Goal: Task Accomplishment & Management: Manage account settings

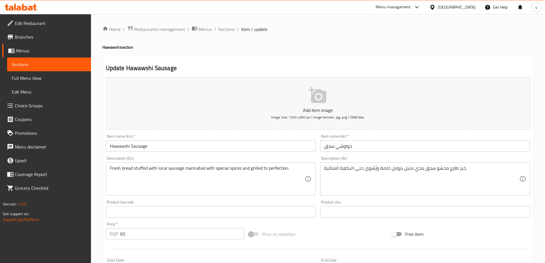
scroll to position [86, 0]
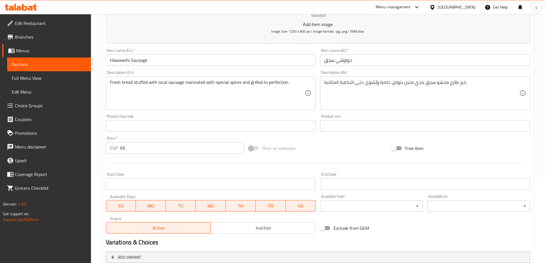
click at [386, 59] on input "حواوشي سجق" at bounding box center [425, 59] width 210 height 11
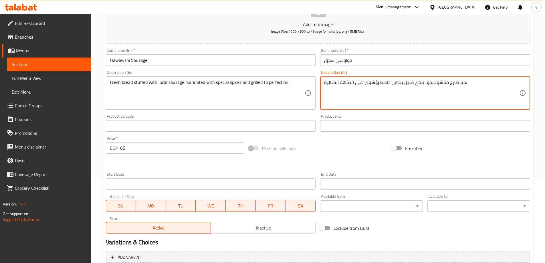
drag, startPoint x: 466, startPoint y: 97, endPoint x: 462, endPoint y: 96, distance: 3.9
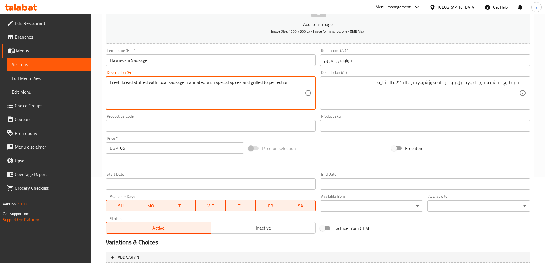
click at [165, 83] on textarea "Fresh bread stuffed with local sausage marinated with special spices and grille…" at bounding box center [207, 92] width 195 height 27
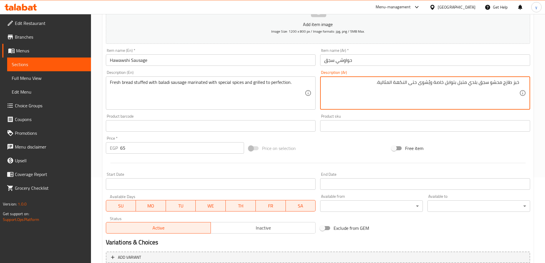
drag, startPoint x: 418, startPoint y: 83, endPoint x: 377, endPoint y: 89, distance: 41.0
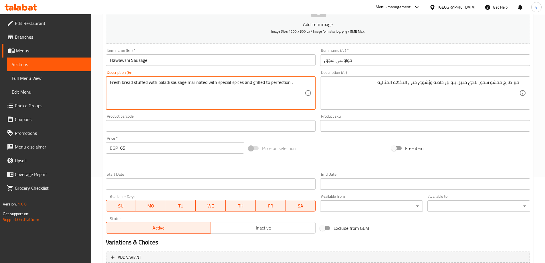
paste textarea "flavor"
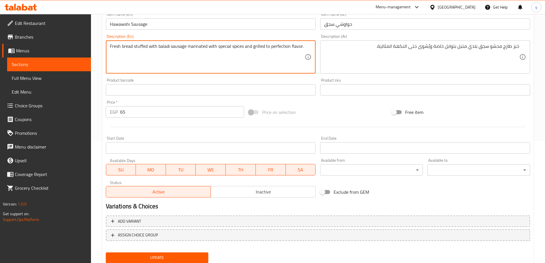
scroll to position [141, 0]
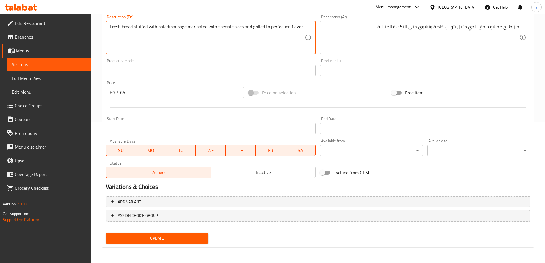
type textarea "Fresh bread stuffed with baladi sausage marinated with special spices and grill…"
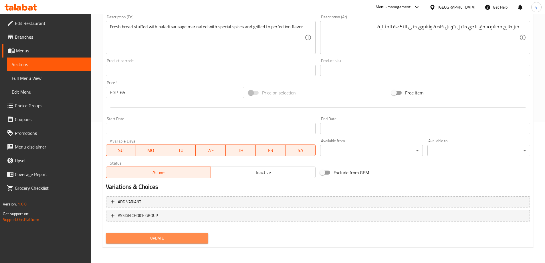
click at [168, 239] on span "Update" at bounding box center [156, 237] width 93 height 7
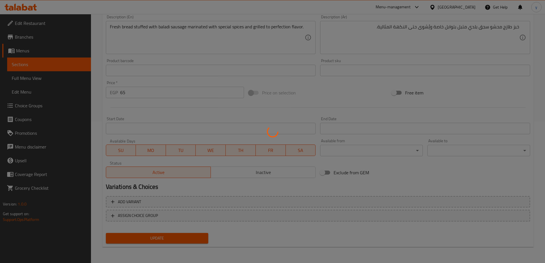
scroll to position [0, 0]
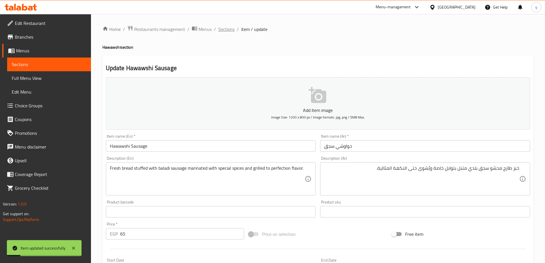
click at [230, 28] on span "Sections" at bounding box center [226, 29] width 16 height 7
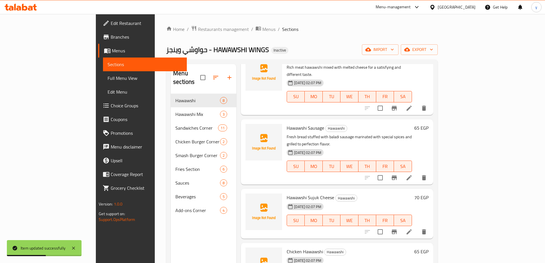
scroll to position [114, 0]
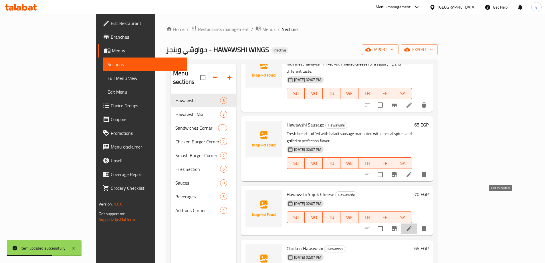
click at [412, 225] on icon at bounding box center [408, 228] width 7 height 7
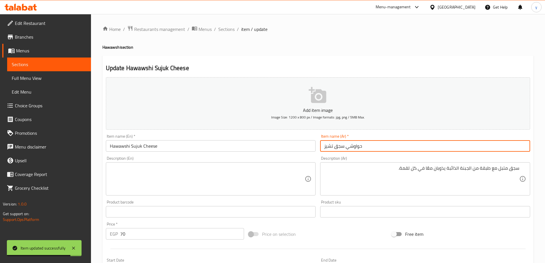
click at [401, 147] on input "حواوشي سجق تشيز" at bounding box center [425, 145] width 210 height 11
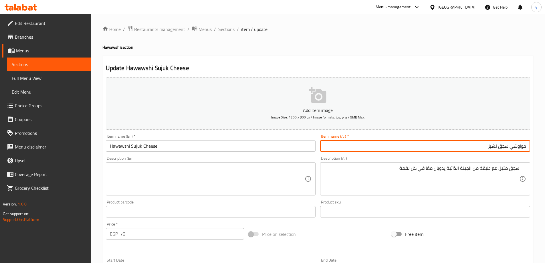
click at [503, 148] on input "حواوشي سجق تشيز" at bounding box center [425, 145] width 210 height 11
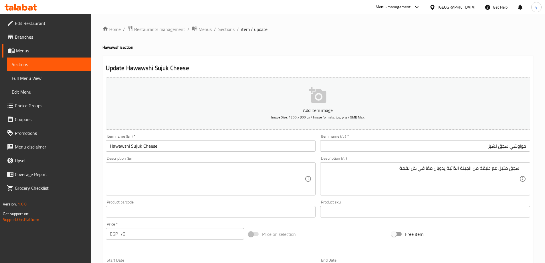
click at [139, 148] on input "Hawawshi Sujuk Cheese" at bounding box center [211, 145] width 210 height 11
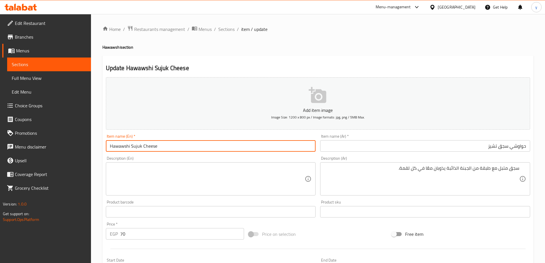
click at [139, 148] on input "Hawawshi Sujuk Cheese" at bounding box center [211, 145] width 210 height 11
paste input "ausage"
type input "Hawawshi Sausage Cheese"
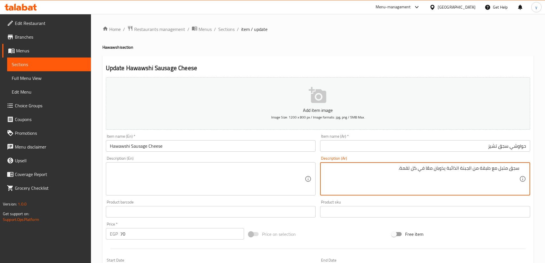
click at [490, 169] on textarea "سجق متبل مع طبقة من الجبنة الذائبة يذوبان معًا في كل لقمة." at bounding box center [421, 178] width 195 height 27
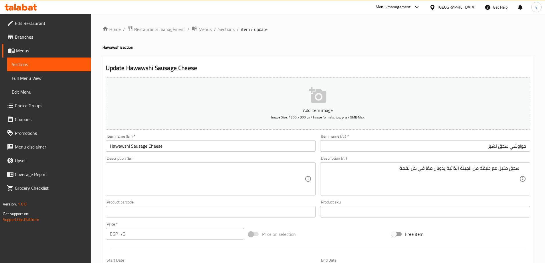
click at [248, 166] on textarea at bounding box center [207, 178] width 195 height 27
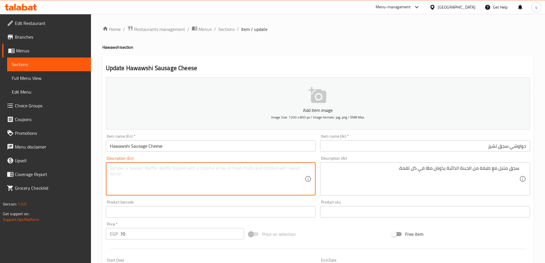
paste textarea "Spiced sausage with a layer of melted cheese melted together in each bite."
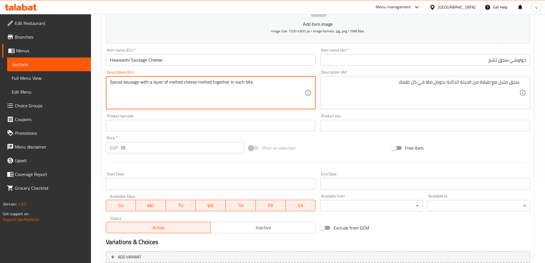
scroll to position [141, 0]
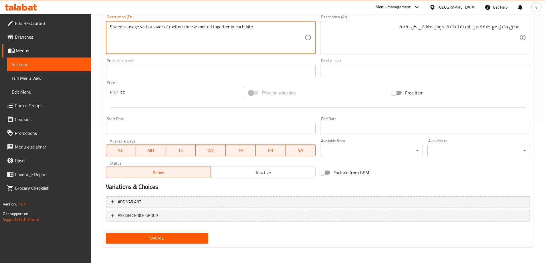
type textarea "Spiced sausage with a layer of melted cheese melted together in each bite."
click at [192, 236] on span "Update" at bounding box center [156, 237] width 93 height 7
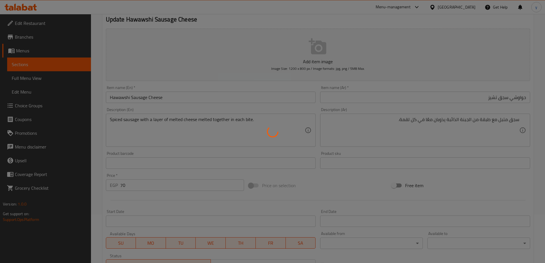
scroll to position [0, 0]
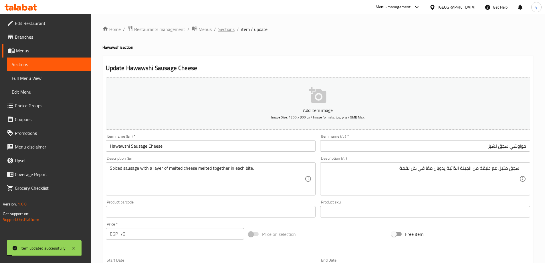
click at [226, 27] on span "Sections" at bounding box center [226, 29] width 16 height 7
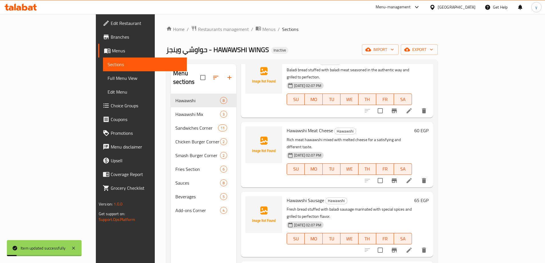
scroll to position [114, 0]
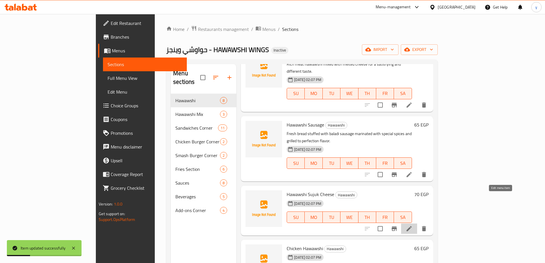
click at [411, 226] on icon at bounding box center [408, 228] width 5 height 5
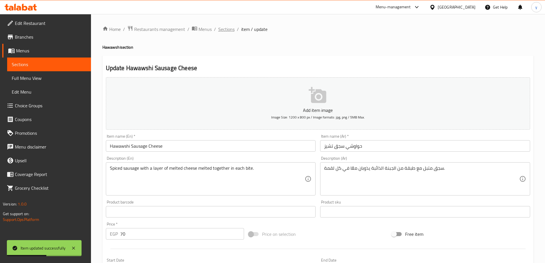
click at [225, 30] on span "Sections" at bounding box center [226, 29] width 16 height 7
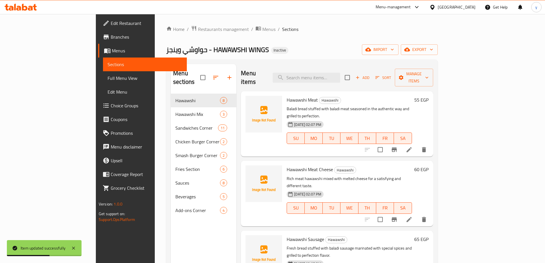
scroll to position [143, 0]
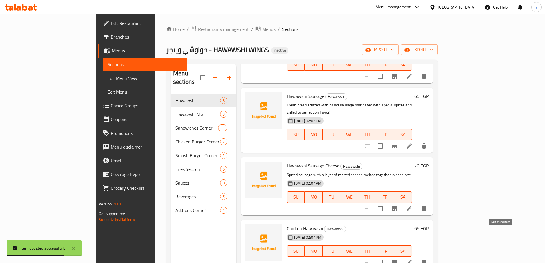
click at [411, 260] on icon at bounding box center [408, 262] width 5 height 5
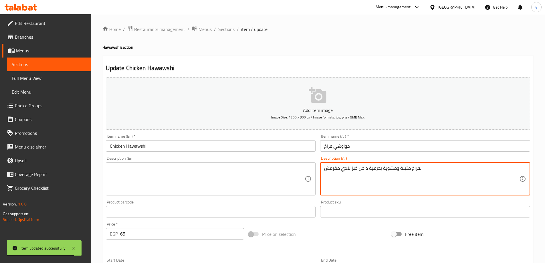
click at [363, 167] on textarea "فراخ متبلة ومشوية بحرفية داخل خبز بلدي مقرمش." at bounding box center [421, 178] width 195 height 27
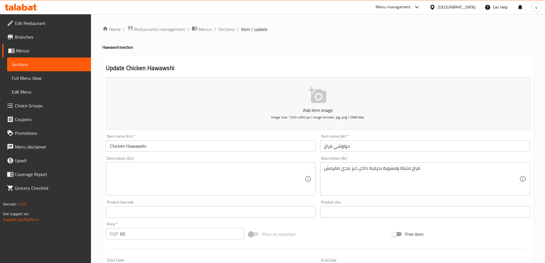
click at [266, 191] on textarea at bounding box center [207, 178] width 195 height 27
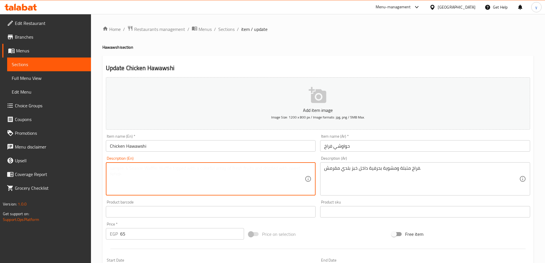
paste textarea "Marinated and expertly grilled chicken inside crispy country bread."
click at [218, 169] on textarea "Marinated and expertly grilled chicken inside crispy country bread." at bounding box center [207, 178] width 195 height 27
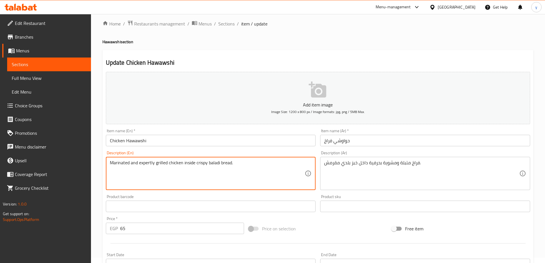
scroll to position [141, 0]
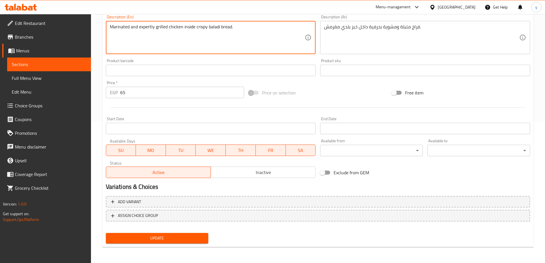
type textarea "Marinated and expertly grilled chicken inside crispy baladi bread."
click at [166, 243] on button "Update" at bounding box center [157, 238] width 103 height 11
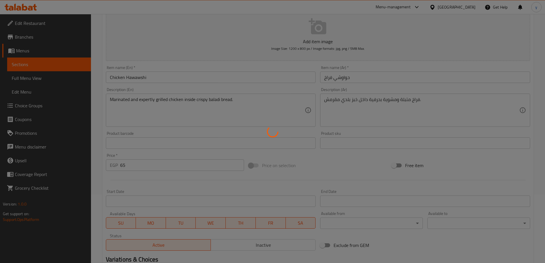
scroll to position [0, 0]
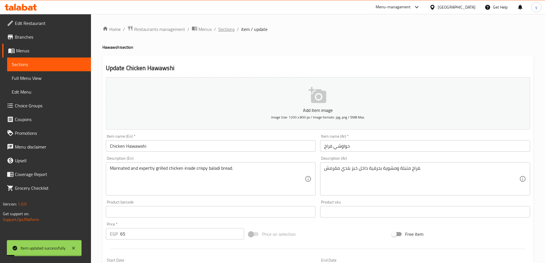
click at [223, 26] on span "Sections" at bounding box center [226, 29] width 16 height 7
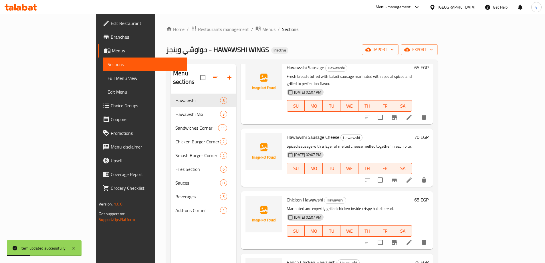
scroll to position [226, 0]
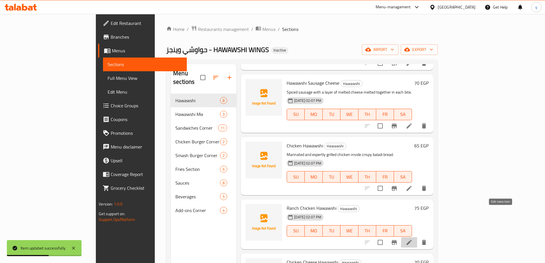
click at [411, 240] on icon at bounding box center [408, 242] width 5 height 5
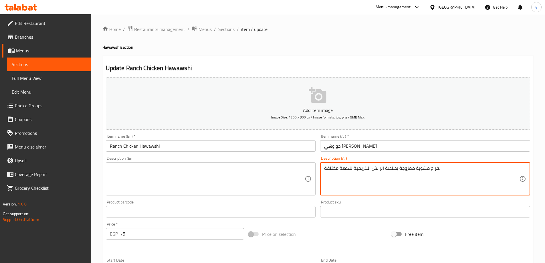
click at [422, 172] on textarea "فراخ مشوية ممزوجة بصلصة الرانش الكريمية لنكهة مختلفة." at bounding box center [421, 178] width 195 height 27
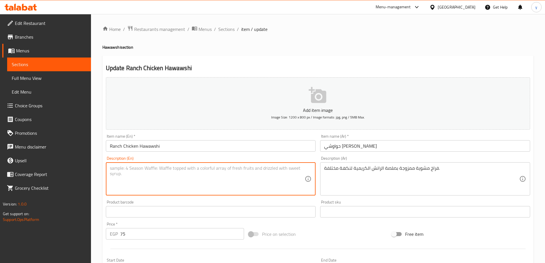
click at [234, 186] on textarea at bounding box center [207, 178] width 195 height 27
paste textarea "Grilled chicken mixed with creamy ranch dressing for a different flavour."
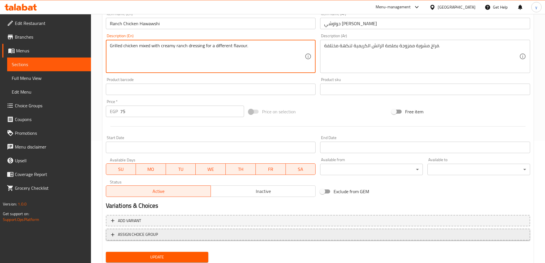
scroll to position [141, 0]
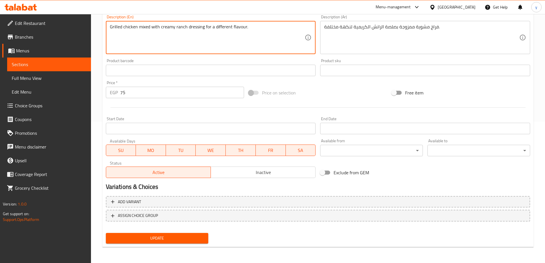
type textarea "Grilled chicken mixed with creamy ranch dressing for a different flavour."
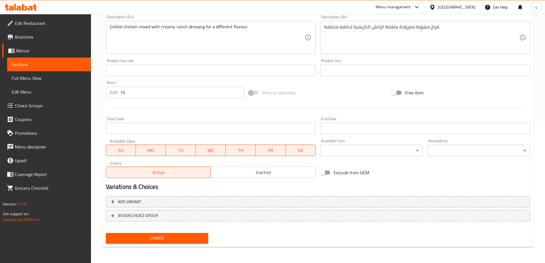
click at [171, 226] on nav at bounding box center [318, 226] width 424 height 5
click at [196, 237] on span "Update" at bounding box center [156, 237] width 93 height 7
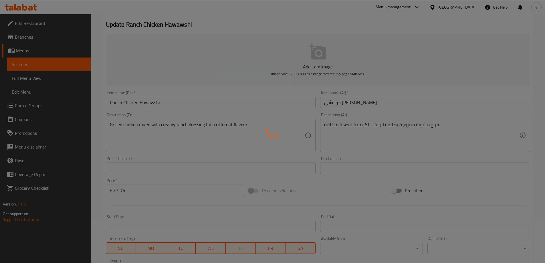
scroll to position [0, 0]
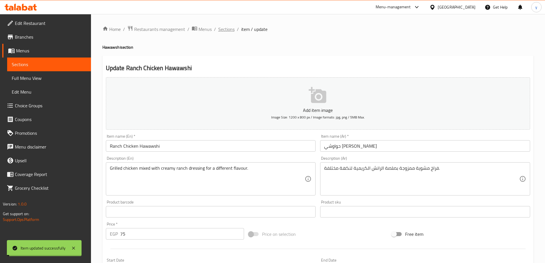
click at [222, 33] on span "Sections" at bounding box center [226, 29] width 16 height 7
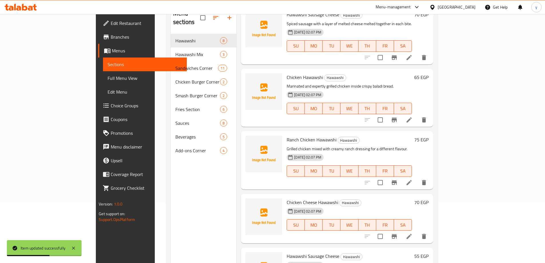
scroll to position [80, 0]
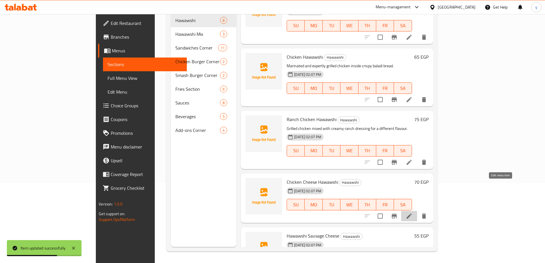
click at [411, 213] on icon at bounding box center [408, 215] width 5 height 5
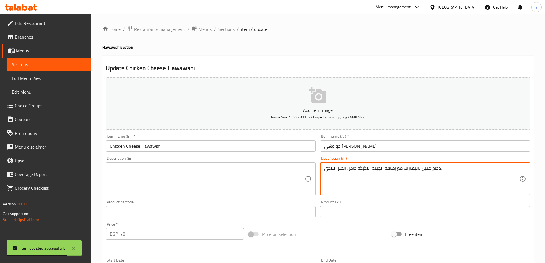
click at [370, 170] on textarea "دجاج متبل بالبهارات مع إضافة الجبنة اللذيذة داخل الخبز البلدي." at bounding box center [421, 178] width 195 height 27
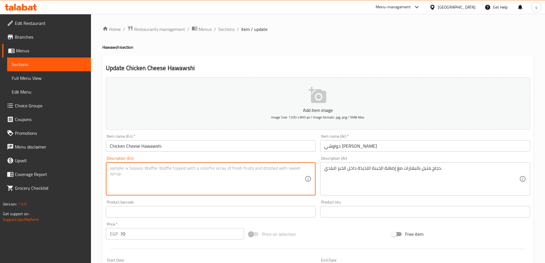
click at [222, 183] on textarea at bounding box center [207, 178] width 195 height 27
paste textarea "Chicken marinated in spices with the addition of delicious cheese inside the lo…"
click at [260, 172] on textarea "Chicken marinated in spices with the addition of delicious cheese inside the lo…" at bounding box center [207, 178] width 195 height 27
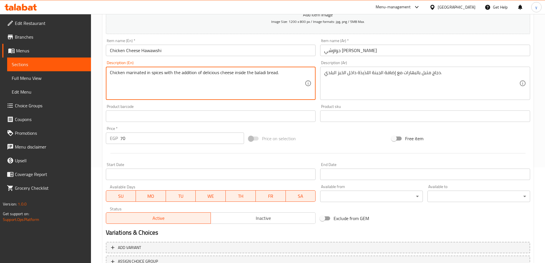
scroll to position [141, 0]
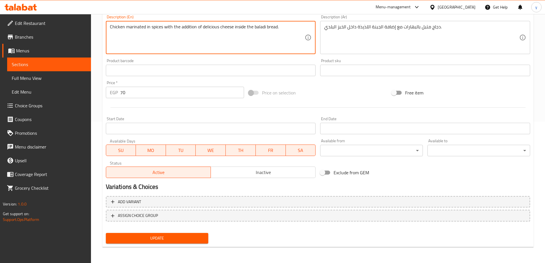
type textarea "Chicken marinated in spices with the addition of delicious cheese inside the ba…"
click at [178, 236] on span "Update" at bounding box center [156, 237] width 93 height 7
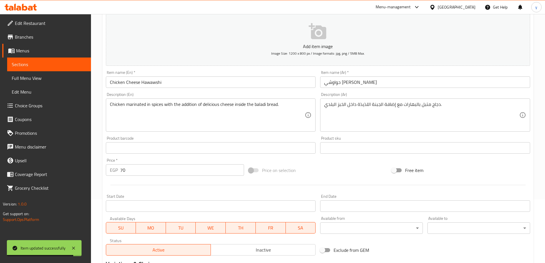
scroll to position [0, 0]
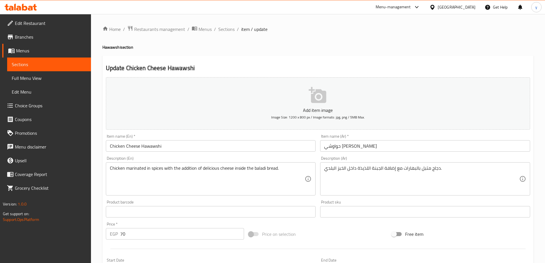
click at [230, 34] on div "Home / Restaurants management / Menus / Sections / item / update Hawawshi secti…" at bounding box center [317, 208] width 431 height 367
click at [225, 30] on span "Sections" at bounding box center [226, 29] width 16 height 7
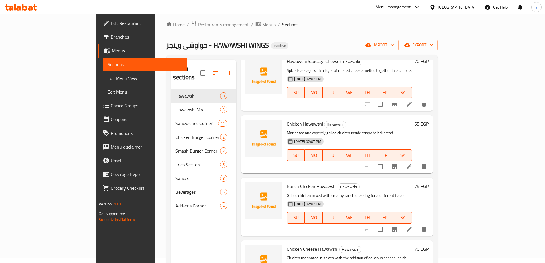
scroll to position [80, 0]
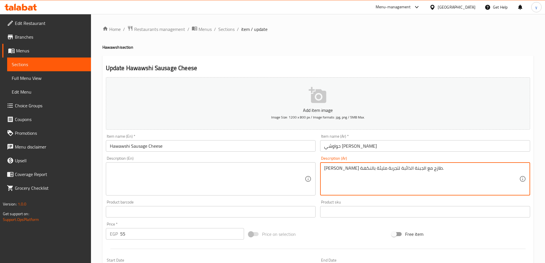
click at [429, 174] on textarea "[PERSON_NAME] طازج مع الجبنة الذائبة لتجربة مليئة بالنكهة." at bounding box center [421, 178] width 195 height 27
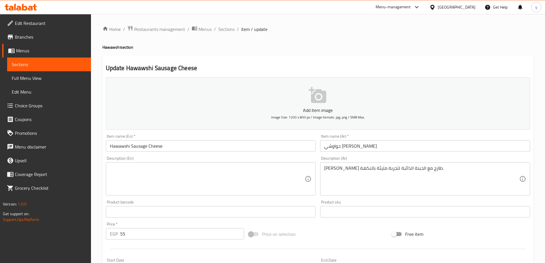
click at [137, 148] on input "Hawawshi Sausage Cheese" at bounding box center [211, 145] width 210 height 11
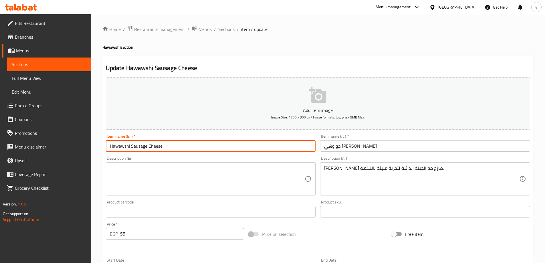
click at [137, 148] on input "Hawawshi Sausage Cheese" at bounding box center [211, 145] width 210 height 11
click at [153, 150] on input "Hawawshi hot dog Cheese" at bounding box center [211, 145] width 210 height 11
type input "Hawawshi Hot Dog Cheese"
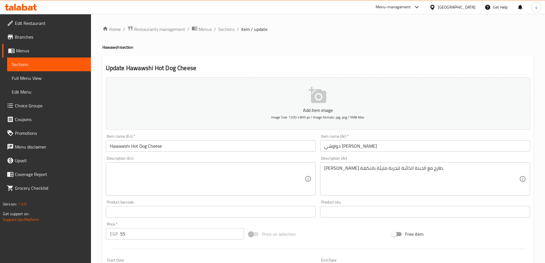
click at [256, 187] on textarea at bounding box center [207, 178] width 195 height 27
paste textarea "Fresh sausage with melted cheese for a flavorful experience."
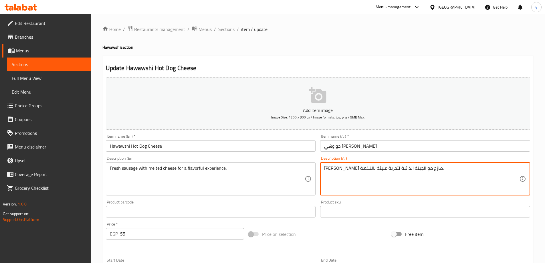
click at [334, 171] on textarea "[PERSON_NAME] طازج مع الجبنة الذائبة لتجربة مليئة بالنكهة." at bounding box center [421, 178] width 195 height 27
drag, startPoint x: 353, startPoint y: 167, endPoint x: 324, endPoint y: 172, distance: 29.4
click at [324, 172] on textarea "[PERSON_NAME] طازج مع الجبنة الذائبة لتجربة مليئة بالنكهة." at bounding box center [421, 178] width 195 height 27
drag, startPoint x: 362, startPoint y: 170, endPoint x: 320, endPoint y: 175, distance: 41.7
click at [320, 175] on div "[PERSON_NAME] طازج مع الجبنة الذائبة لتجربة مليئة بالنكهة. Description (Ar)" at bounding box center [425, 178] width 210 height 33
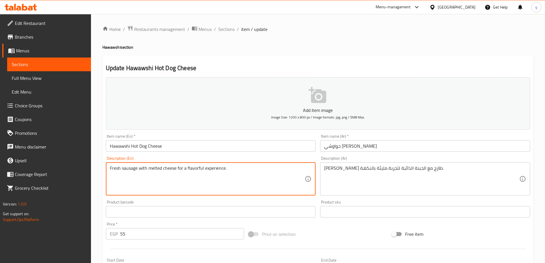
drag, startPoint x: 186, startPoint y: 169, endPoint x: 203, endPoint y: 175, distance: 17.5
paste textarea "full of flavor"
click at [185, 170] on textarea "Fresh sausage with melted cheese for afull of flavor experience." at bounding box center [207, 178] width 195 height 27
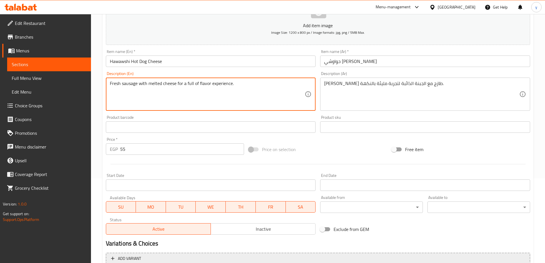
scroll to position [141, 0]
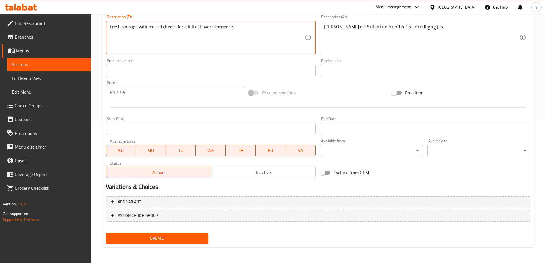
type textarea "Fresh sausage with melted cheese for a full of flavor experience."
click at [180, 242] on button "Update" at bounding box center [157, 238] width 103 height 11
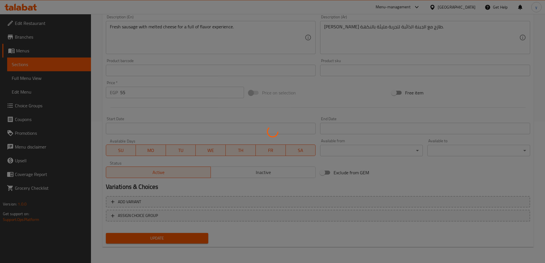
click at [184, 237] on div at bounding box center [272, 131] width 545 height 263
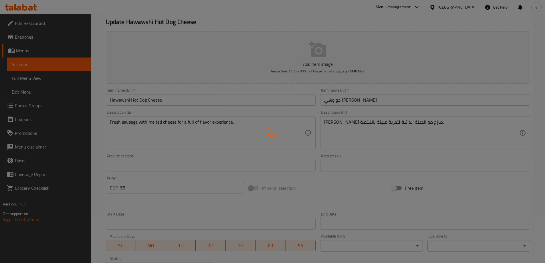
scroll to position [0, 0]
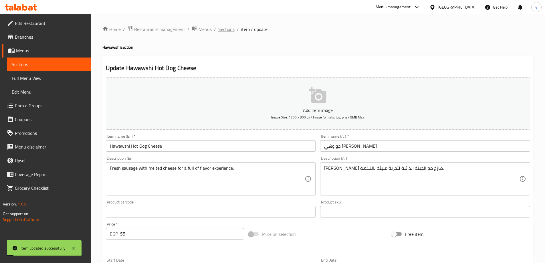
click at [227, 30] on span "Sections" at bounding box center [226, 29] width 16 height 7
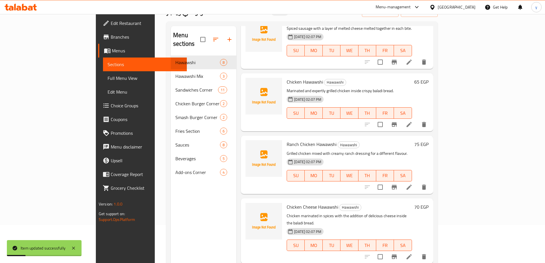
scroll to position [80, 0]
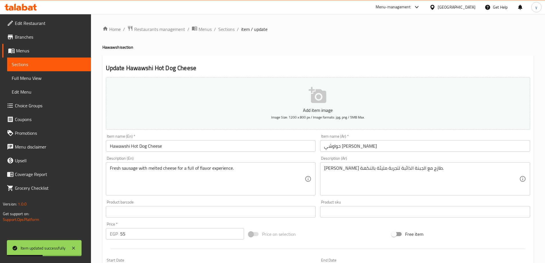
click at [140, 144] on input "Hawawshi Hot Dog Cheese" at bounding box center [211, 145] width 210 height 11
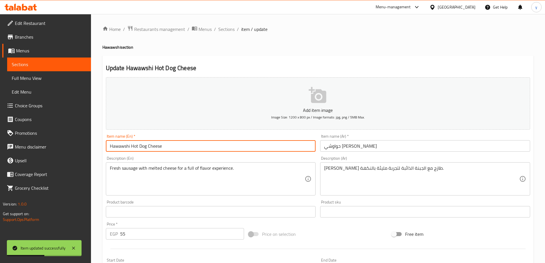
click at [140, 144] on input "Hawawshi Hot Dog Cheese" at bounding box center [211, 145] width 210 height 11
click at [144, 146] on input "Hawawshi Hot Dog Cheese" at bounding box center [211, 145] width 210 height 11
drag, startPoint x: 147, startPoint y: 148, endPoint x: 131, endPoint y: 150, distance: 15.9
click at [131, 150] on input "Hawawshi Hot Dog Cheese" at bounding box center [211, 145] width 210 height 11
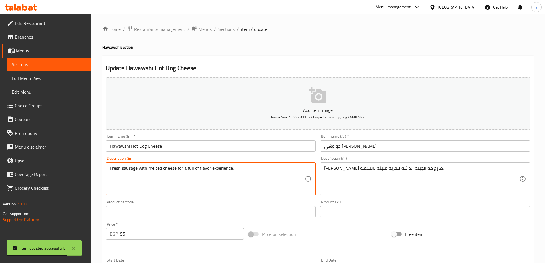
click at [128, 167] on textarea "Fresh sausage with melted cheese for a full of flavor experience." at bounding box center [207, 178] width 195 height 27
paste textarea "Hot Dog"
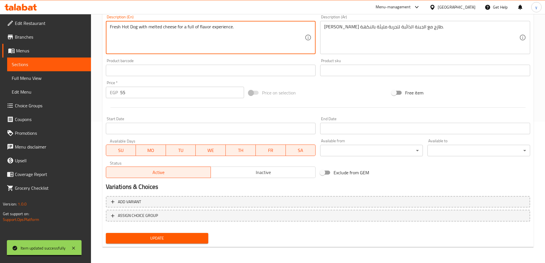
type textarea "Fresh Hot Dog with melted cheese for a full of flavor experience."
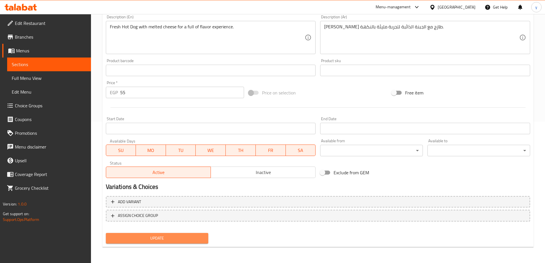
click at [175, 238] on span "Update" at bounding box center [156, 237] width 93 height 7
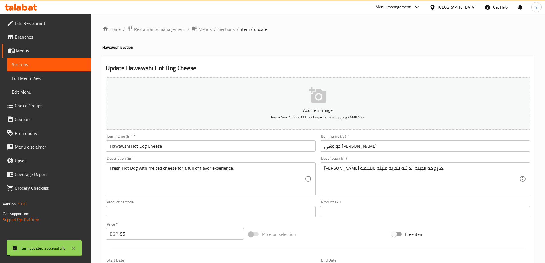
click at [224, 32] on span "Sections" at bounding box center [226, 29] width 16 height 7
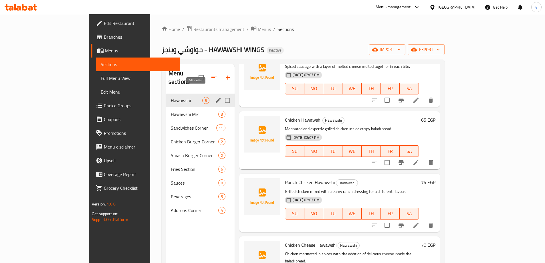
click at [215, 97] on icon "edit" at bounding box center [218, 100] width 7 height 7
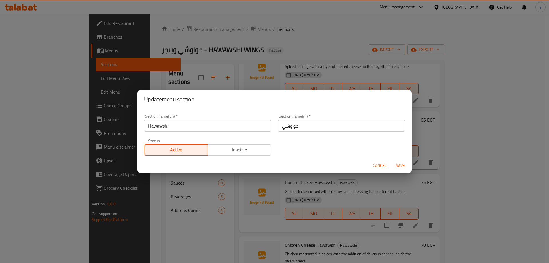
click at [376, 166] on span "Cancel" at bounding box center [380, 165] width 14 height 7
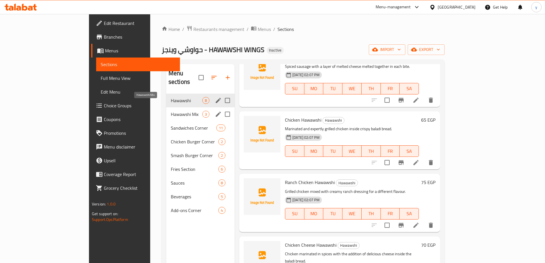
click at [171, 111] on span "Hawawshi Mix" at bounding box center [186, 114] width 31 height 7
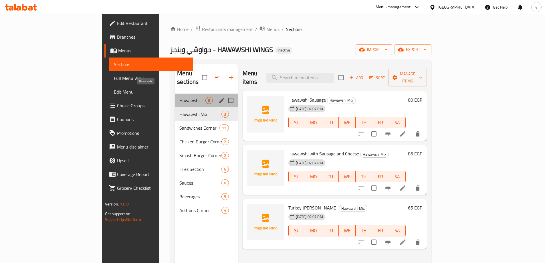
click at [179, 97] on span "Hawawshi" at bounding box center [192, 100] width 26 height 7
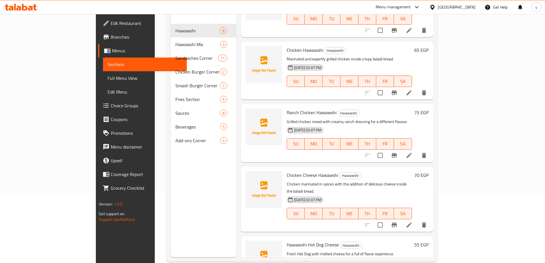
scroll to position [80, 0]
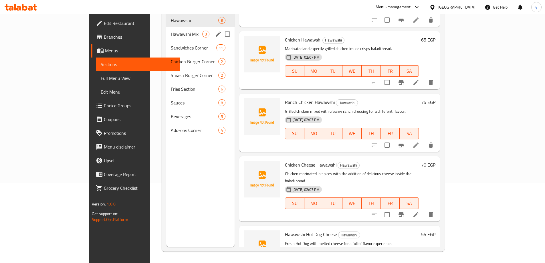
click at [166, 27] on div "Hawawshi Mix 3" at bounding box center [200, 34] width 68 height 14
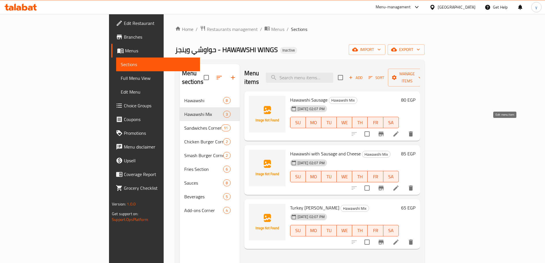
click at [399, 130] on icon at bounding box center [395, 133] width 7 height 7
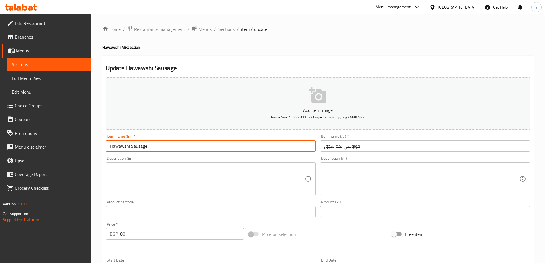
click at [131, 146] on input "Hawawshi Sausage" at bounding box center [211, 145] width 210 height 11
click at [165, 145] on input "Hawawshi Meat Sausage" at bounding box center [211, 145] width 210 height 11
click at [354, 148] on input "حواوشي لحم سجق" at bounding box center [425, 145] width 210 height 11
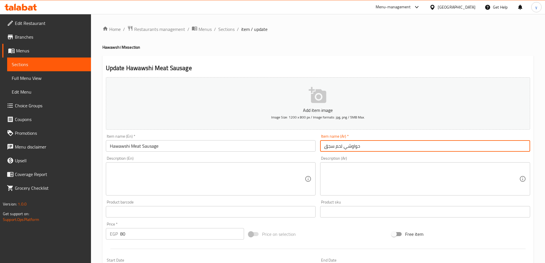
click at [354, 148] on input "حواوشي لحم سجق" at bounding box center [425, 145] width 210 height 11
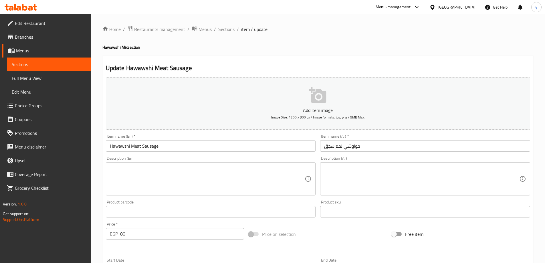
click at [121, 145] on input "Hawawshi Meat Sausage" at bounding box center [211, 145] width 210 height 11
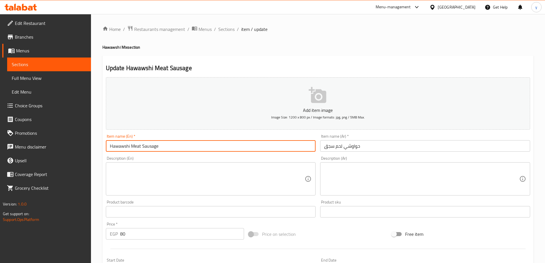
click at [121, 145] on input "Hawawshi Meat Sausage" at bounding box center [211, 145] width 210 height 11
paste input "text"
type input "Hawawshi Meat Sausage"
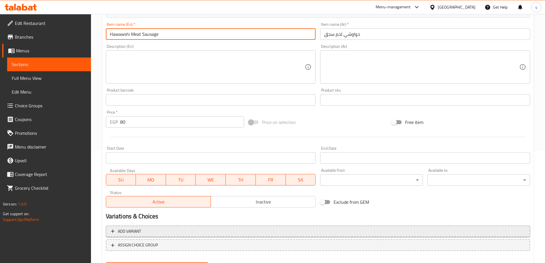
scroll to position [141, 0]
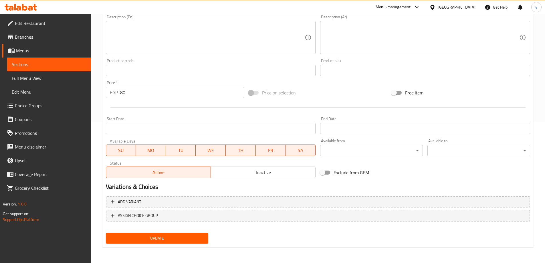
click at [178, 237] on span "Update" at bounding box center [156, 237] width 93 height 7
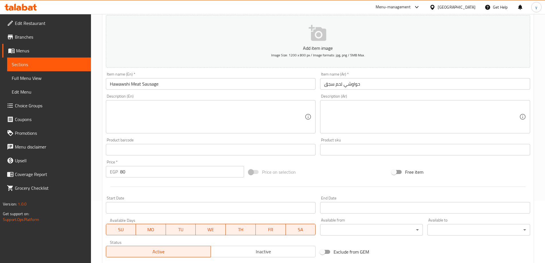
scroll to position [0, 0]
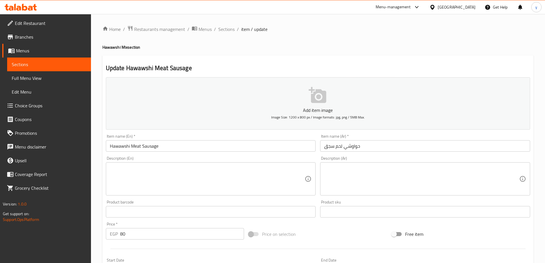
click at [150, 145] on input "Hawawshi Meat Sausage" at bounding box center [211, 145] width 210 height 11
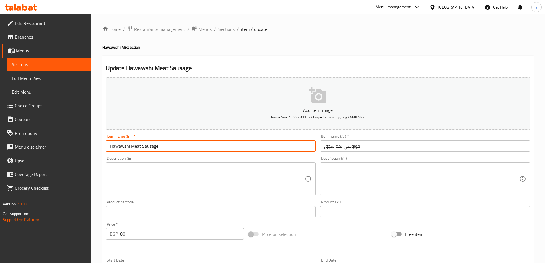
click at [150, 145] on input "Hawawshi Meat Sausage" at bounding box center [211, 145] width 210 height 11
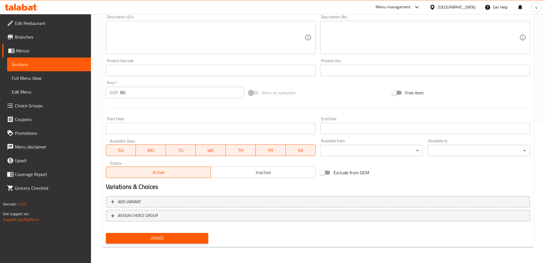
click at [156, 240] on span "Update" at bounding box center [156, 237] width 93 height 7
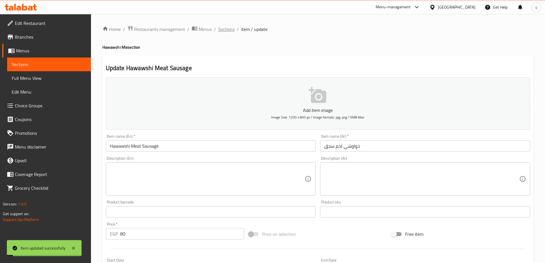
click at [227, 32] on span "Sections" at bounding box center [226, 29] width 16 height 7
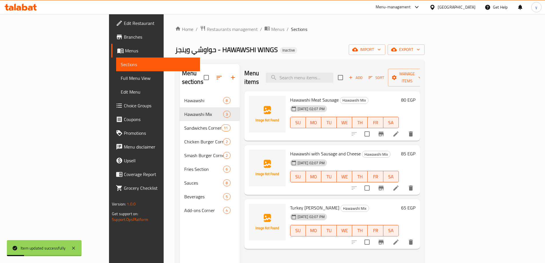
click at [399, 184] on icon at bounding box center [395, 187] width 7 height 7
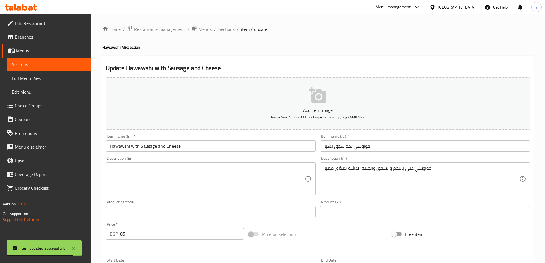
click at [388, 145] on input "حواوشي لحم سجق تشيز" at bounding box center [425, 145] width 210 height 11
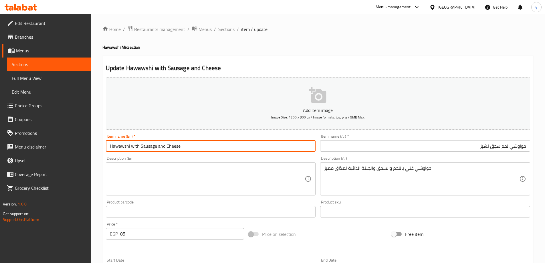
click at [142, 148] on input "Hawawshi with Sausage and Cheese" at bounding box center [211, 145] width 210 height 11
click at [138, 148] on input "Hawawshi with Sausage and Cheese" at bounding box center [211, 145] width 210 height 11
click at [173, 145] on input "Hawawshi with meat Sausage and Cheese" at bounding box center [211, 145] width 210 height 11
click at [173, 145] on input "Hawawshi with meat Sausage Cheese" at bounding box center [211, 145] width 210 height 11
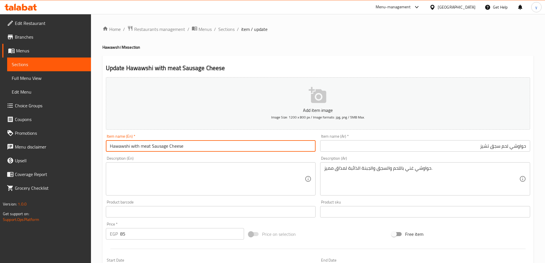
click at [173, 145] on input "Hawawshi with meat Sausage Cheese" at bounding box center [211, 145] width 210 height 11
type input "Hawawshi With Meat Sausage Cheese"
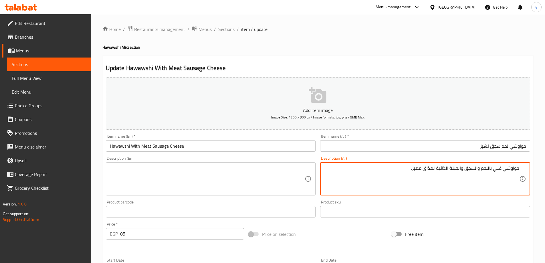
click at [428, 168] on textarea "حواوشي غني باللحم والسجق والجبنة الذائبة لمذاق مميز." at bounding box center [421, 178] width 195 height 27
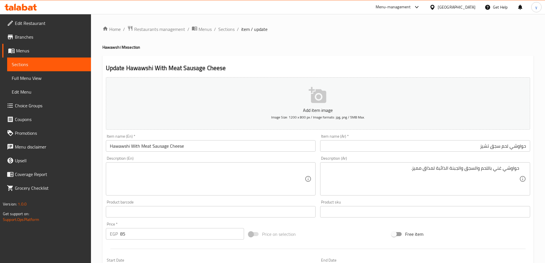
click at [254, 170] on textarea at bounding box center [207, 178] width 195 height 27
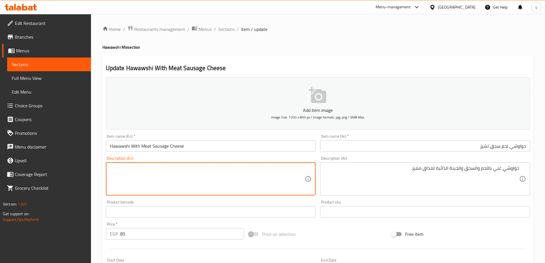
paste textarea "Hawawshi is rich in meat, sausage and melted cheese for a distinctive taste."
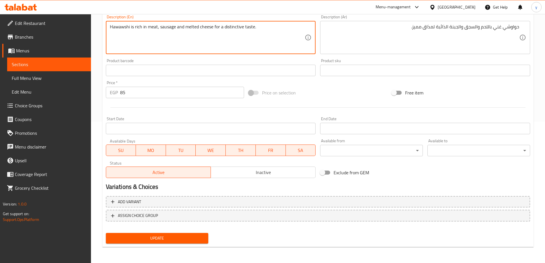
type textarea "Hawawshi is rich in meat, sausage and melted cheese for a distinctive taste."
click at [151, 236] on span "Update" at bounding box center [156, 237] width 93 height 7
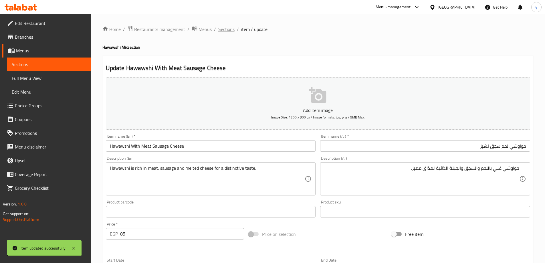
click at [221, 29] on span "Sections" at bounding box center [226, 29] width 16 height 7
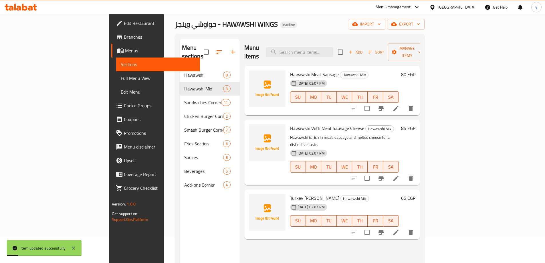
scroll to position [57, 0]
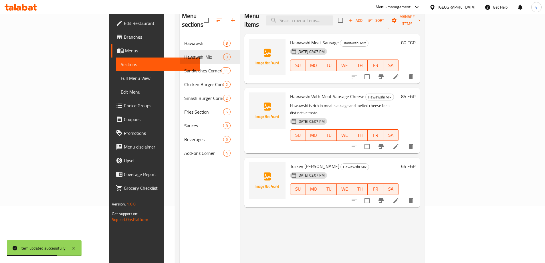
click at [404, 195] on li at bounding box center [396, 200] width 16 height 10
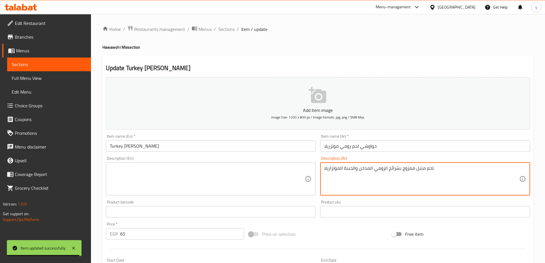
click at [425, 172] on textarea "لحم متبل ممزوج بشرائح الرومي المدخن والجبنة الموتزاريلا." at bounding box center [421, 178] width 195 height 27
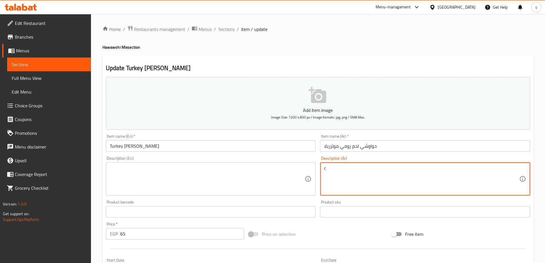
type textarea "لحم متبل ممزوج بشرائح الرومي المدخن والجبنة الموتزاريلا."
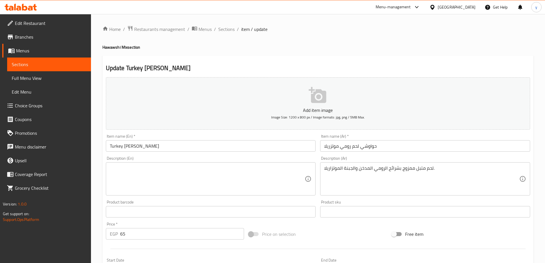
click at [251, 169] on textarea at bounding box center [207, 178] width 195 height 27
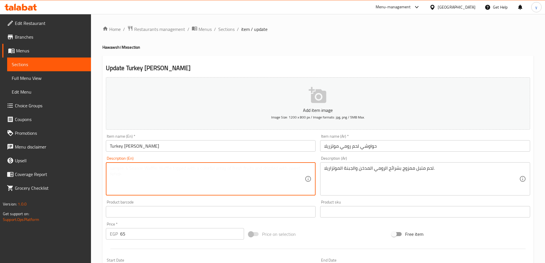
paste textarea "Seasoned meat mixed with smoked turkey slices and mozzarella cheese."
type textarea "Seasoned meat mixed with smoked turkey slices and mozzarella cheese."
click at [122, 148] on input "Turkey [PERSON_NAME]" at bounding box center [211, 145] width 210 height 11
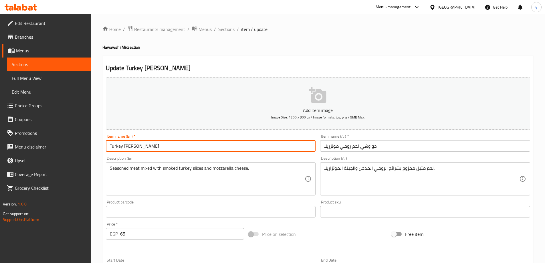
click at [161, 148] on input "Turkey [PERSON_NAME]" at bounding box center [211, 145] width 210 height 11
click at [109, 149] on input "Turkey Mozzarella" at bounding box center [211, 145] width 210 height 11
paste input "Hawawshi"
click at [161, 148] on input "Hawawshi meat Turkey Mozzarella" at bounding box center [211, 145] width 210 height 11
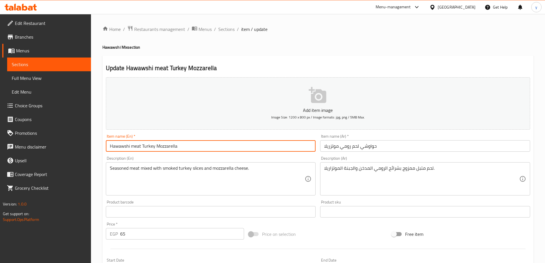
click at [161, 148] on input "Hawawshi meat Turkey Mozzarella" at bounding box center [211, 145] width 210 height 11
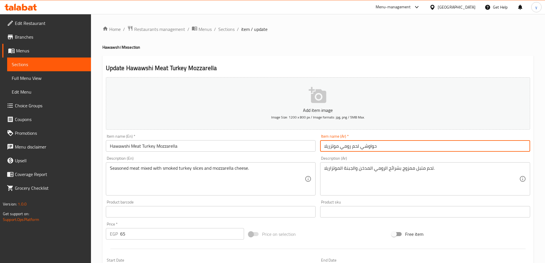
click at [334, 150] on input "حواوشي لحم رومي موتزريلا" at bounding box center [425, 145] width 210 height 11
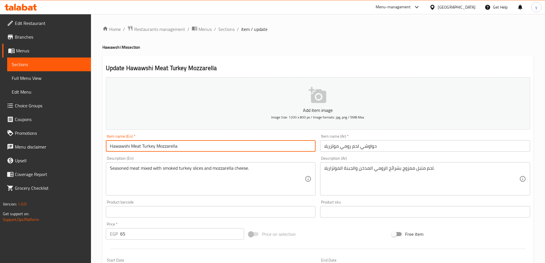
click at [167, 148] on input "Hawawshi Meat Turkey Mozzarella" at bounding box center [211, 145] width 210 height 11
paste input "mozzarella"
click at [177, 144] on input "Hawawshi Meat Turkey mozzarella" at bounding box center [211, 145] width 210 height 11
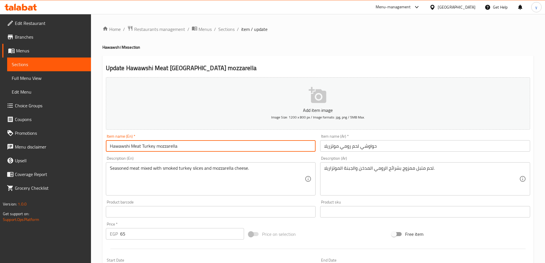
click at [177, 144] on input "Hawawshi Meat Turkey mozzarella" at bounding box center [211, 145] width 210 height 11
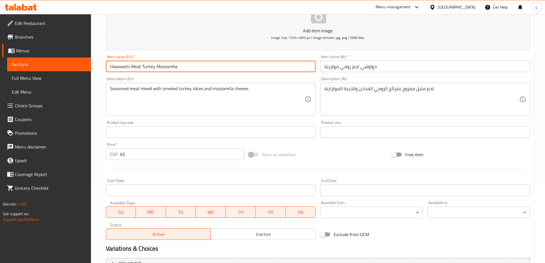
scroll to position [141, 0]
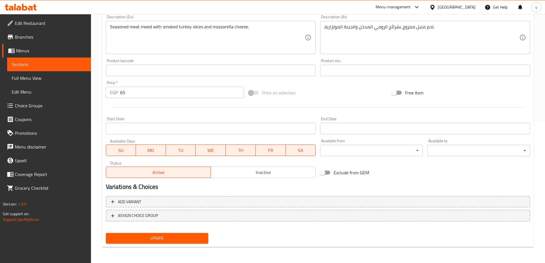
type input "Hawawshi Meat Turkey Mozzarella"
click at [172, 239] on span "Update" at bounding box center [156, 237] width 93 height 7
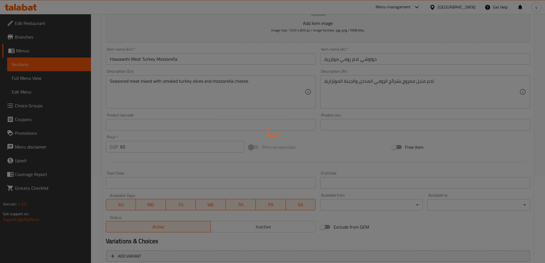
scroll to position [0, 0]
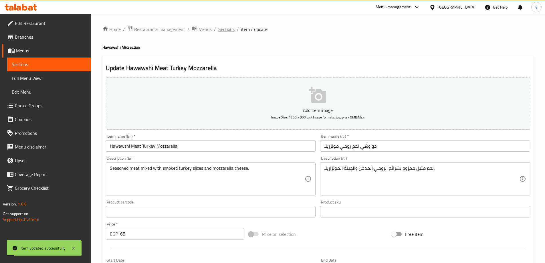
click at [222, 32] on span "Sections" at bounding box center [226, 29] width 16 height 7
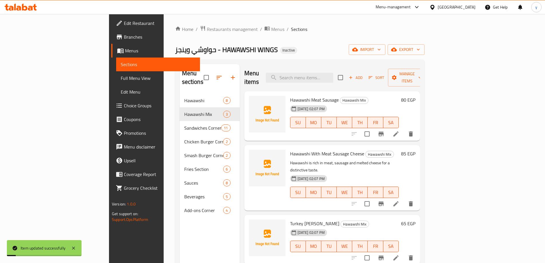
click at [291, 30] on span "Sections" at bounding box center [299, 29] width 16 height 7
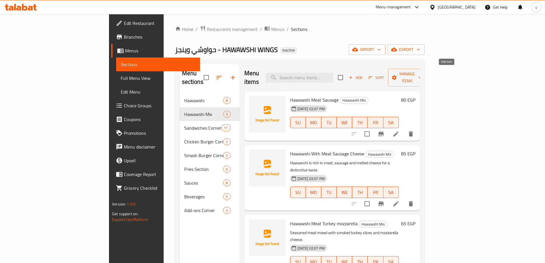
click at [363, 75] on span "Add" at bounding box center [355, 77] width 15 height 7
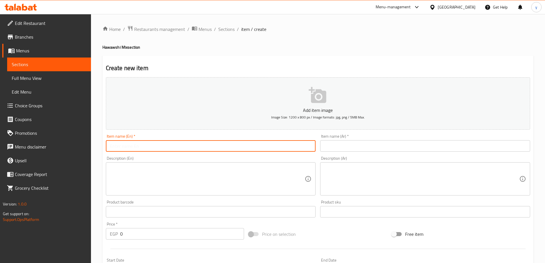
click at [272, 145] on input "text" at bounding box center [211, 145] width 210 height 11
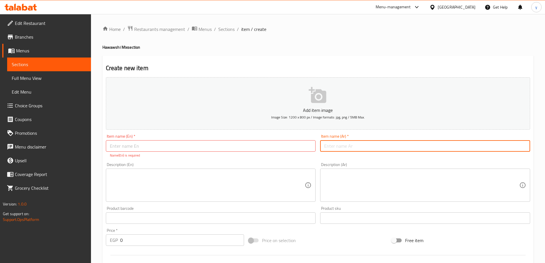
click at [422, 147] on input "text" at bounding box center [425, 145] width 210 height 11
click at [520, 145] on input "حواوشي [PERSON_NAME]" at bounding box center [425, 145] width 210 height 11
type input "حواوشي [PERSON_NAME]"
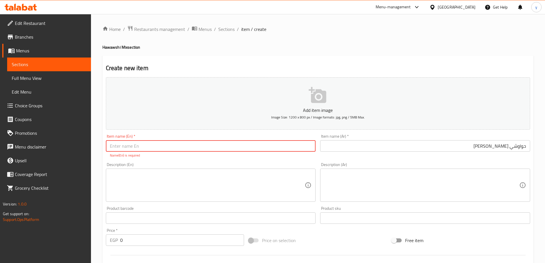
click at [129, 151] on input "text" at bounding box center [211, 145] width 210 height 11
paste input "Hawawshi"
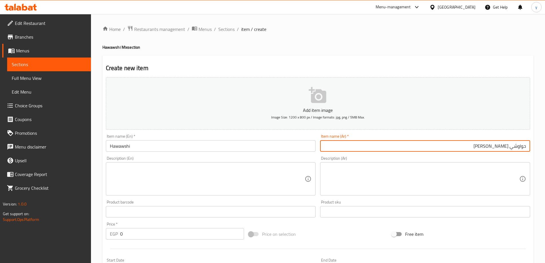
drag, startPoint x: 508, startPoint y: 146, endPoint x: 484, endPoint y: 150, distance: 24.4
click at [484, 150] on input "حواوشي [PERSON_NAME]" at bounding box center [425, 145] width 210 height 11
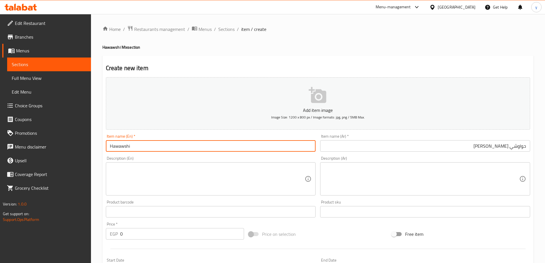
click at [165, 148] on input "Hawawshi" at bounding box center [211, 145] width 210 height 11
paste input "Mix"
click at [166, 141] on input "Hawawshi Mix cheese" at bounding box center [211, 145] width 210 height 11
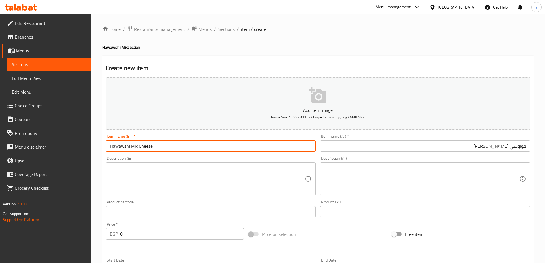
type input "Hawawshi Mix Cheese"
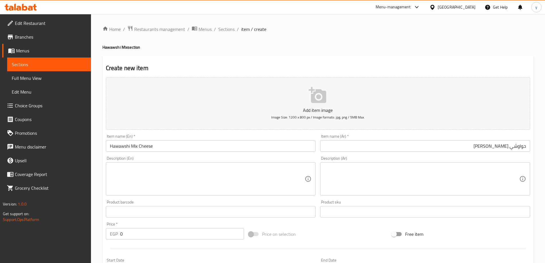
click at [112, 235] on p "EGP" at bounding box center [114, 233] width 8 height 7
click at [152, 238] on input "0" at bounding box center [182, 233] width 124 height 11
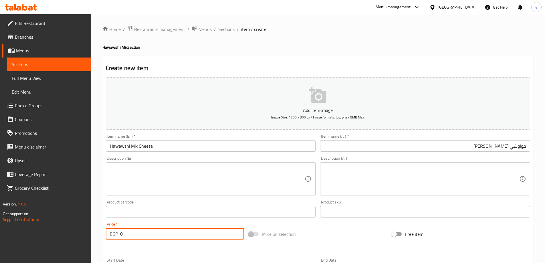
click at [152, 238] on input "0" at bounding box center [182, 233] width 124 height 11
type input "55"
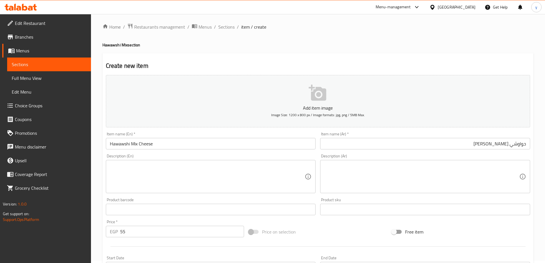
scroll to position [141, 0]
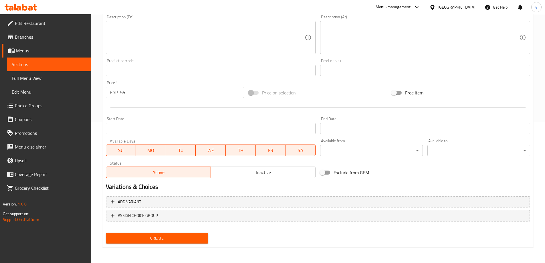
click at [178, 236] on span "Create" at bounding box center [156, 237] width 93 height 7
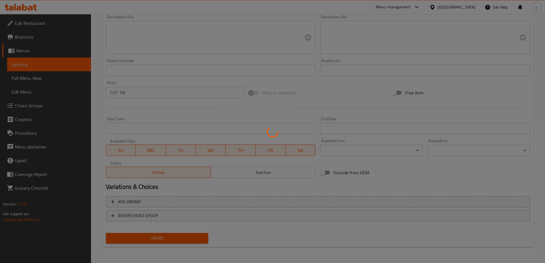
scroll to position [0, 0]
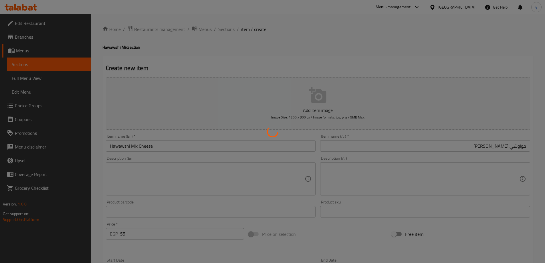
type input "0"
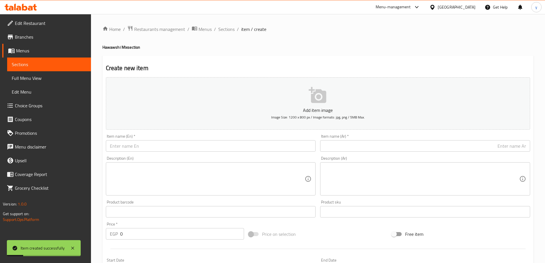
click at [509, 146] on input "text" at bounding box center [425, 145] width 210 height 11
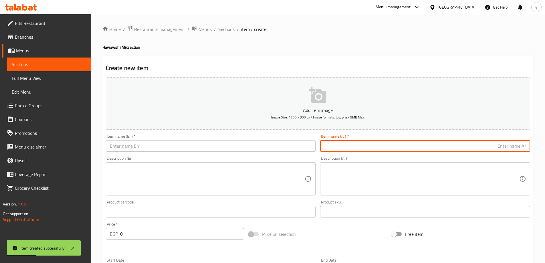
click at [502, 144] on input "text" at bounding box center [425, 145] width 210 height 11
drag, startPoint x: 507, startPoint y: 148, endPoint x: 461, endPoint y: 150, distance: 46.6
click at [470, 144] on input "حواوشي" at bounding box center [425, 145] width 210 height 11
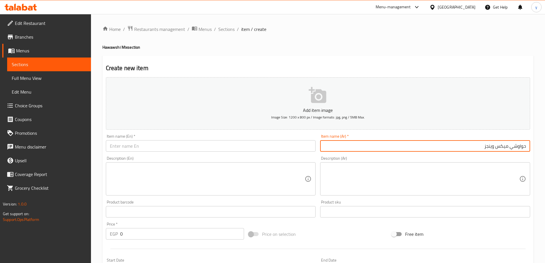
click at [492, 146] on input "حواوشي ميكس وينجز" at bounding box center [425, 145] width 210 height 11
type input "حواوشي ميكس وينجز"
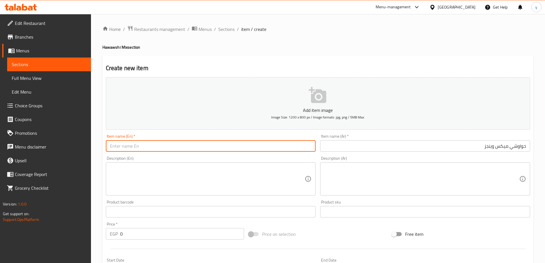
click at [216, 146] on input "text" at bounding box center [211, 145] width 210 height 11
paste input "Hawawshi Mix Wings"
click at [216, 146] on input "Hawawshi Mix Wings" at bounding box center [211, 145] width 210 height 11
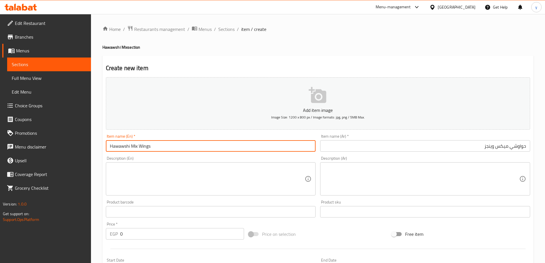
type input "Hawawshi Mix Wings"
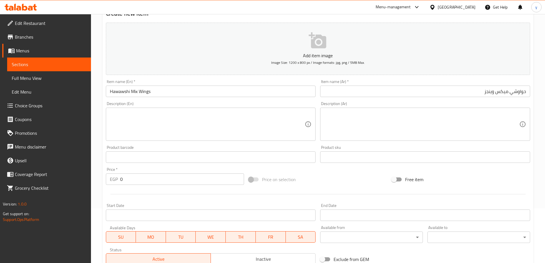
scroll to position [57, 0]
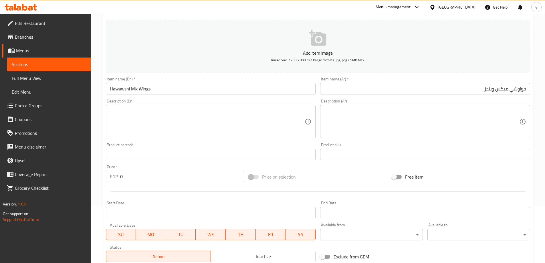
click at [159, 176] on input "0" at bounding box center [182, 176] width 124 height 11
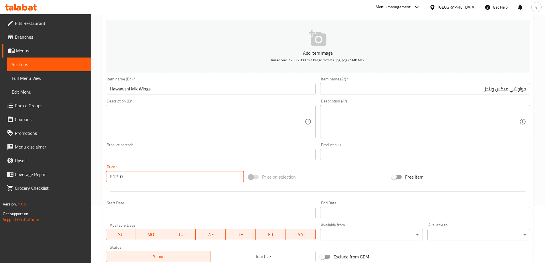
click at [159, 176] on input "0" at bounding box center [182, 176] width 124 height 11
type input "90"
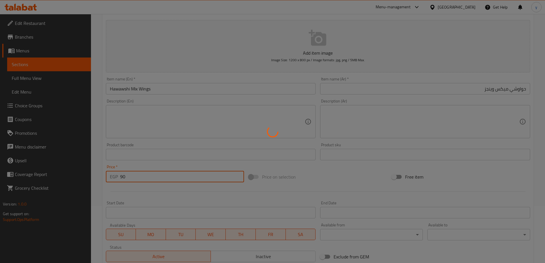
type input "0"
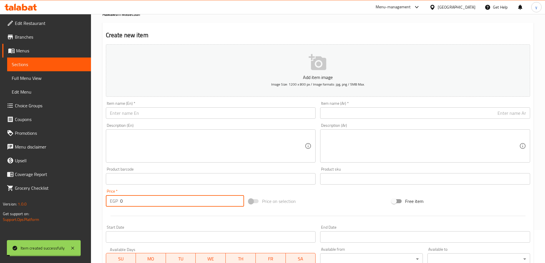
scroll to position [0, 0]
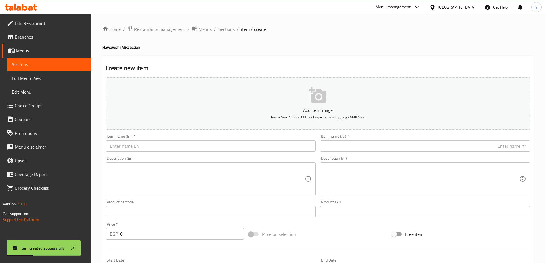
click at [222, 27] on span "Sections" at bounding box center [226, 29] width 16 height 7
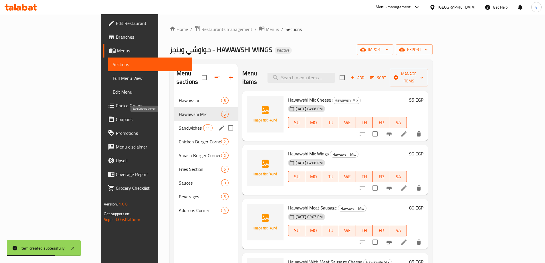
click at [179, 124] on span "Sandwiches Corner" at bounding box center [191, 127] width 24 height 7
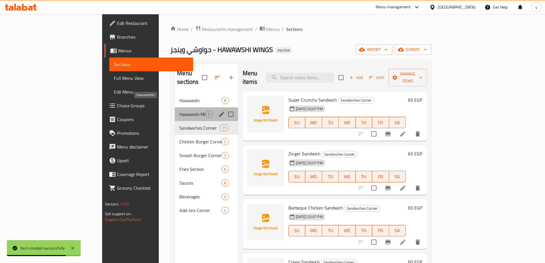
click at [179, 111] on span "Hawawshi Mix" at bounding box center [192, 114] width 26 height 7
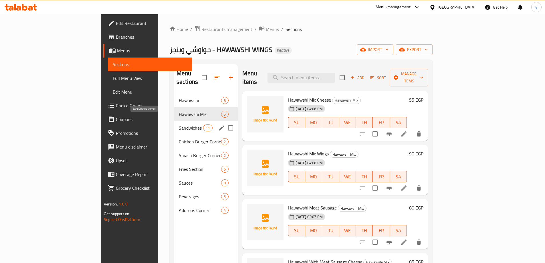
click at [179, 124] on span "Sandwiches Corner" at bounding box center [191, 127] width 24 height 7
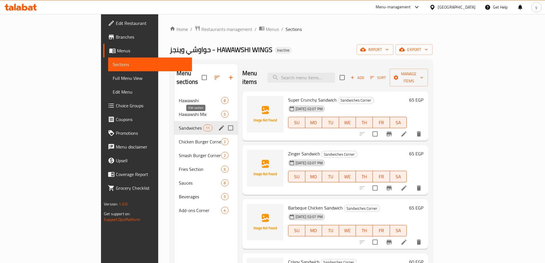
click at [219, 125] on icon "edit" at bounding box center [221, 127] width 5 height 5
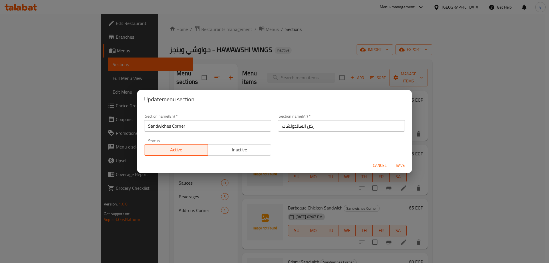
click at [380, 167] on span "Cancel" at bounding box center [380, 165] width 14 height 7
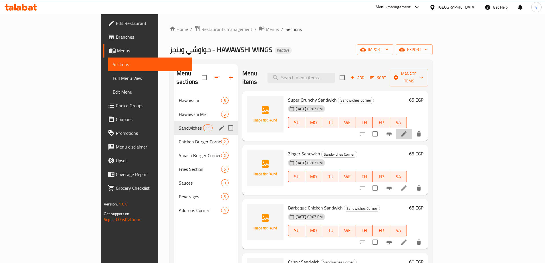
click at [412, 129] on li at bounding box center [404, 134] width 16 height 10
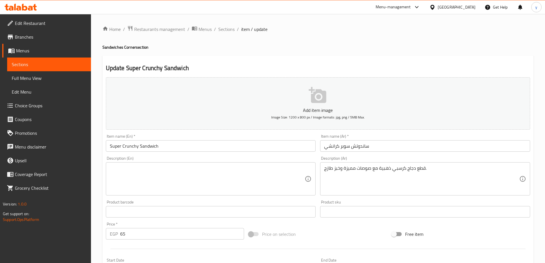
click at [428, 144] on input "ساندوتش سوبر كرانشي" at bounding box center [425, 145] width 210 height 11
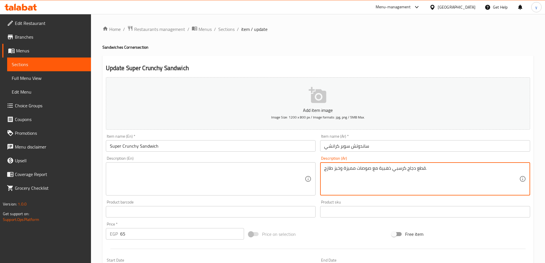
click at [465, 172] on textarea "قطع دجاج كرسبي ذهبية مع صوصات مميزة وخبز طازج." at bounding box center [421, 178] width 195 height 27
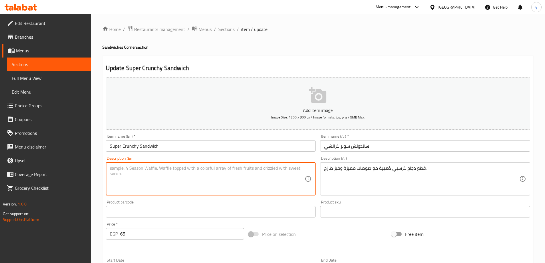
click at [253, 171] on textarea at bounding box center [207, 178] width 195 height 27
paste textarea "Golden crispy chicken pieces with special sauces and fresh bread."
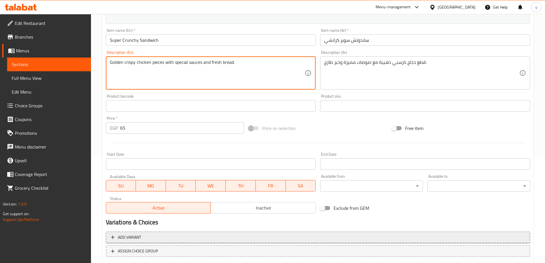
scroll to position [141, 0]
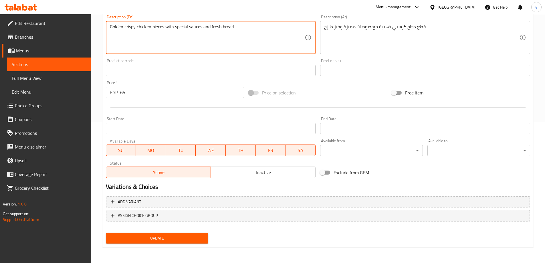
type textarea "Golden crispy chicken pieces with special sauces and fresh bread."
click at [167, 245] on div "Update" at bounding box center [156, 237] width 107 height 15
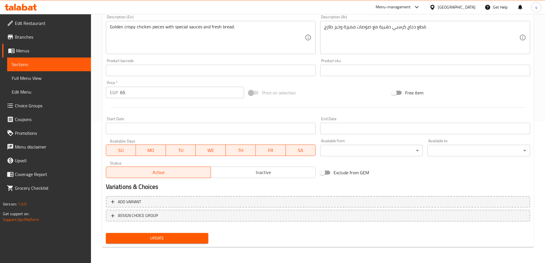
click at [172, 238] on span "Update" at bounding box center [156, 237] width 93 height 7
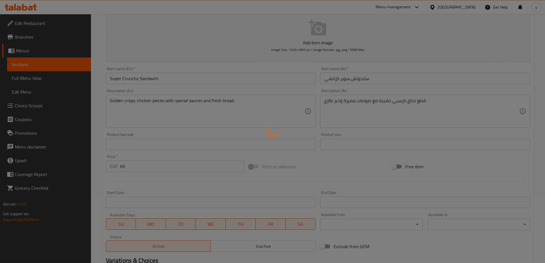
scroll to position [0, 0]
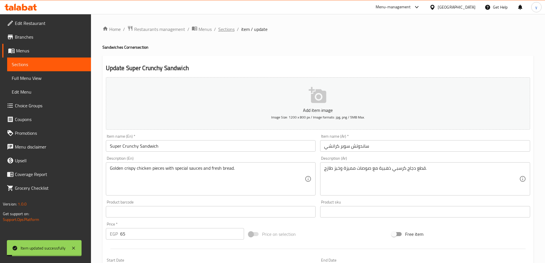
click at [228, 30] on span "Sections" at bounding box center [226, 29] width 16 height 7
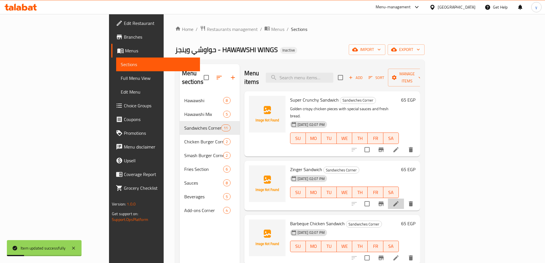
click at [404, 198] on li at bounding box center [396, 203] width 16 height 10
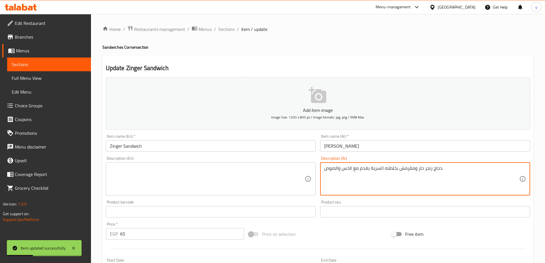
click at [420, 168] on textarea "دجاج زنجر حار ومقرمش بخلطته السرية يقدم مع الخس والصوص." at bounding box center [421, 178] width 195 height 27
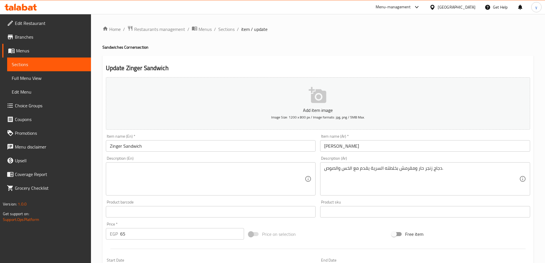
click at [202, 180] on textarea at bounding box center [207, 178] width 195 height 27
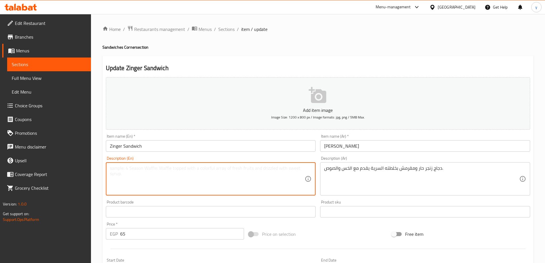
paste textarea "Spicy and crispy Zinger chicken with its secret mixture served with lettuce and…"
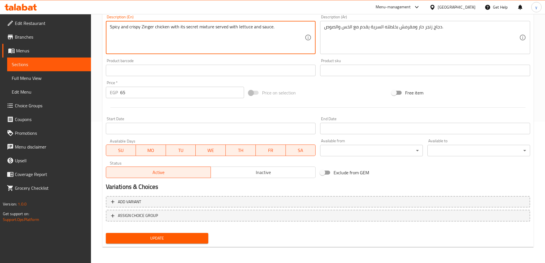
type textarea "Spicy and crispy Zinger chicken with its secret mixture served with lettuce and…"
click at [181, 240] on span "Update" at bounding box center [156, 237] width 93 height 7
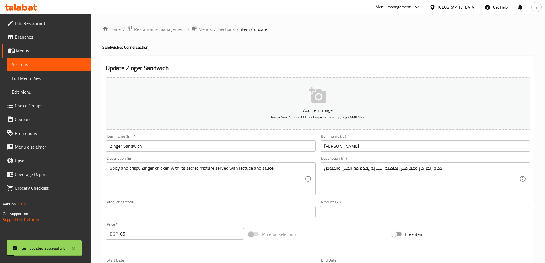
click at [232, 28] on span "Sections" at bounding box center [226, 29] width 16 height 7
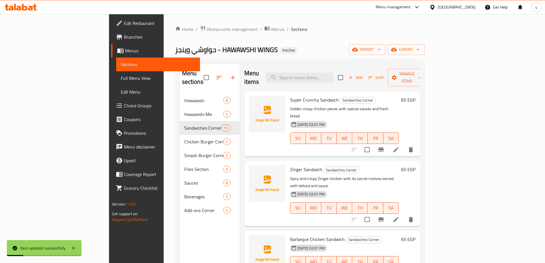
scroll to position [57, 0]
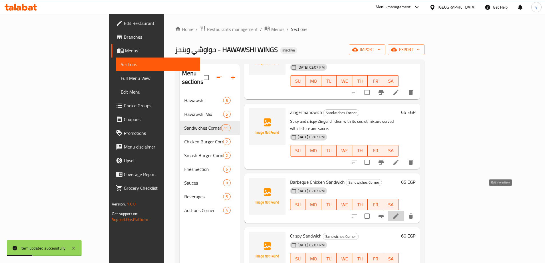
click at [398, 213] on icon at bounding box center [395, 215] width 5 height 5
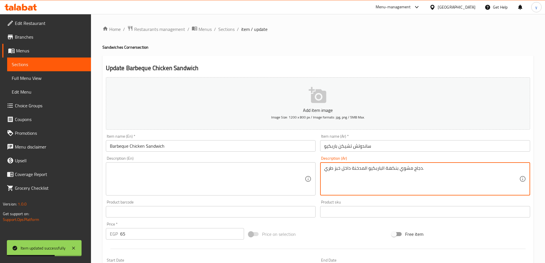
click at [425, 169] on textarea "دجاج مشوي بنكهة الباربكيو المدخنة داخل خبز طري." at bounding box center [421, 178] width 195 height 27
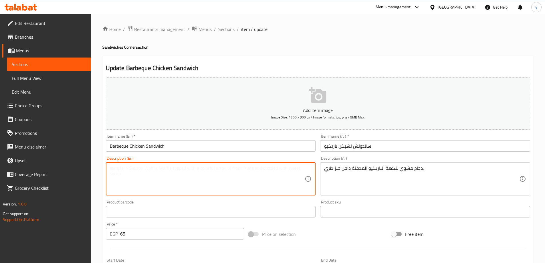
click at [244, 173] on textarea at bounding box center [207, 178] width 195 height 27
paste textarea "Grilled chicken with a smoky barbecue flavor inside a soft bun."
click at [224, 169] on textarea "Grilled chicken with a smoky barbecue flavor inside a soft bun." at bounding box center [207, 178] width 195 height 27
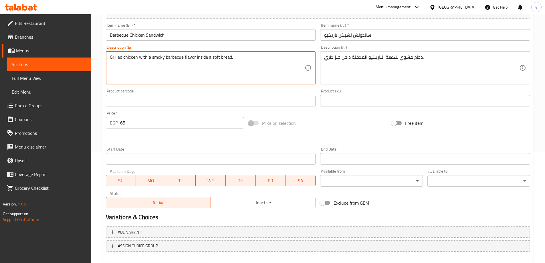
scroll to position [141, 0]
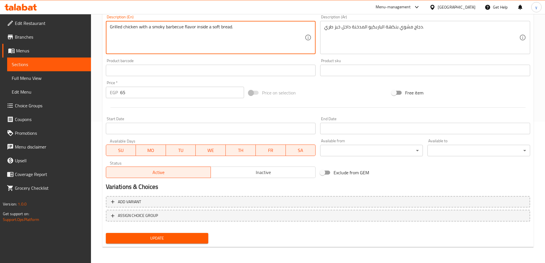
type textarea "Grilled chicken with a smoky barbecue flavor inside a soft bread."
click at [163, 232] on div "Update" at bounding box center [156, 237] width 107 height 15
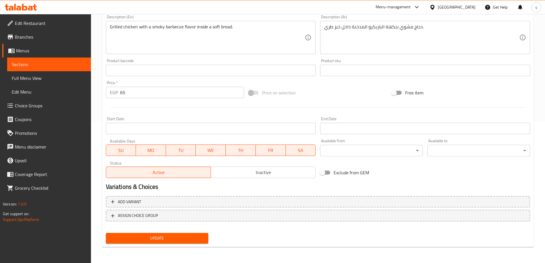
click at [163, 234] on button "Update" at bounding box center [157, 238] width 103 height 11
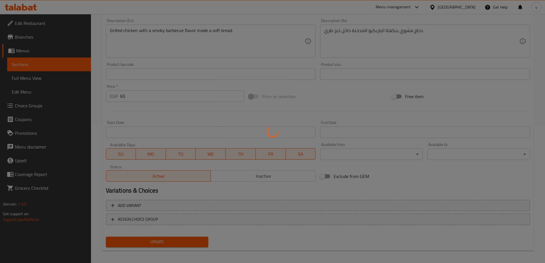
scroll to position [0, 0]
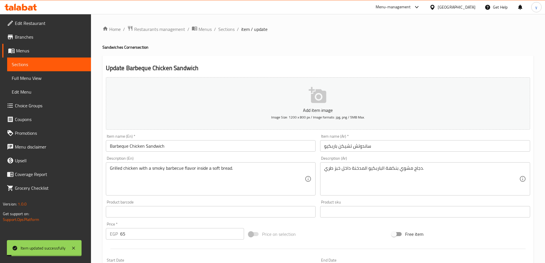
click at [228, 29] on span "Sections" at bounding box center [226, 29] width 16 height 7
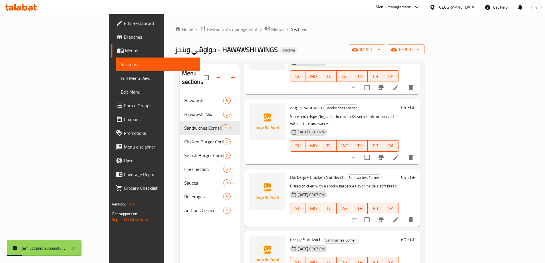
scroll to position [114, 0]
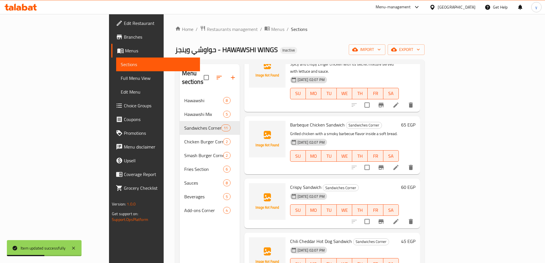
click at [398, 219] on icon at bounding box center [395, 221] width 5 height 5
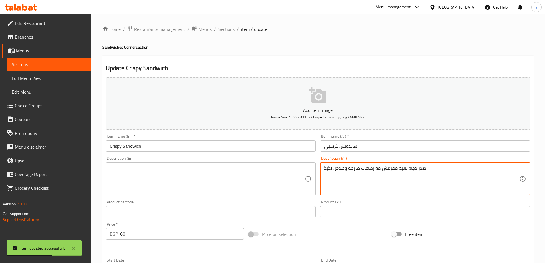
click at [384, 170] on textarea "صدر دجاج بانيه مقرمش مع إضافات طازجة وصوص لذيذ." at bounding box center [421, 178] width 195 height 27
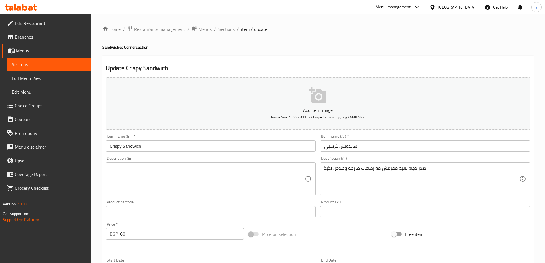
click at [276, 186] on textarea at bounding box center [207, 178] width 195 height 27
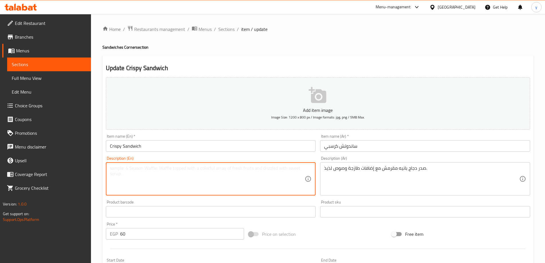
paste textarea "Crispy breaded chicken breast with fresh toppings and delicious sauce."
click at [134, 167] on textarea "Crispy breaded chicken breast with fresh toppings and delicious sauce." at bounding box center [207, 178] width 195 height 27
click at [193, 170] on textarea "Crispy pane chicken breast with fresh toppings and delicious sauce." at bounding box center [207, 178] width 195 height 27
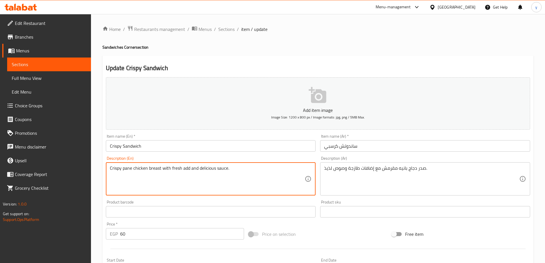
scroll to position [141, 0]
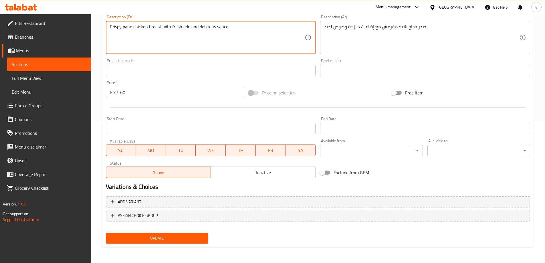
type textarea "Crispy pane chicken breast with fresh add and delicious sauce."
click at [160, 234] on span "Update" at bounding box center [156, 237] width 93 height 7
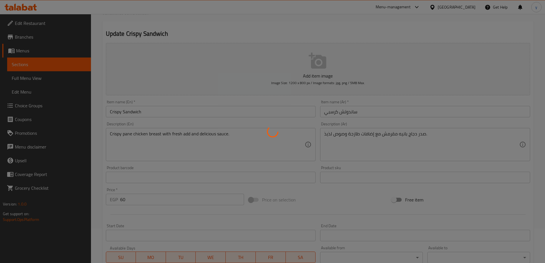
scroll to position [0, 0]
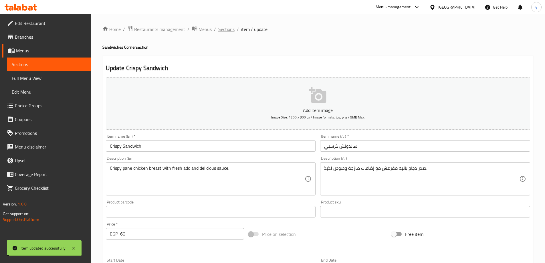
click at [230, 29] on span "Sections" at bounding box center [226, 29] width 16 height 7
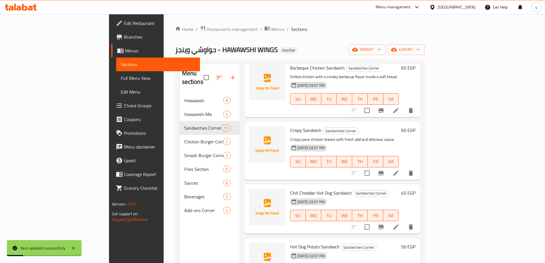
scroll to position [172, 0]
click at [399, 223] on icon at bounding box center [395, 226] width 7 height 7
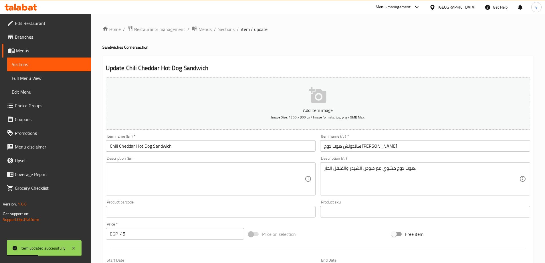
click at [416, 148] on input "ساندوتش هوت دوج [PERSON_NAME]" at bounding box center [425, 145] width 210 height 11
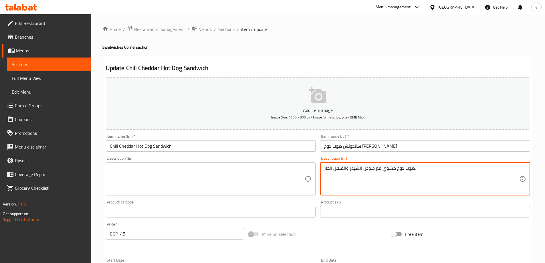
click at [375, 174] on textarea "هوت دوج مشوي مع صوص الشيدر والفلفل الحار." at bounding box center [421, 178] width 195 height 27
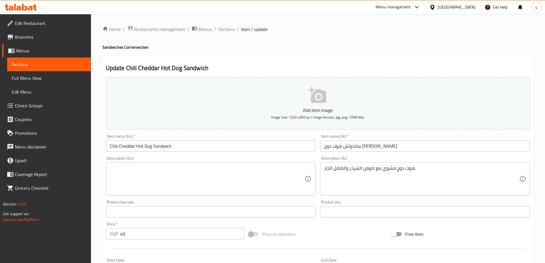
drag, startPoint x: 178, startPoint y: 196, endPoint x: 182, endPoint y: 187, distance: 10.4
click at [178, 196] on div "Description (En) Description (En)" at bounding box center [210, 176] width 214 height 44
click at [186, 179] on textarea at bounding box center [207, 178] width 195 height 27
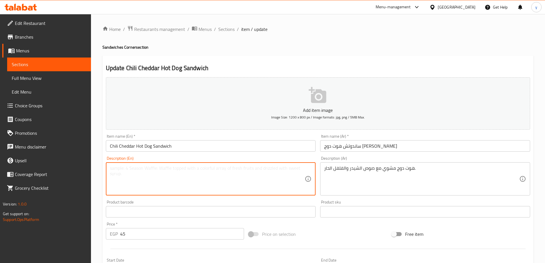
paste textarea "Grilled hot dog with cheddar and chili sauce."
click at [188, 169] on textarea "Grilled hot dog with cheddar and chili sauce." at bounding box center [207, 178] width 195 height 27
click at [164, 169] on textarea "Grilled hot dog with cheddar and chili ." at bounding box center [207, 178] width 195 height 27
paste textarea "sauce"
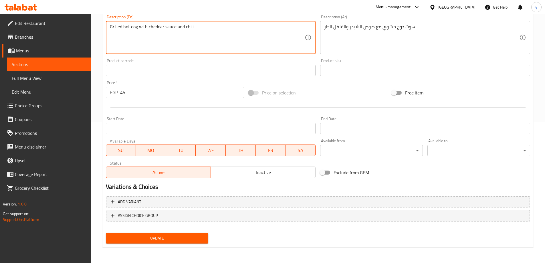
type textarea "Grilled hot dog with cheddar sauce and chili ."
click at [163, 236] on span "Update" at bounding box center [156, 237] width 93 height 7
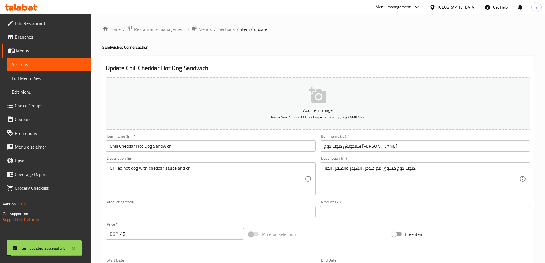
click at [237, 27] on li "/" at bounding box center [238, 29] width 2 height 7
click at [228, 28] on span "Sections" at bounding box center [226, 29] width 16 height 7
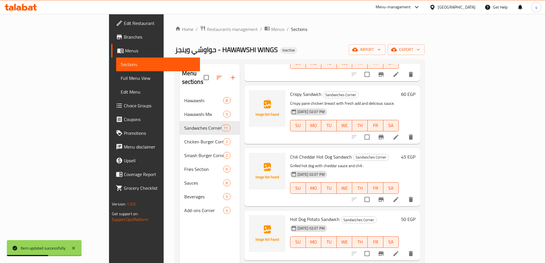
scroll to position [257, 0]
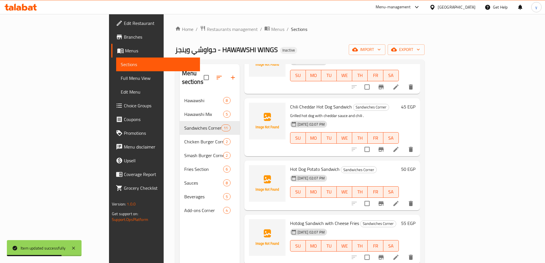
click at [404, 198] on li at bounding box center [396, 203] width 16 height 10
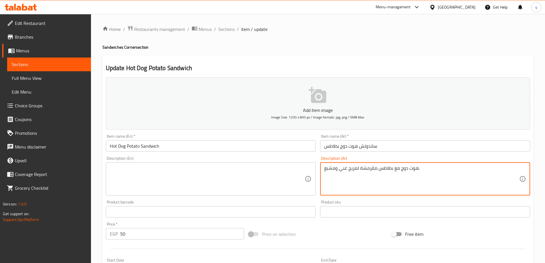
click at [360, 172] on textarea "هوت دوج مع بطاطس مقرمشة لمزيج غني ومشبع." at bounding box center [421, 178] width 195 height 27
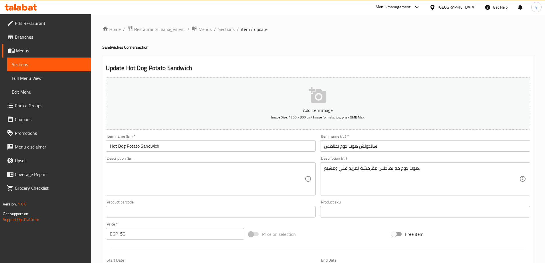
click at [167, 168] on textarea at bounding box center [207, 178] width 195 height 27
paste textarea "Hot dog with crispy fries for a rich and satisfying combination."
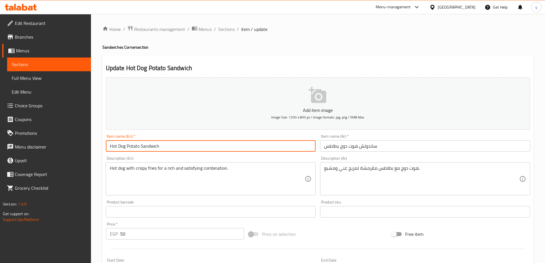
click at [135, 146] on input "Hot Dog Potato Sandwich" at bounding box center [211, 145] width 210 height 11
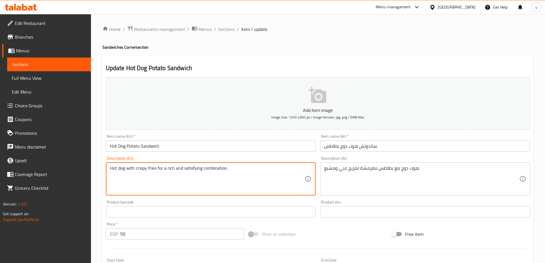
click at [153, 168] on textarea "Hot dog with crispy fries for a rich and satisfying combination." at bounding box center [207, 178] width 195 height 27
paste textarea "Potato"
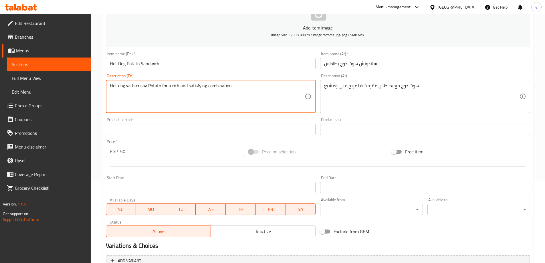
scroll to position [141, 0]
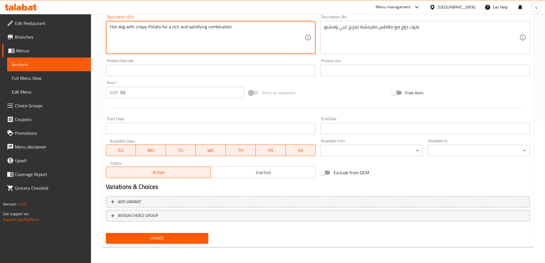
type textarea "Hot dog with crispy Potato for a rich and satisfying combination."
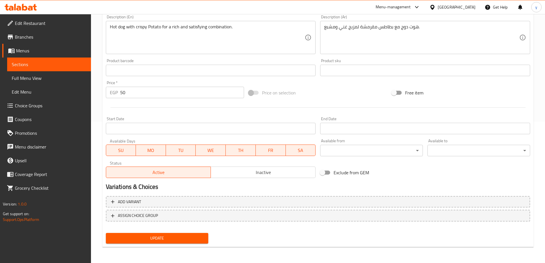
click at [173, 227] on nav at bounding box center [318, 226] width 424 height 5
click at [162, 239] on span "Update" at bounding box center [156, 237] width 93 height 7
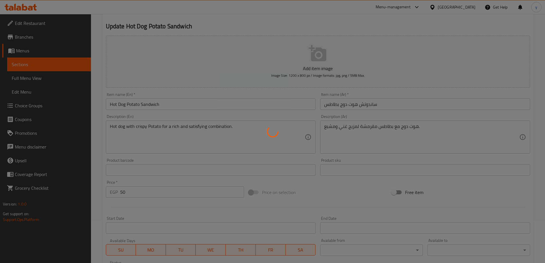
scroll to position [0, 0]
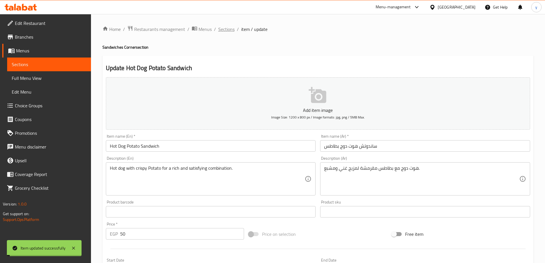
click at [232, 31] on span "Sections" at bounding box center [226, 29] width 16 height 7
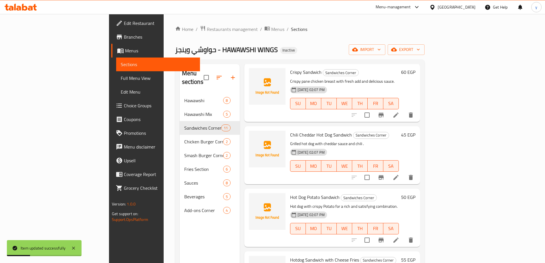
scroll to position [257, 0]
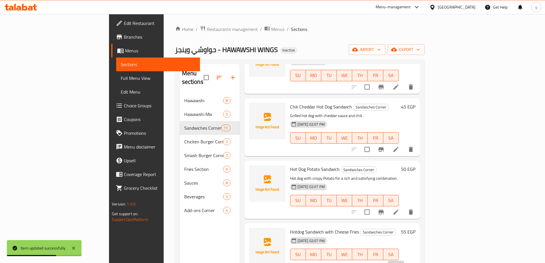
click at [404, 260] on li at bounding box center [396, 265] width 16 height 10
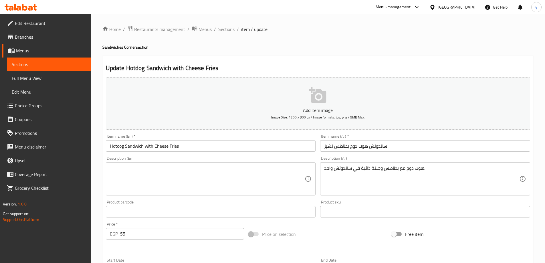
click at [149, 146] on input "Hotdog Sandwich with Cheese Fries" at bounding box center [211, 145] width 210 height 11
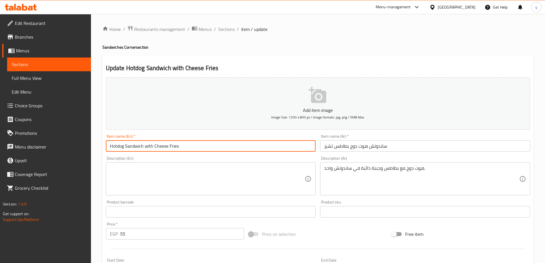
click at [149, 146] on input "Hotdog Sandwich with Cheese Fries" at bounding box center [211, 145] width 210 height 11
click at [164, 148] on input "Hotdog Sandwich Cheese Fries" at bounding box center [211, 145] width 210 height 11
click at [176, 143] on input "Hotdog Sandwich potato Cheese" at bounding box center [211, 145] width 210 height 11
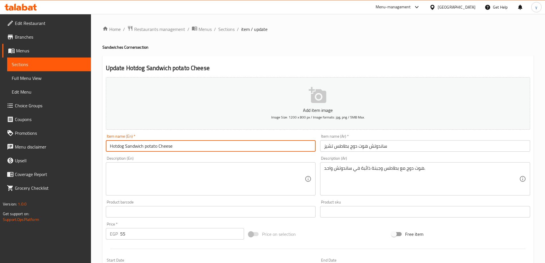
click at [176, 143] on input "Hotdog Sandwich potato Cheese" at bounding box center [211, 145] width 210 height 11
type input "Hotdog Sandwich Potato Cheese"
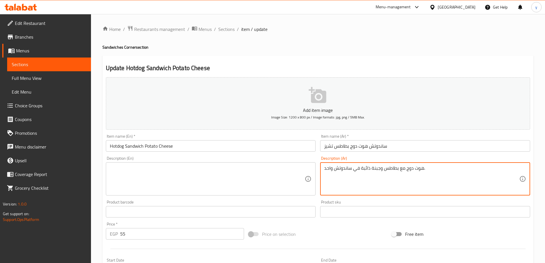
click at [384, 174] on textarea "هوت دوج مع بطاطس وجبنة ذائبة في ساندوتش واحد." at bounding box center [421, 178] width 195 height 27
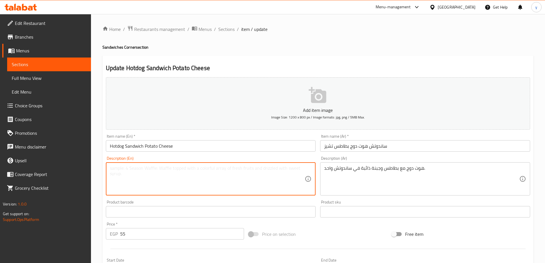
click at [255, 175] on textarea at bounding box center [207, 178] width 195 height 27
paste textarea "Hot dog with fries and melted cheese in one sandwich."
click at [153, 146] on input "Hotdog Sandwich Potato Cheese" at bounding box center [211, 145] width 210 height 11
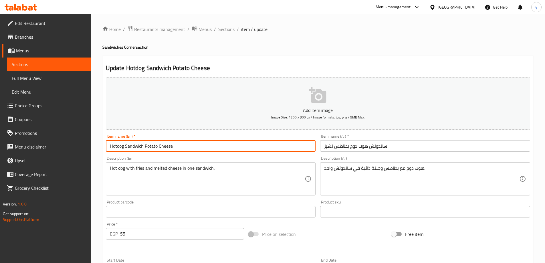
click at [153, 146] on input "Hotdog Sandwich Potato Cheese" at bounding box center [211, 145] width 210 height 11
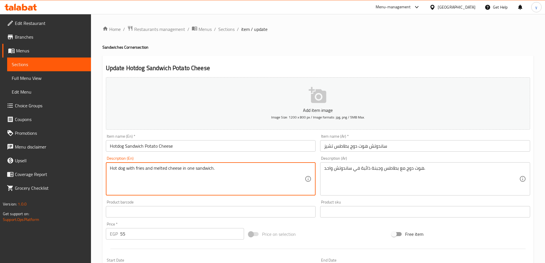
click at [140, 168] on textarea "Hot dog with fries and melted cheese in one sandwich." at bounding box center [207, 178] width 195 height 27
paste textarea "Potato"
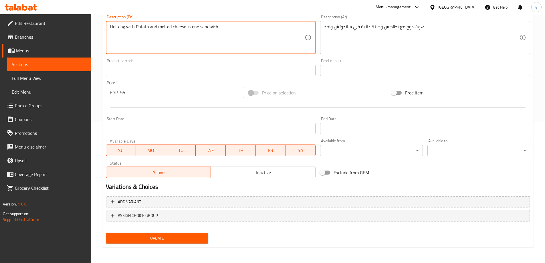
type textarea "Hot dog with Potato and melted cheese in one sandwich."
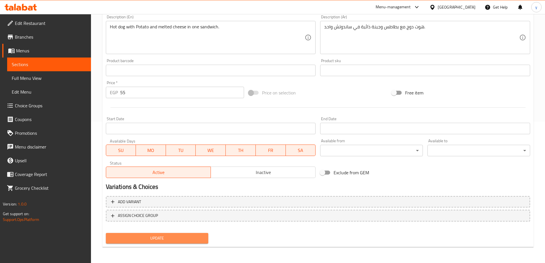
click at [153, 238] on span "Update" at bounding box center [156, 237] width 93 height 7
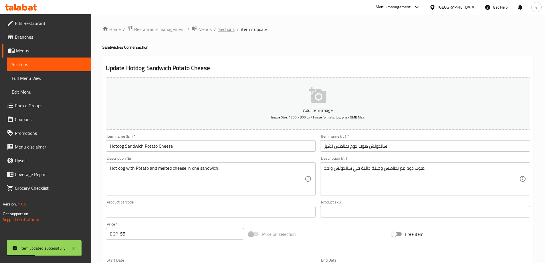
click at [226, 31] on span "Sections" at bounding box center [226, 29] width 16 height 7
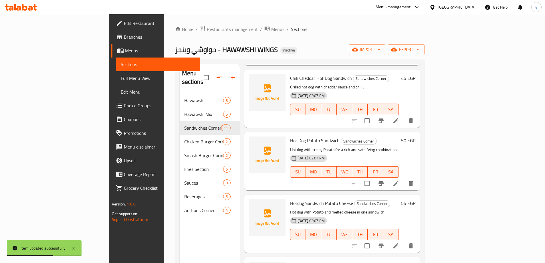
scroll to position [372, 0]
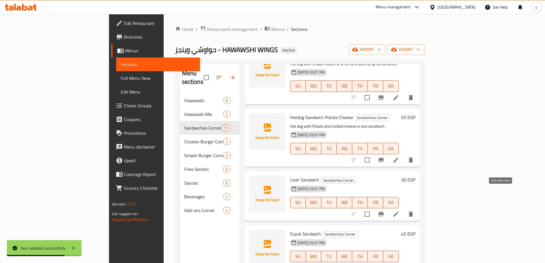
click at [399, 210] on icon at bounding box center [395, 213] width 7 height 7
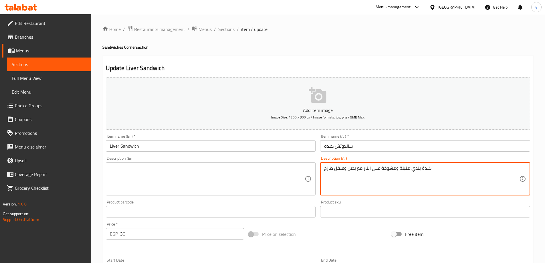
click at [438, 171] on textarea "كبدة بلدي متبلة ومشوحّة على النار مع بصل وفلفل طازج." at bounding box center [421, 178] width 195 height 27
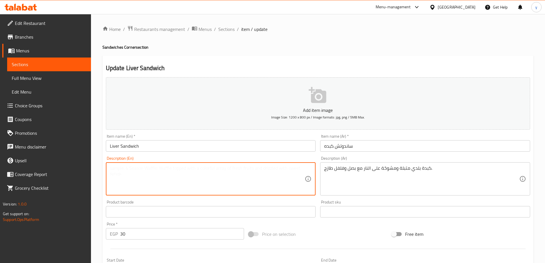
click at [207, 183] on textarea at bounding box center [207, 178] width 195 height 27
paste textarea "Local liver marinated and grilled over a fire with fresh onions and peppers."
click at [208, 166] on textarea "Local liver marinated and grilled over a fire with fresh onions and peppers." at bounding box center [207, 178] width 195 height 27
click at [239, 169] on textarea "Local liver marinated and grilled over a fire with onions and peppers." at bounding box center [207, 178] width 195 height 27
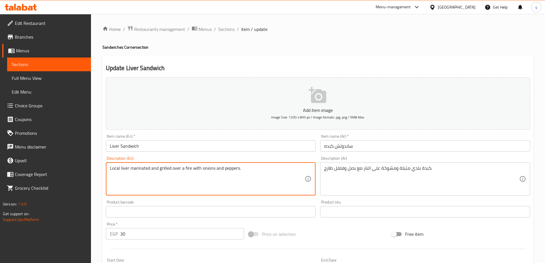
click at [223, 168] on textarea "Local liver marinated and grilled over a fire with onions and peppers." at bounding box center [207, 178] width 195 height 27
paste textarea "fresh"
click at [227, 178] on textarea "Local liver marinated and grilled over a fire with onions and fresh peppers." at bounding box center [207, 178] width 195 height 27
click at [167, 169] on textarea "Local liver marinated and grilled over a fire with onions and fresh peppers." at bounding box center [207, 178] width 195 height 27
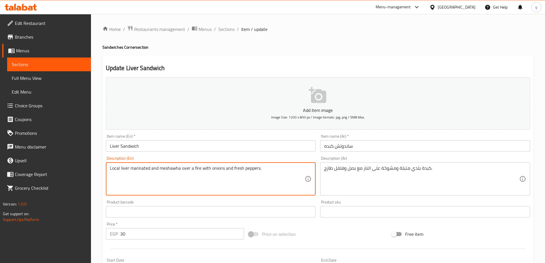
click at [169, 168] on textarea "Local liver marinated and meshawha over a fire with onions and fresh peppers." at bounding box center [207, 178] width 195 height 27
click at [170, 171] on textarea "Local liver marinated and meshawha over a fire with onions and fresh peppers." at bounding box center [207, 178] width 195 height 27
paste textarea "h"
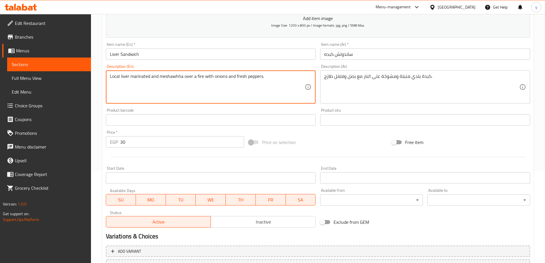
scroll to position [141, 0]
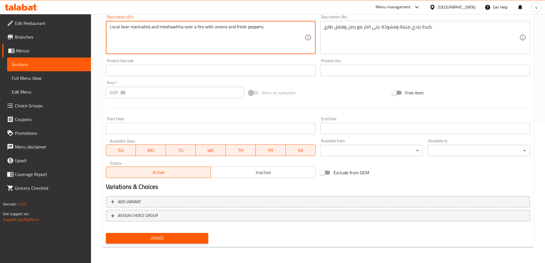
type textarea "Local liver marinated and meshawhha over a fire with onions and fresh peppers."
click at [174, 234] on button "Update" at bounding box center [157, 238] width 103 height 11
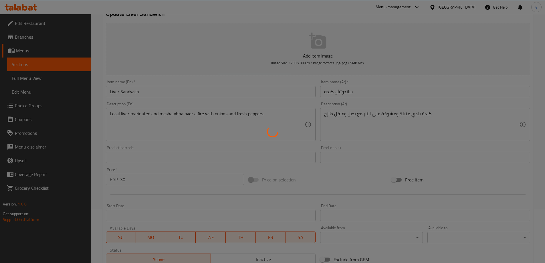
scroll to position [0, 0]
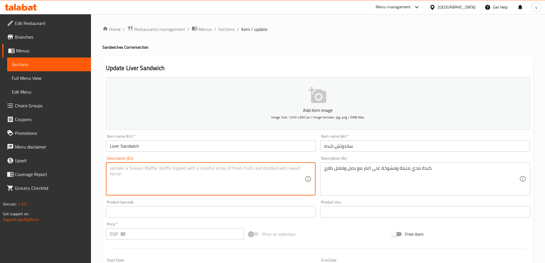
click at [239, 172] on textarea at bounding box center [207, 178] width 195 height 27
paste textarea "meshawhha"
click at [241, 171] on textarea "meshawhha" at bounding box center [207, 178] width 195 height 27
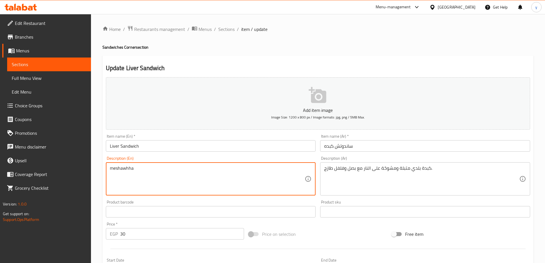
click at [241, 171] on textarea "meshawhha" at bounding box center [207, 178] width 195 height 27
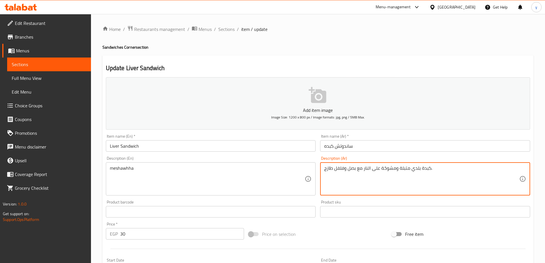
click at [398, 168] on textarea "كبدة بلدي متبلة ومشوحّة على النار مع بصل وفلفل طازج." at bounding box center [421, 178] width 195 height 27
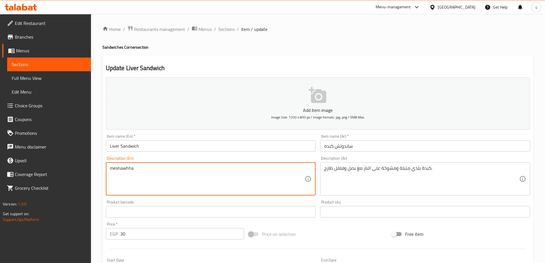
click at [208, 168] on textarea "meshawhha" at bounding box center [207, 178] width 195 height 27
paste textarea "Local liver marinated and grilled over a fire with fresh onions and peppers."
click at [114, 170] on textarea "Local liver marinated and grilled over a fire with fresh onions and peppers." at bounding box center [207, 178] width 195 height 27
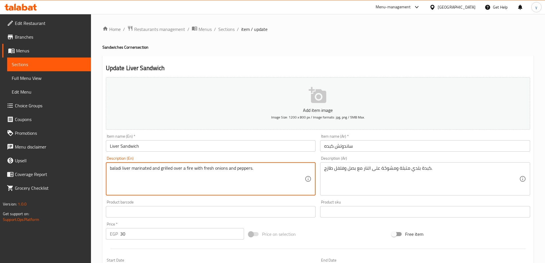
click at [169, 170] on textarea "baladi liver marinated and grilled over a fire with fresh onions and peppers." at bounding box center [207, 178] width 195 height 27
paste textarea "Local liver marinated and grilled over a fire with fresh onions and peppers."
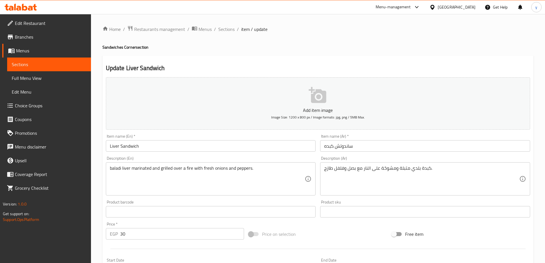
click at [160, 170] on textarea "baladi liver marinated and grilled over a fire with fresh onions and peppers." at bounding box center [207, 178] width 195 height 27
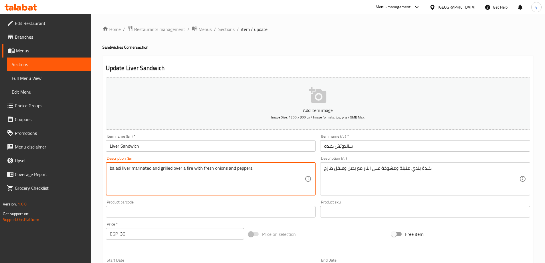
click at [160, 170] on textarea "baladi liver marinated and grilled over a fire with fresh onions and peppers." at bounding box center [207, 178] width 195 height 27
paste textarea "meshawhha"
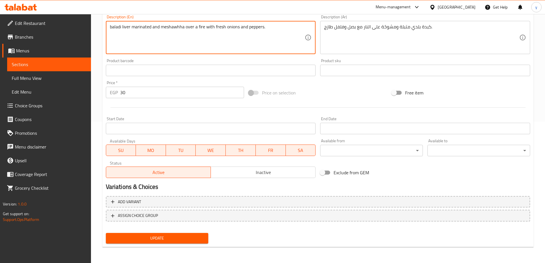
click at [182, 234] on button "Update" at bounding box center [157, 238] width 103 height 11
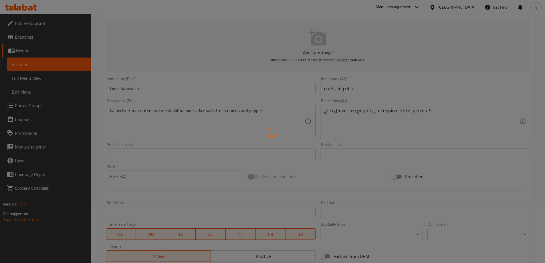
scroll to position [0, 0]
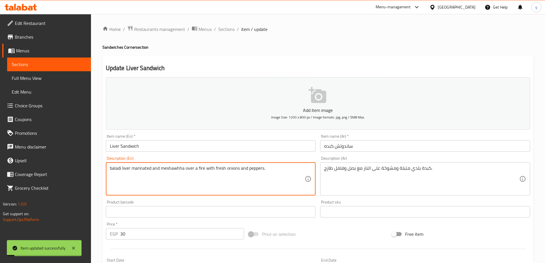
click at [215, 170] on textarea "baladi liver marinated and meshawhha over a fire with fresh onions and peppers." at bounding box center [207, 178] width 195 height 27
click at [236, 169] on textarea "baladi liver marinated and meshawhha over a fire with onions and peppers." at bounding box center [207, 178] width 195 height 27
paste textarea "fresh"
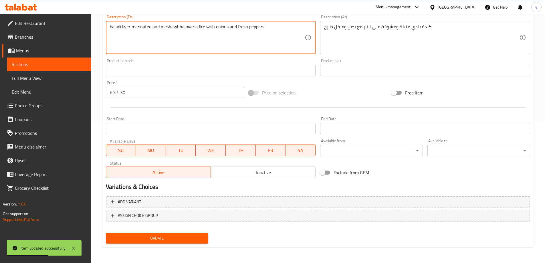
type textarea "baladi liver marinated and meshawhha over a fire with onions and fresh peppers."
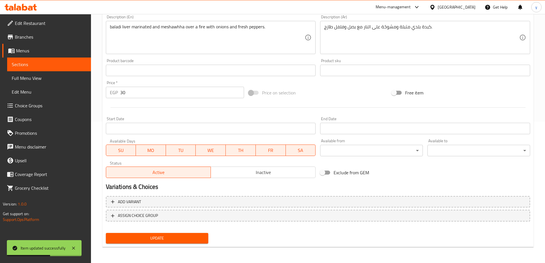
click at [179, 232] on div "Update" at bounding box center [156, 237] width 107 height 15
click at [177, 236] on span "Update" at bounding box center [156, 237] width 93 height 7
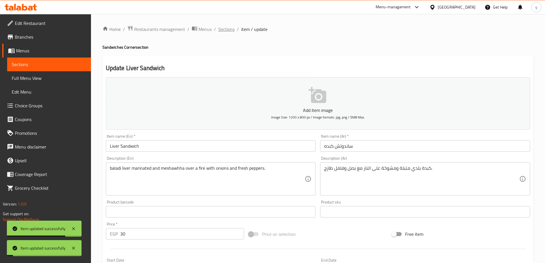
click at [228, 29] on span "Sections" at bounding box center [226, 29] width 16 height 7
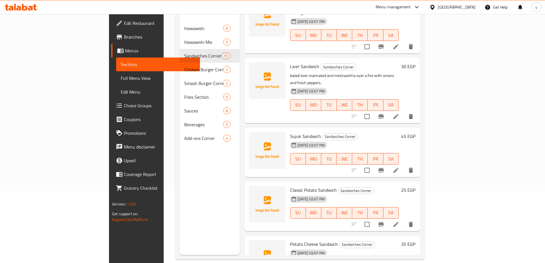
scroll to position [80, 0]
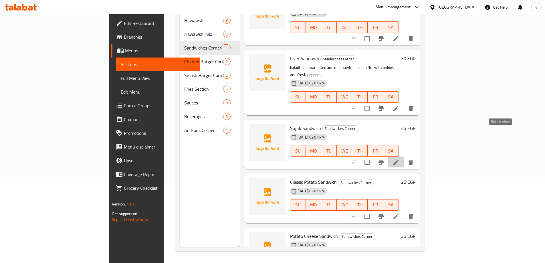
click at [398, 160] on icon at bounding box center [395, 162] width 5 height 5
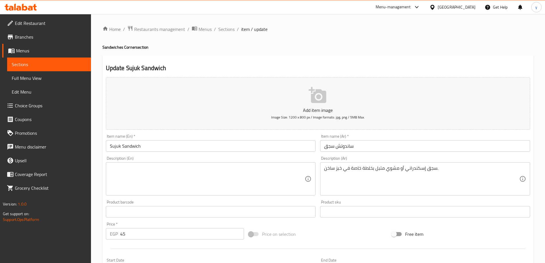
click at [329, 148] on input "ساندوتش سجق" at bounding box center [425, 145] width 210 height 11
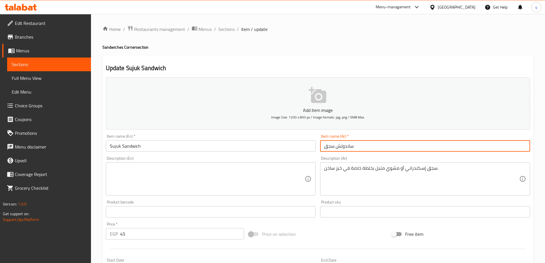
click at [329, 148] on input "ساندوتش سجق" at bounding box center [425, 145] width 210 height 11
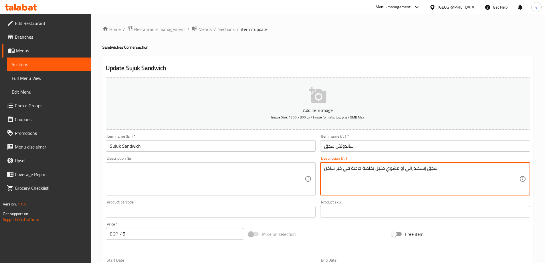
click at [351, 167] on textarea "سجق إسكندراني أو مشوي متبل بخلطة خاصة في خبز ساخن." at bounding box center [421, 178] width 195 height 27
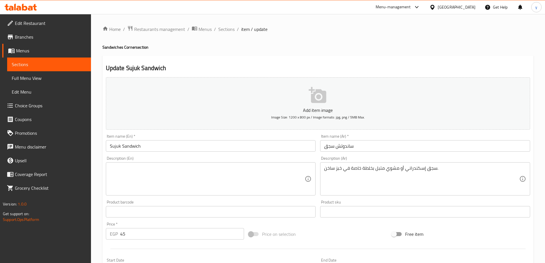
click at [380, 172] on textarea "سجق إسكندراني أو مشوي متبل بخلطة خاصة في خبز ساخن." at bounding box center [421, 178] width 195 height 27
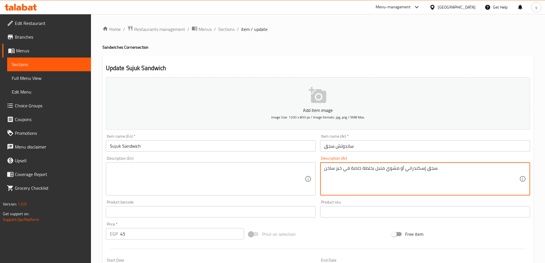
click at [380, 172] on textarea "سجق إسكندراني أو مشوي متبل بخلطة خاصة في خبز ساخن." at bounding box center [421, 178] width 195 height 27
click at [331, 150] on input "ساندوتش سجق" at bounding box center [425, 145] width 210 height 11
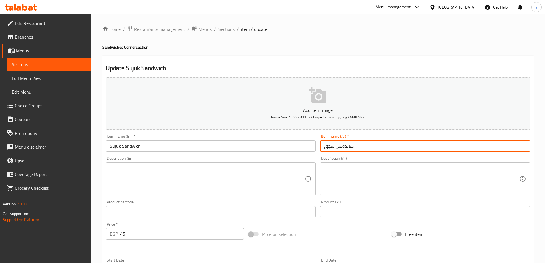
click at [331, 150] on input "ساندوتش سجق" at bounding box center [425, 145] width 210 height 11
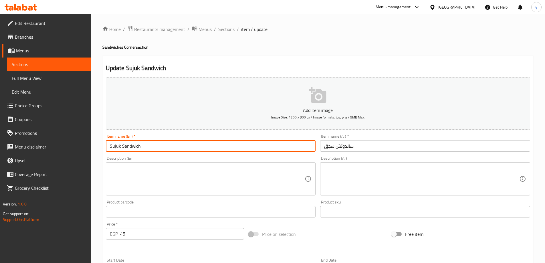
click at [112, 148] on input "Sujuk Sandwich" at bounding box center [211, 145] width 210 height 11
paste input "sausage"
click at [112, 148] on input "sausage Sandwich" at bounding box center [211, 145] width 210 height 11
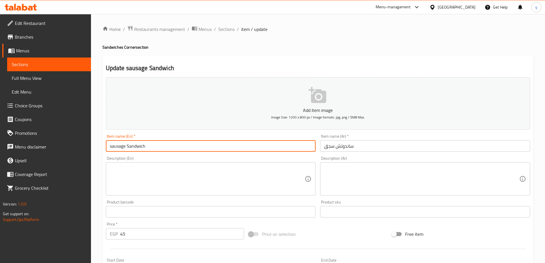
click at [112, 148] on input "sausage Sandwich" at bounding box center [211, 145] width 210 height 11
click at [186, 145] on input "Sausage Sandwich" at bounding box center [211, 145] width 210 height 11
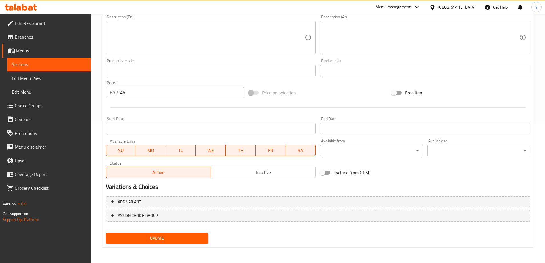
type input "Sausage Sandwich"
click at [123, 237] on span "Update" at bounding box center [156, 237] width 93 height 7
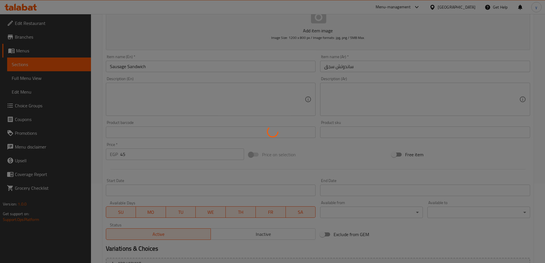
scroll to position [0, 0]
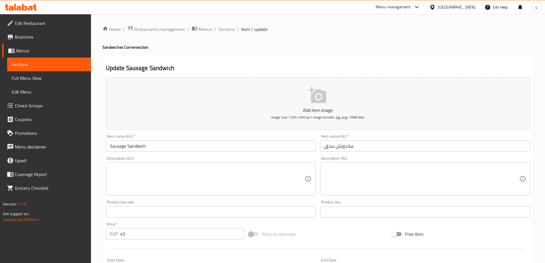
click at [242, 149] on input "Sausage Sandwich" at bounding box center [211, 145] width 210 height 11
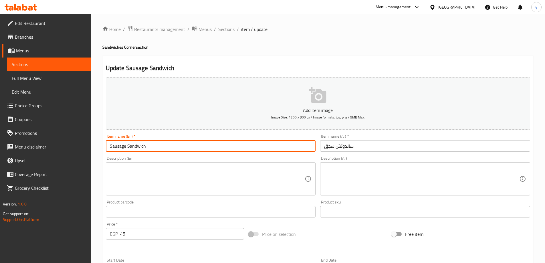
click at [242, 149] on input "Sausage Sandwich" at bounding box center [211, 145] width 210 height 11
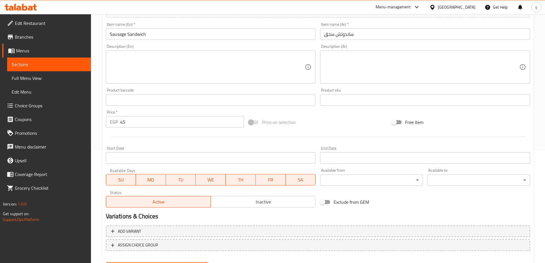
scroll to position [141, 0]
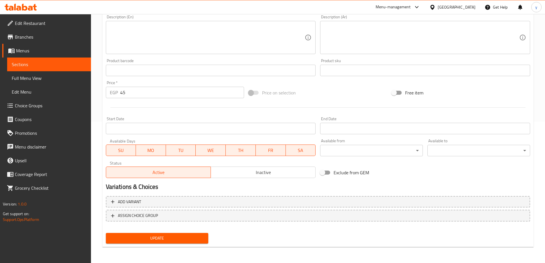
drag, startPoint x: 149, startPoint y: 244, endPoint x: 155, endPoint y: 237, distance: 9.2
click at [149, 244] on div "Update" at bounding box center [156, 237] width 107 height 15
click at [164, 236] on span "Update" at bounding box center [156, 237] width 93 height 7
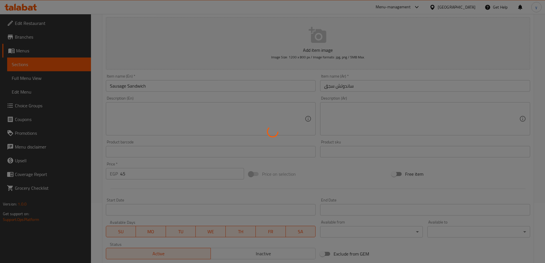
scroll to position [0, 0]
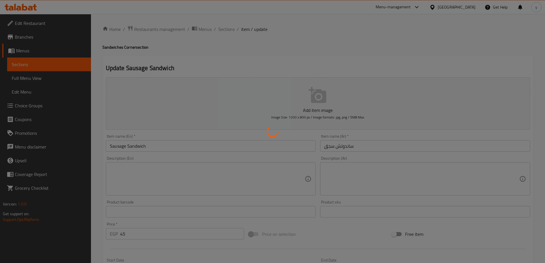
click at [225, 31] on div at bounding box center [272, 131] width 545 height 263
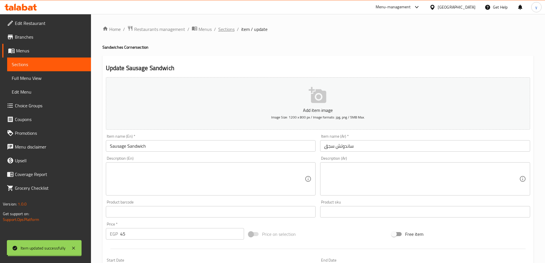
click at [225, 31] on span "Sections" at bounding box center [226, 29] width 16 height 7
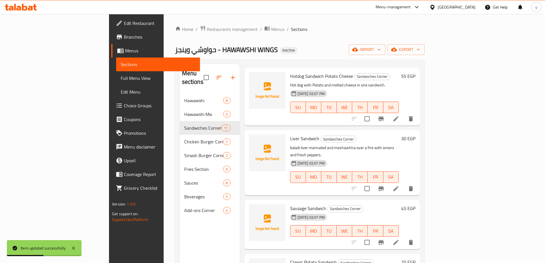
scroll to position [80, 0]
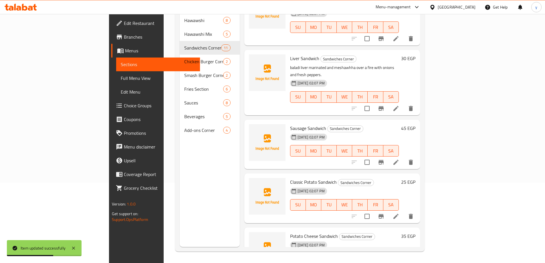
click at [399, 213] on icon at bounding box center [395, 216] width 7 height 7
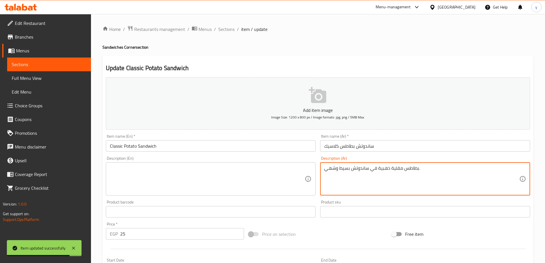
click at [435, 170] on textarea "بطاطس مقلية ذهبية في ساندوتش بسيط وشهي." at bounding box center [421, 178] width 195 height 27
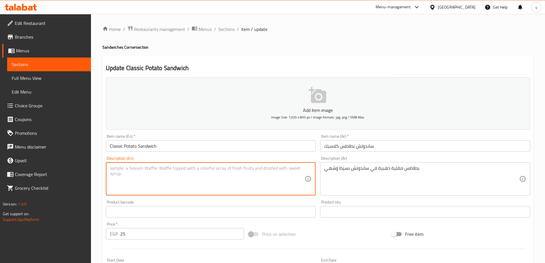
click at [193, 170] on textarea at bounding box center [207, 178] width 195 height 27
paste textarea "Golden French fries in a simple and delicious sandwich."
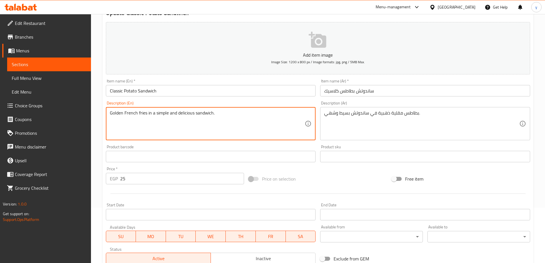
scroll to position [114, 0]
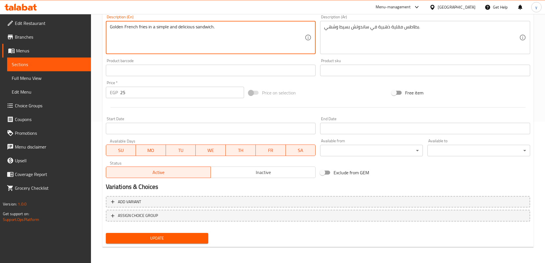
type textarea "Golden French fries in a simple and delicious sandwich."
click at [192, 235] on span "Update" at bounding box center [156, 237] width 93 height 7
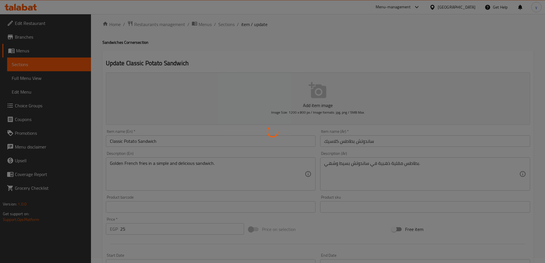
scroll to position [0, 0]
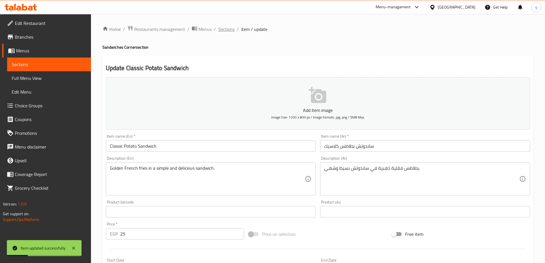
click at [228, 29] on span "Sections" at bounding box center [226, 29] width 16 height 7
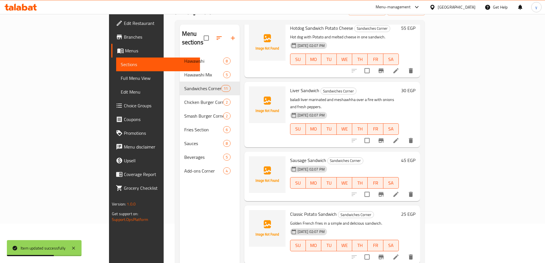
scroll to position [80, 0]
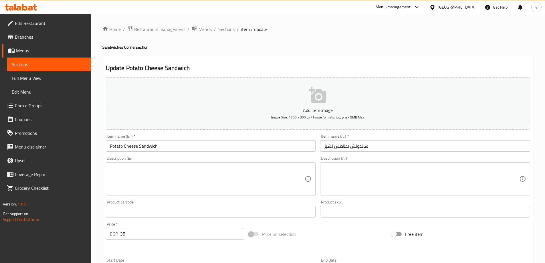
click at [540, 148] on div "Home / Restaurants management / Menus / Sections / item / update Sandwiches Cor…" at bounding box center [318, 209] width 454 height 390
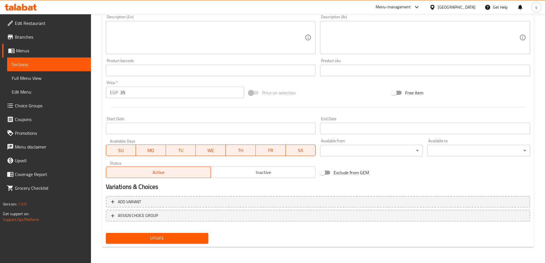
click at [192, 240] on span "Update" at bounding box center [156, 237] width 93 height 7
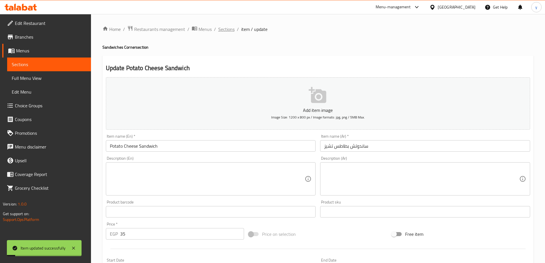
click at [230, 30] on span "Sections" at bounding box center [226, 29] width 16 height 7
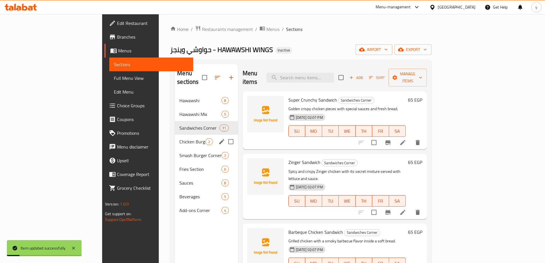
click at [175, 138] on div "Chicken Burger Corner 2" at bounding box center [206, 142] width 63 height 14
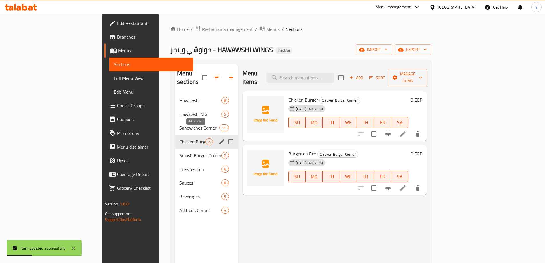
click at [219, 139] on icon "edit" at bounding box center [221, 141] width 5 height 5
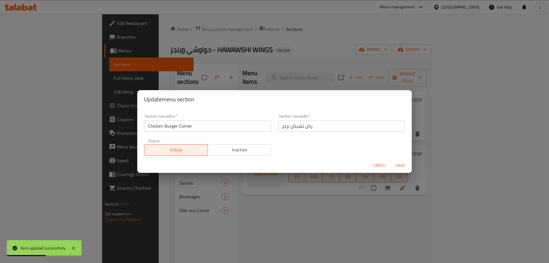
click at [384, 165] on span "Cancel" at bounding box center [380, 165] width 14 height 7
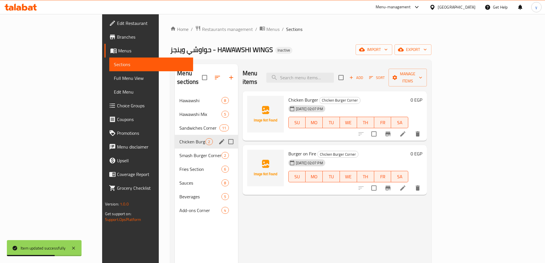
click at [410, 129] on li at bounding box center [402, 134] width 16 height 10
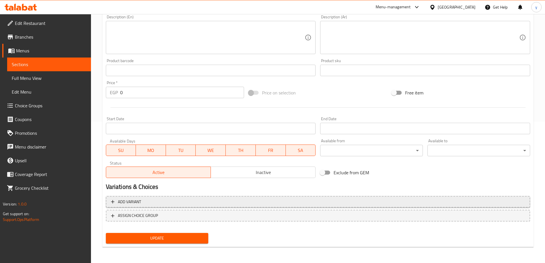
click at [290, 202] on span "Add variant" at bounding box center [318, 201] width 414 height 7
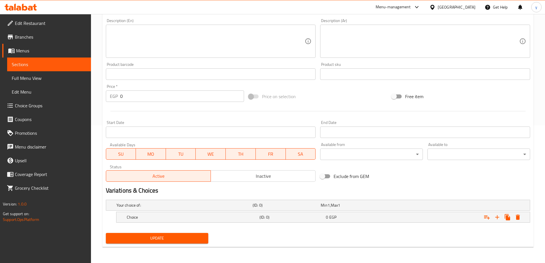
scroll to position [137, 0]
click at [214, 208] on h5 "Choice" at bounding box center [183, 205] width 134 height 6
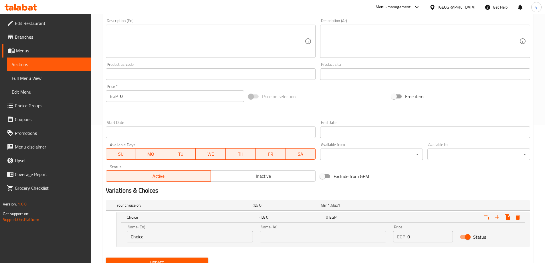
click at [216, 233] on input "Choice" at bounding box center [190, 236] width 126 height 11
type input "s"
click at [330, 241] on input "text" at bounding box center [323, 236] width 126 height 11
type input "غ"
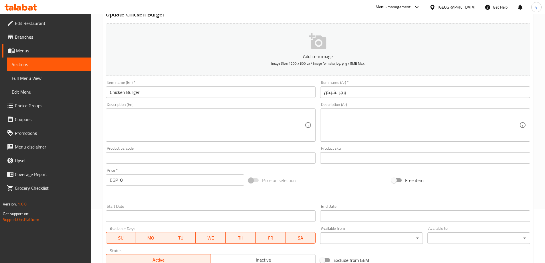
scroll to position [52, 0]
type input "صغير"
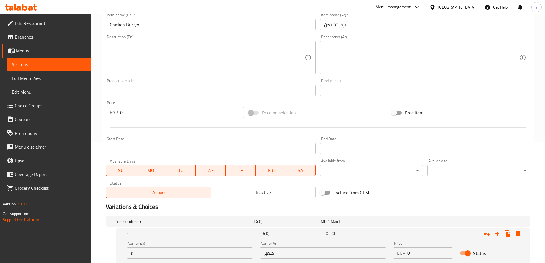
scroll to position [162, 0]
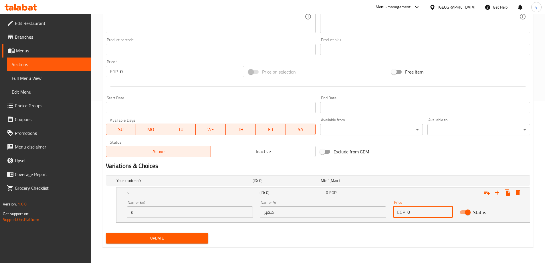
click at [421, 217] on input "0" at bounding box center [429, 211] width 45 height 11
type input "105"
click at [174, 212] on input "s" at bounding box center [190, 211] width 126 height 11
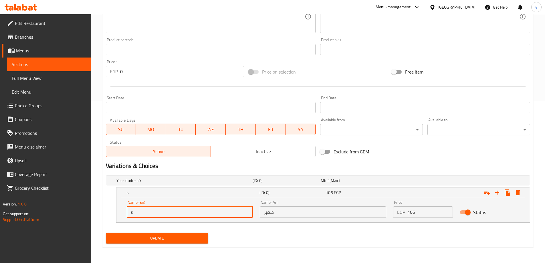
click at [174, 212] on input "s" at bounding box center [190, 211] width 126 height 11
type input "S"
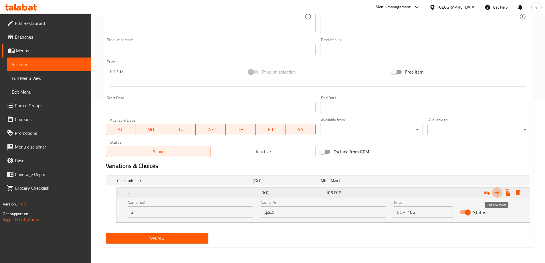
click at [495, 194] on icon "Expand" at bounding box center [496, 192] width 7 height 7
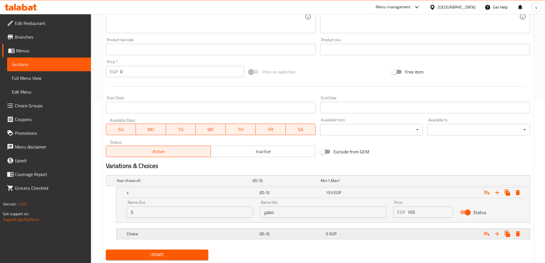
click at [196, 183] on h5 "Choice" at bounding box center [183, 181] width 134 height 6
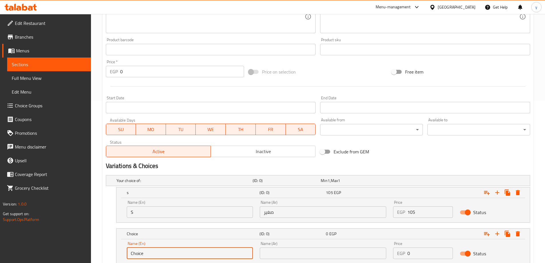
click at [184, 248] on input "Choice" at bounding box center [190, 252] width 126 height 11
click at [304, 256] on input "text" at bounding box center [323, 252] width 126 height 11
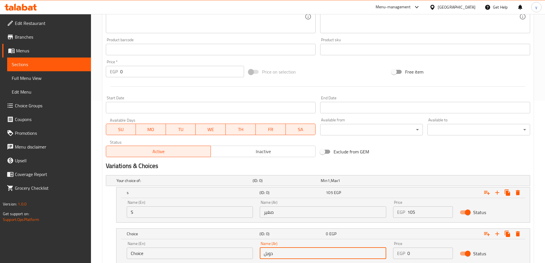
type input "دوبل"
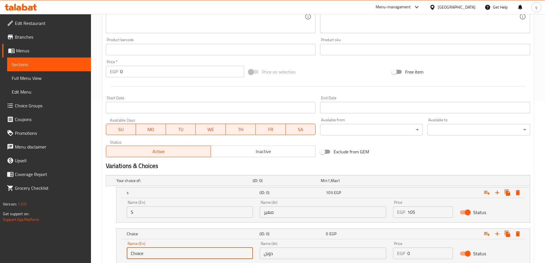
click at [156, 252] on input "Choice" at bounding box center [190, 252] width 126 height 11
click at [160, 253] on input "Choice" at bounding box center [190, 252] width 126 height 11
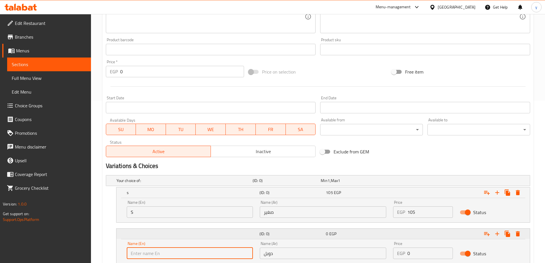
type input "]"
type input "ي"
click at [162, 258] on input "D" at bounding box center [190, 252] width 126 height 11
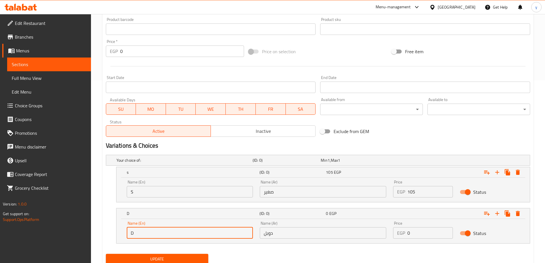
scroll to position [203, 0]
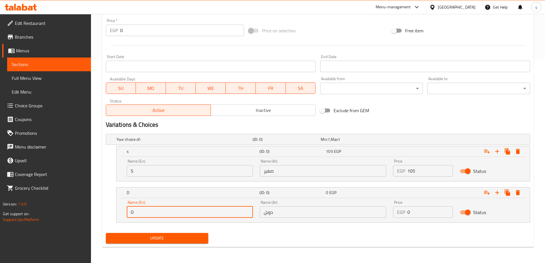
type input "D"
click at [421, 213] on input "0" at bounding box center [429, 211] width 45 height 11
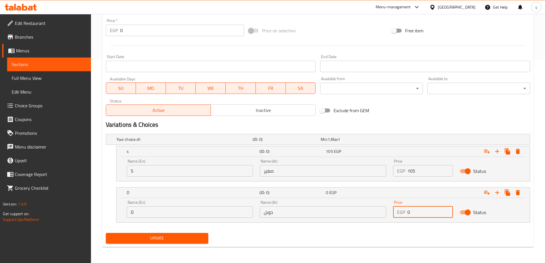
click at [421, 213] on input "0" at bounding box center [429, 211] width 45 height 11
type input "145"
click at [106, 233] on button "Update" at bounding box center [157, 238] width 103 height 11
click at [173, 242] on button "Update" at bounding box center [157, 238] width 103 height 11
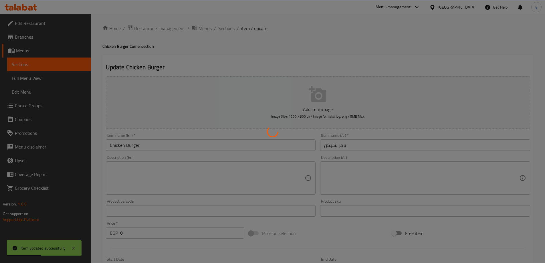
scroll to position [0, 0]
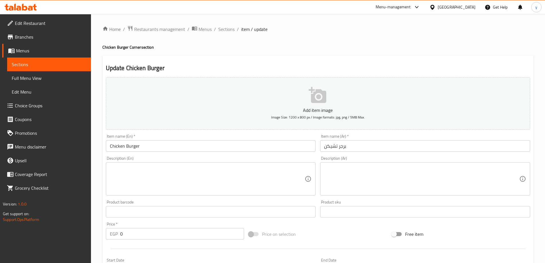
click at [463, 56] on div "Update Chicken Burger Add item image Image Size: 1200 x 800 px / Image formats:…" at bounding box center [317, 252] width 431 height 394
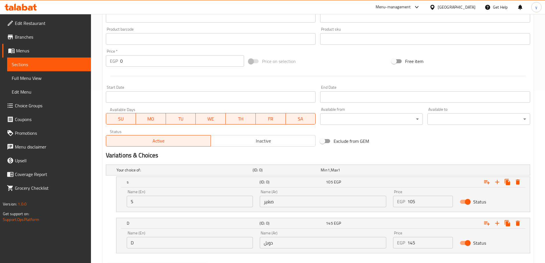
scroll to position [203, 0]
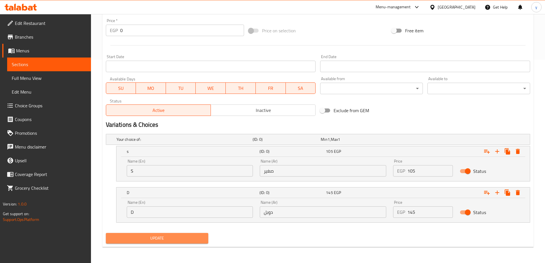
click at [190, 236] on span "Update" at bounding box center [156, 237] width 93 height 7
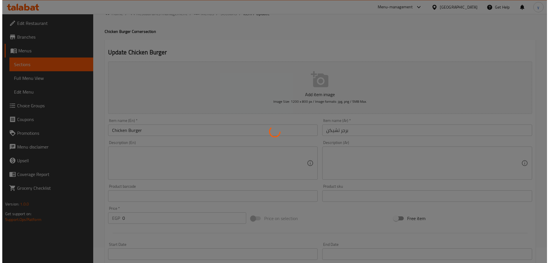
scroll to position [0, 0]
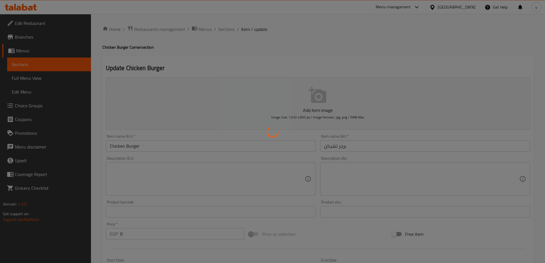
click at [228, 27] on div at bounding box center [272, 131] width 545 height 263
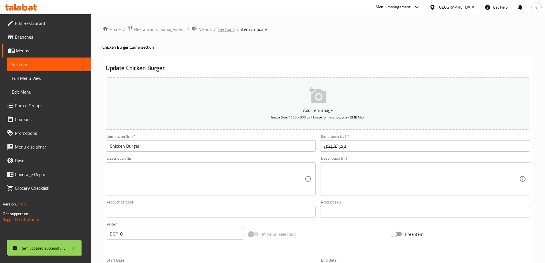
click at [229, 30] on span "Sections" at bounding box center [226, 29] width 16 height 7
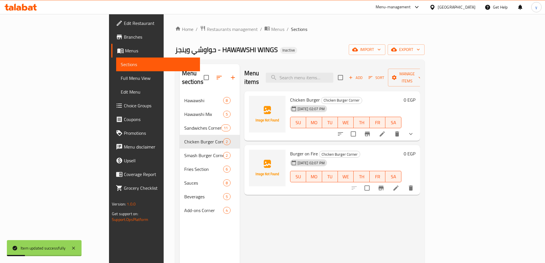
click at [414, 130] on icon "show more" at bounding box center [410, 133] width 7 height 7
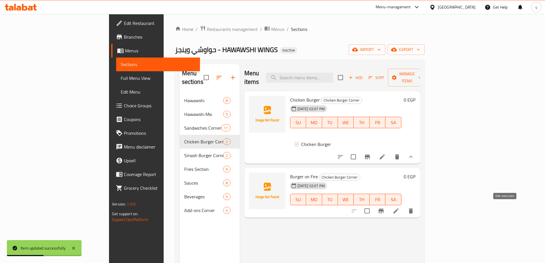
click at [399, 208] on icon at bounding box center [395, 210] width 7 height 7
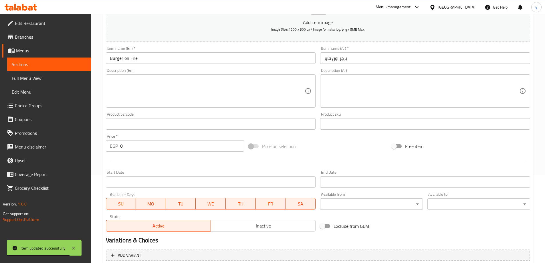
scroll to position [141, 0]
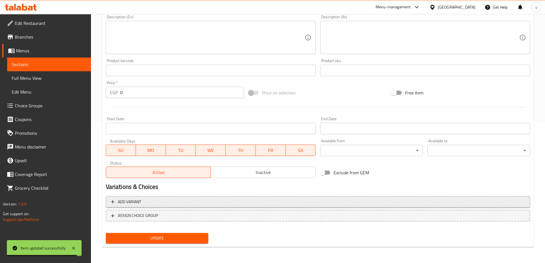
click at [239, 200] on span "Add variant" at bounding box center [318, 201] width 414 height 7
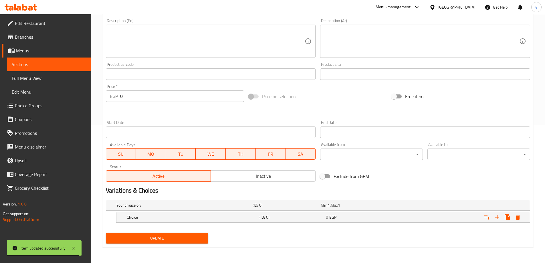
scroll to position [137, 0]
click at [234, 208] on h5 "Choice" at bounding box center [183, 205] width 134 height 6
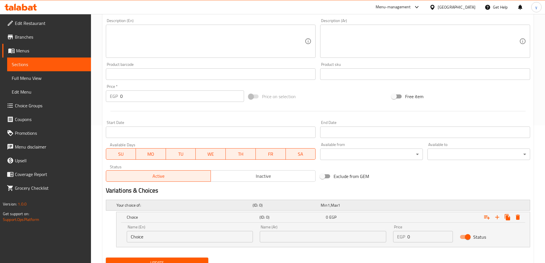
scroll to position [162, 0]
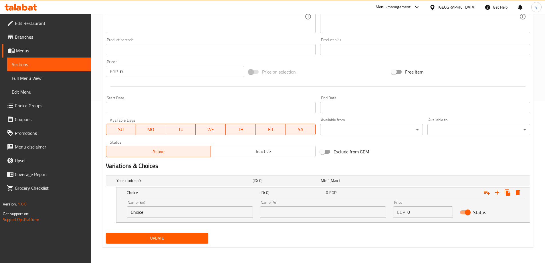
click at [218, 212] on input "Choice" at bounding box center [190, 211] width 126 height 11
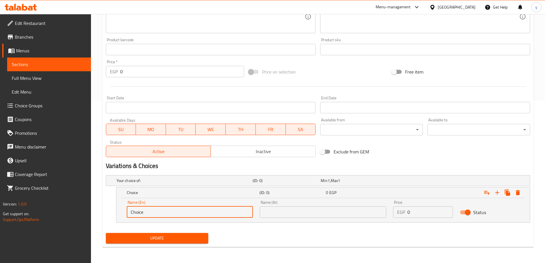
click at [218, 213] on input "Choice" at bounding box center [190, 211] width 126 height 11
type input "S"
click at [281, 214] on input "text" at bounding box center [323, 211] width 126 height 11
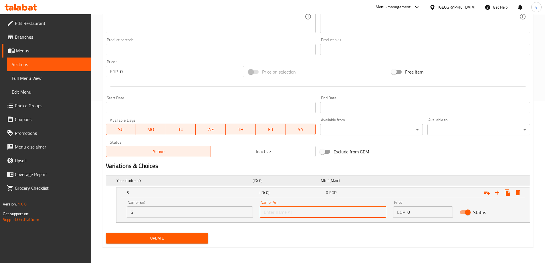
type input "صغير"
click at [410, 213] on input "0" at bounding box center [429, 211] width 45 height 11
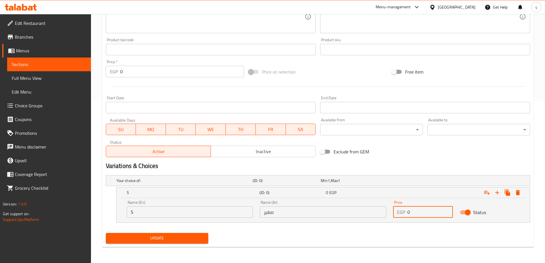
click at [410, 213] on input "0" at bounding box center [429, 211] width 45 height 11
type input "115"
click at [497, 192] on icon "Expand" at bounding box center [497, 192] width 4 height 4
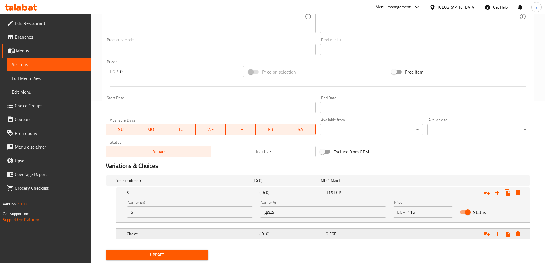
click at [361, 183] on div "0 EGP" at bounding box center [353, 181] width 66 height 6
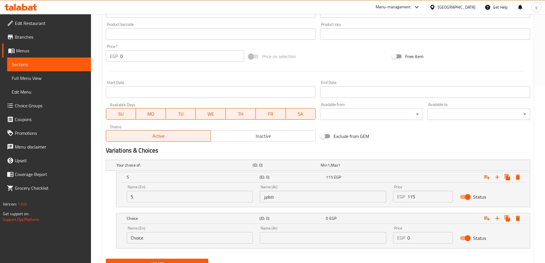
scroll to position [203, 0]
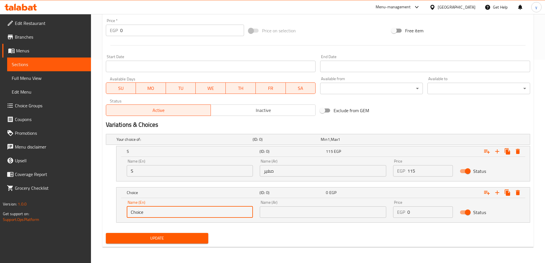
click at [244, 212] on input "Choice" at bounding box center [190, 211] width 126 height 11
type input "D"
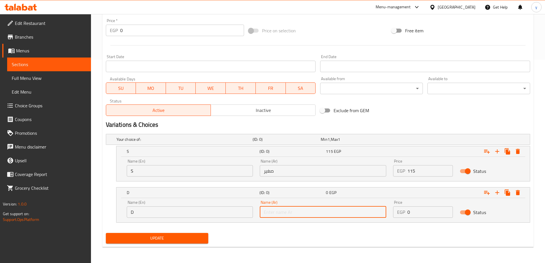
click at [300, 208] on input "text" at bounding box center [323, 211] width 126 height 11
click at [297, 210] on input "text" at bounding box center [323, 211] width 126 height 11
type input "دوبل"
click at [420, 213] on input "0" at bounding box center [429, 211] width 45 height 11
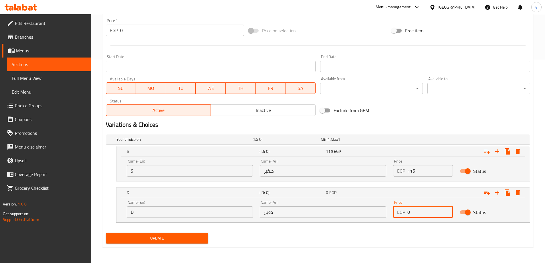
click at [420, 213] on input "0" at bounding box center [429, 211] width 45 height 11
type input "155"
click at [106, 233] on button "Update" at bounding box center [157, 238] width 103 height 11
click at [153, 239] on span "Update" at bounding box center [156, 237] width 93 height 7
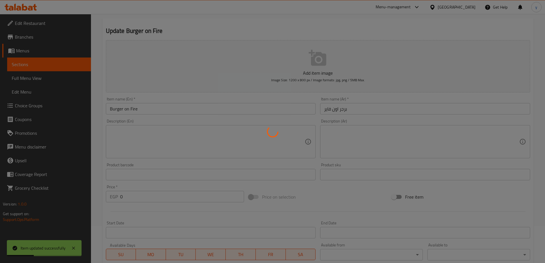
scroll to position [0, 0]
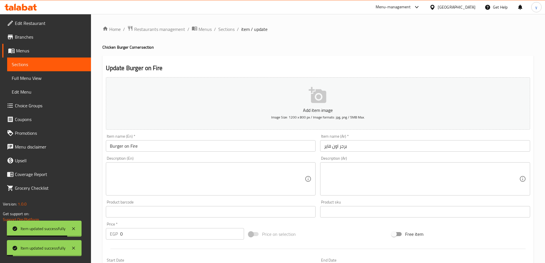
click at [228, 30] on span "Sections" at bounding box center [226, 29] width 16 height 7
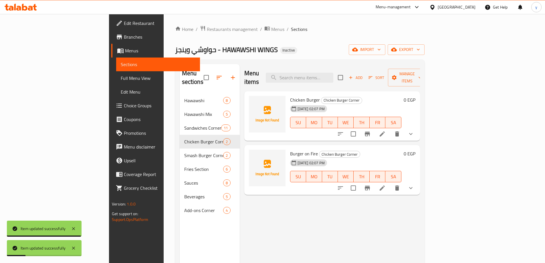
click at [417, 181] on button "show more" at bounding box center [411, 188] width 14 height 14
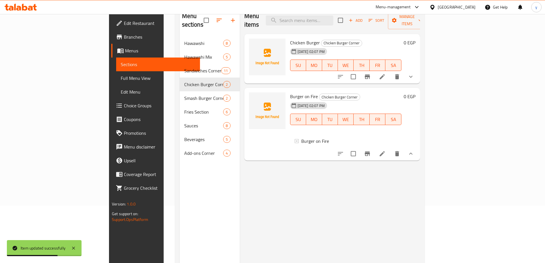
scroll to position [1, 0]
click at [385, 152] on icon at bounding box center [381, 153] width 7 height 7
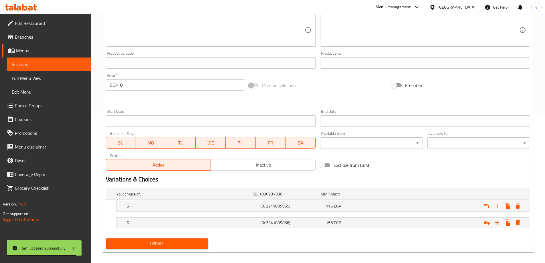
scroll to position [154, 0]
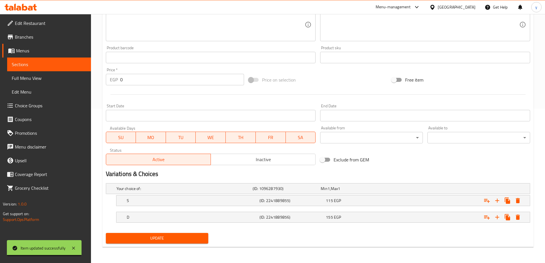
click at [172, 244] on div "Update" at bounding box center [156, 237] width 107 height 15
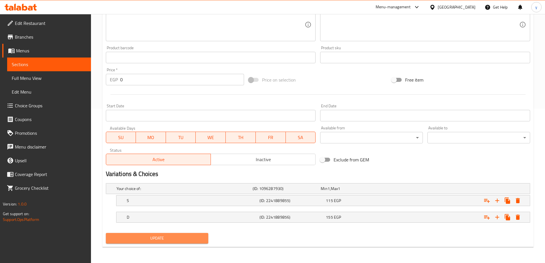
click at [174, 239] on span "Update" at bounding box center [156, 237] width 93 height 7
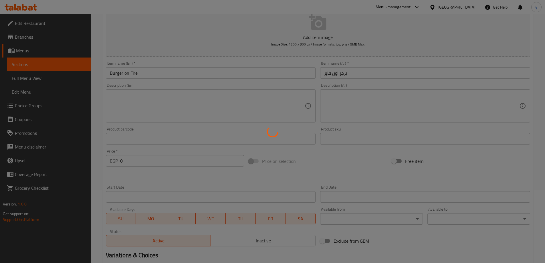
scroll to position [0, 0]
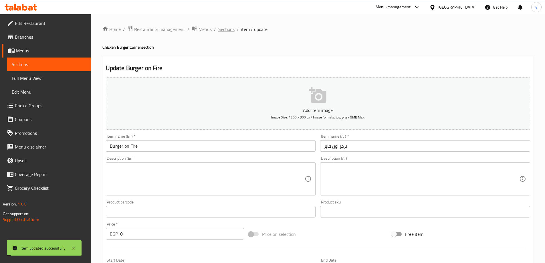
click at [225, 31] on span "Sections" at bounding box center [226, 29] width 16 height 7
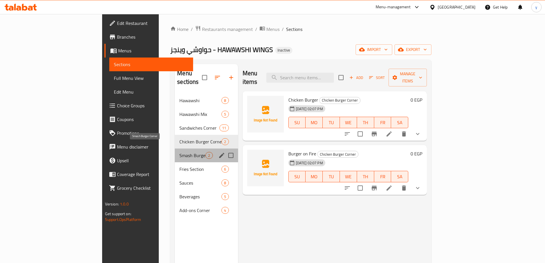
click at [179, 152] on span "Smash Burger Corner" at bounding box center [192, 155] width 26 height 7
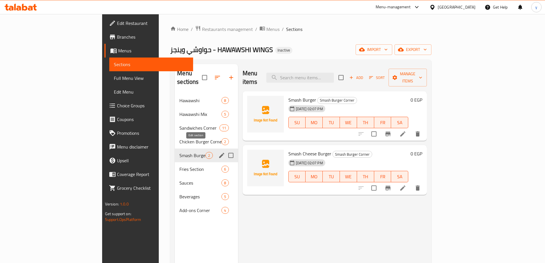
click at [218, 152] on icon "edit" at bounding box center [221, 155] width 7 height 7
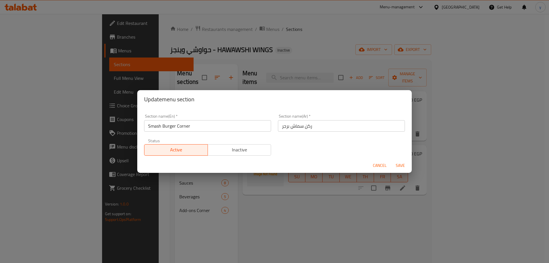
click at [376, 167] on span "Cancel" at bounding box center [380, 165] width 14 height 7
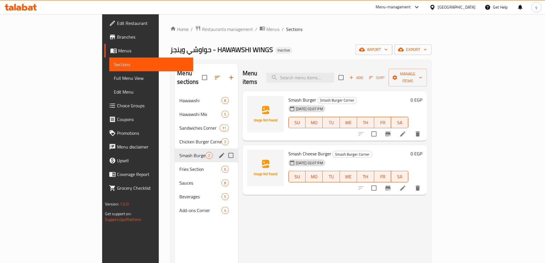
click at [405, 131] on icon at bounding box center [402, 133] width 5 height 5
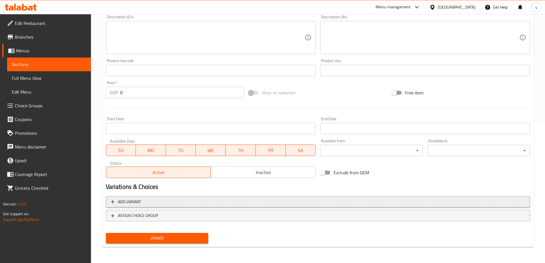
click at [193, 203] on span "Add variant" at bounding box center [318, 201] width 414 height 7
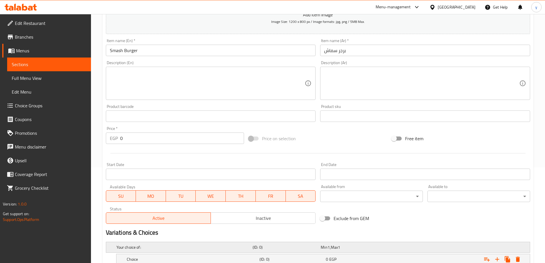
scroll to position [137, 0]
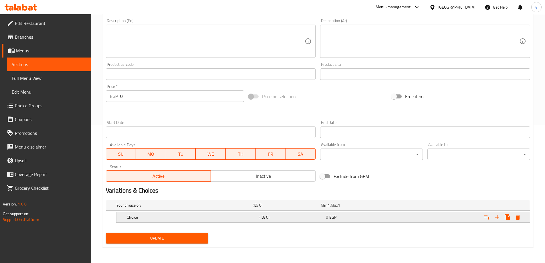
click at [242, 208] on h5 "Choice" at bounding box center [183, 205] width 134 height 6
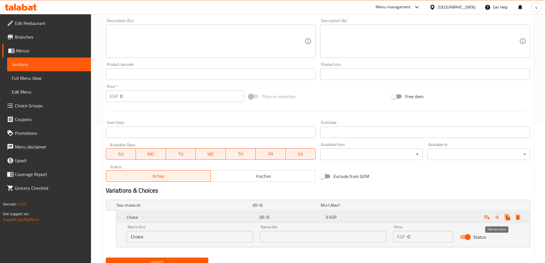
click at [497, 215] on icon "Expand" at bounding box center [497, 217] width 4 height 4
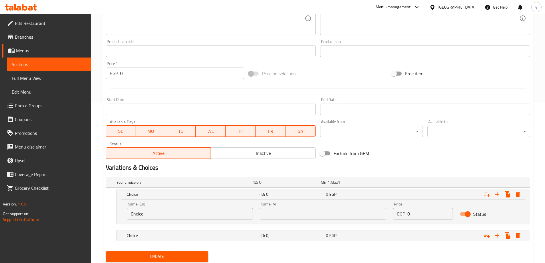
scroll to position [179, 0]
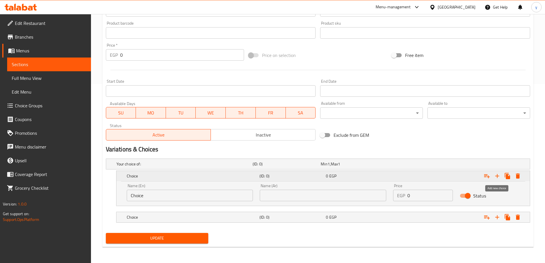
drag, startPoint x: 497, startPoint y: 175, endPoint x: 489, endPoint y: 179, distance: 8.6
click at [497, 176] on icon "Expand" at bounding box center [497, 176] width 4 height 4
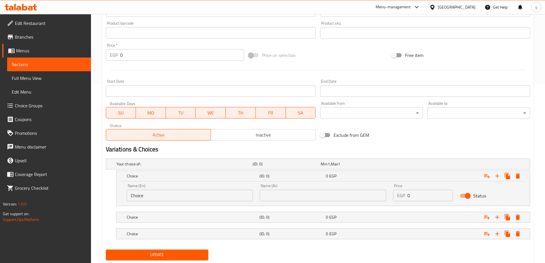
click at [220, 198] on input "Choice" at bounding box center [190, 195] width 126 height 11
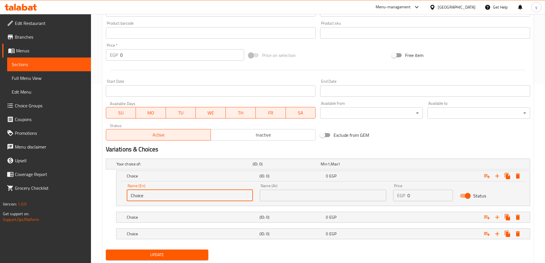
click at [220, 198] on input "Choice" at bounding box center [190, 195] width 126 height 11
type input "س"
type input "S"
click at [301, 194] on input "text" at bounding box center [323, 195] width 126 height 11
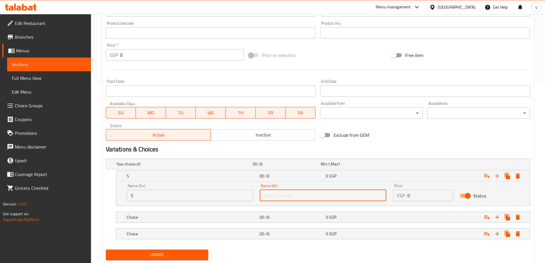
type input "صغير"
click at [184, 167] on h5 "Choice" at bounding box center [183, 164] width 134 height 6
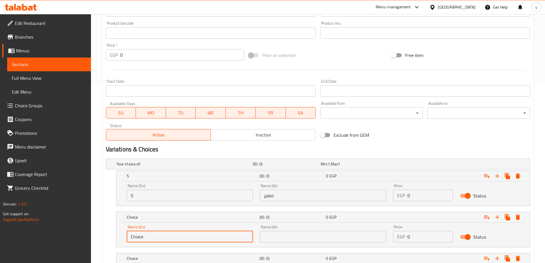
click at [172, 235] on input "Choice" at bounding box center [190, 236] width 126 height 11
click at [172, 235] on input "text" at bounding box center [190, 236] width 126 height 11
click at [167, 236] on input "text" at bounding box center [190, 236] width 126 height 11
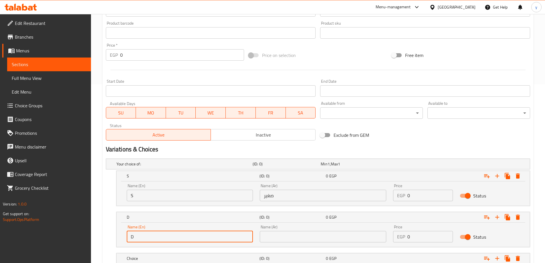
type input "D"
click at [298, 239] on input "text" at bounding box center [323, 236] width 126 height 11
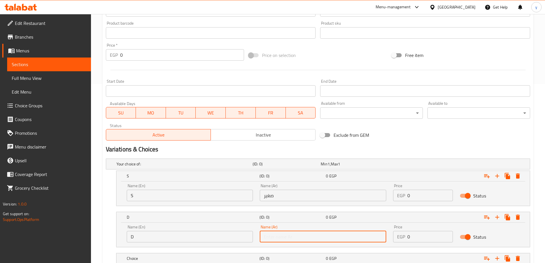
type input "دوبل"
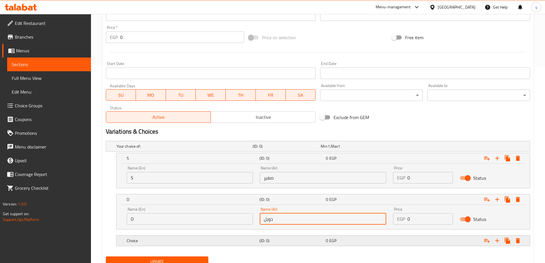
scroll to position [220, 0]
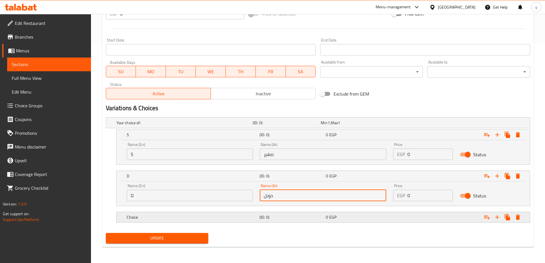
click at [260, 125] on h5 "(ID: 0)" at bounding box center [285, 123] width 66 height 6
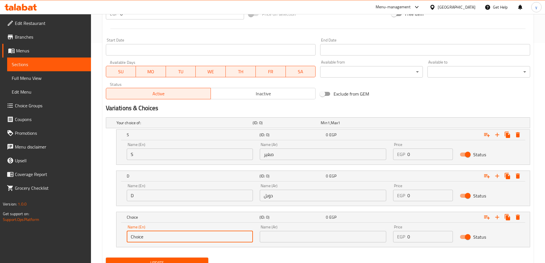
click at [199, 232] on input "Choice" at bounding box center [190, 236] width 126 height 11
type input "T"
click at [311, 237] on input "text" at bounding box center [323, 236] width 126 height 11
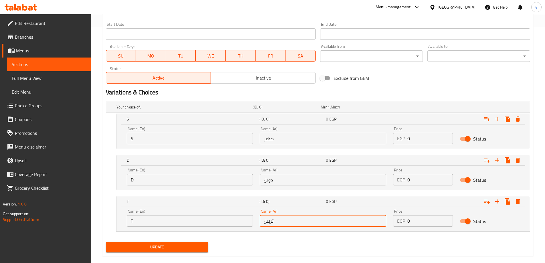
scroll to position [244, 0]
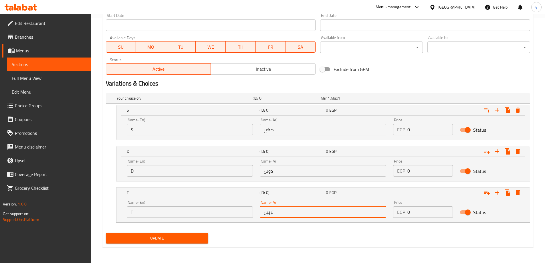
type input "تريبل"
click at [415, 132] on input "0" at bounding box center [429, 129] width 45 height 11
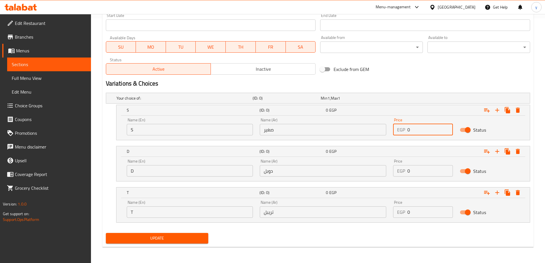
click at [415, 132] on input "0" at bounding box center [429, 129] width 45 height 11
type input "100"
click at [419, 168] on input "0" at bounding box center [429, 170] width 45 height 11
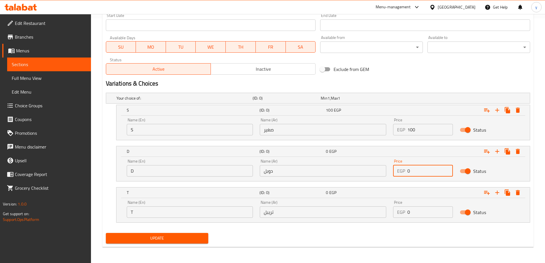
click at [419, 168] on input "0" at bounding box center [429, 170] width 45 height 11
type input "155"
click at [410, 213] on input "0" at bounding box center [429, 211] width 45 height 11
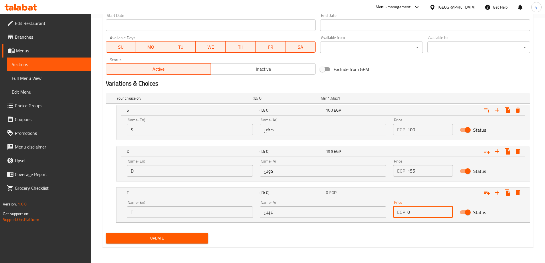
click at [410, 213] on input "0" at bounding box center [429, 211] width 45 height 11
type input "230"
click at [106, 233] on button "Update" at bounding box center [157, 238] width 103 height 11
click at [153, 243] on button "Update" at bounding box center [157, 238] width 103 height 11
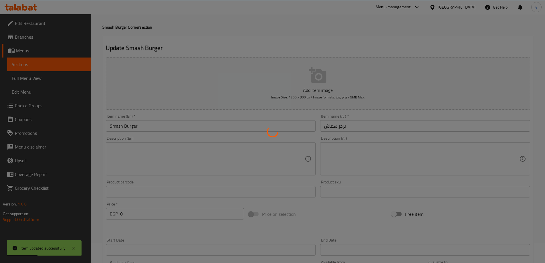
scroll to position [0, 0]
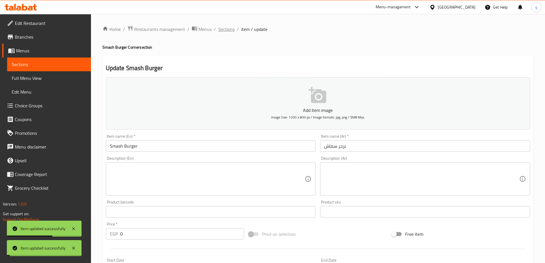
click at [231, 30] on span "Sections" at bounding box center [226, 29] width 16 height 7
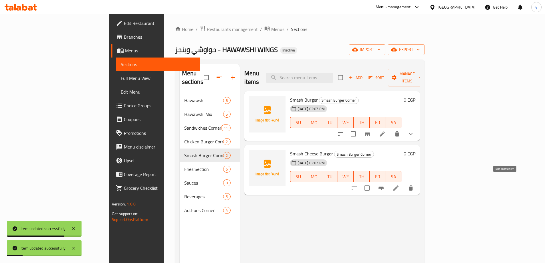
click at [399, 184] on icon at bounding box center [395, 187] width 7 height 7
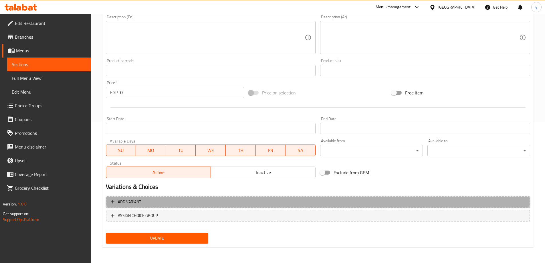
click at [286, 203] on span "Add variant" at bounding box center [318, 201] width 414 height 7
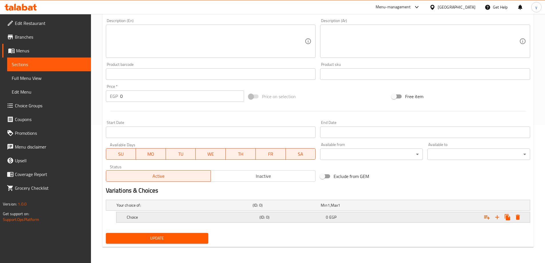
click at [276, 208] on h5 "(ID: 0)" at bounding box center [285, 205] width 66 height 6
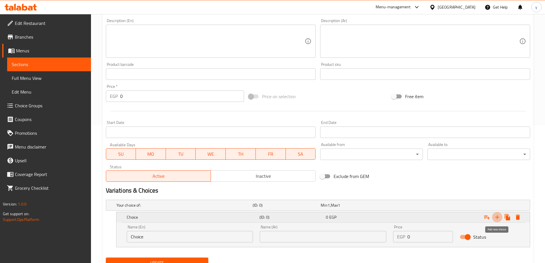
click at [497, 218] on icon "Expand" at bounding box center [496, 217] width 7 height 7
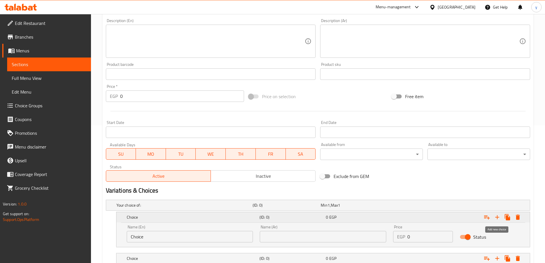
click at [497, 218] on icon "Expand" at bounding box center [496, 217] width 7 height 7
click at [191, 240] on input "Choice" at bounding box center [190, 236] width 126 height 11
type input "س"
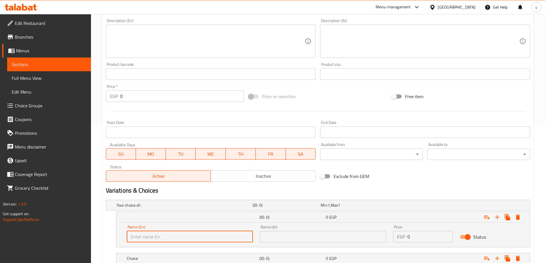
click at [192, 237] on input "text" at bounding box center [190, 236] width 126 height 11
type input "S"
click at [269, 234] on input "text" at bounding box center [323, 236] width 126 height 11
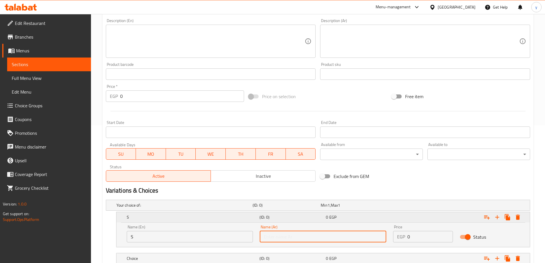
type input "صغير"
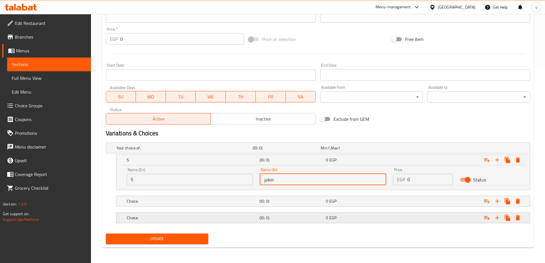
scroll to position [195, 0]
click at [224, 207] on nav at bounding box center [318, 209] width 424 height 5
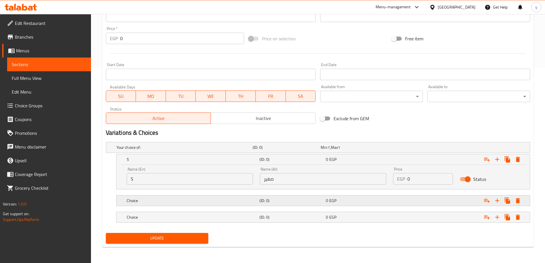
click at [228, 150] on h5 "Choice" at bounding box center [183, 147] width 134 height 6
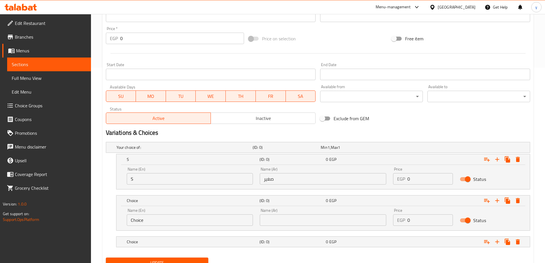
click at [190, 218] on input "Choice" at bounding box center [190, 219] width 126 height 11
click at [190, 218] on input "text" at bounding box center [190, 219] width 126 height 11
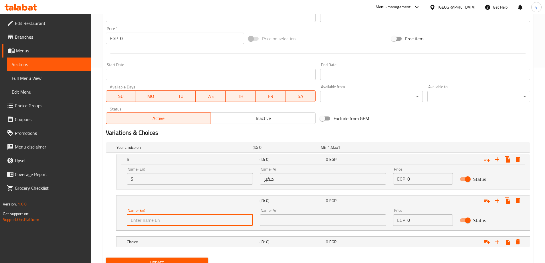
type input "D"
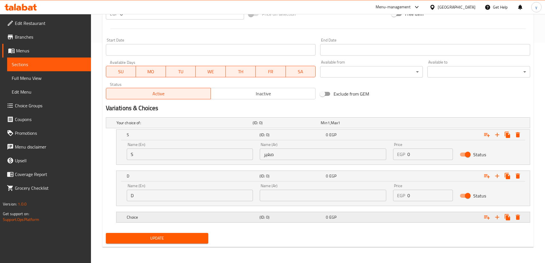
click at [232, 125] on h5 "Choice" at bounding box center [183, 123] width 134 height 6
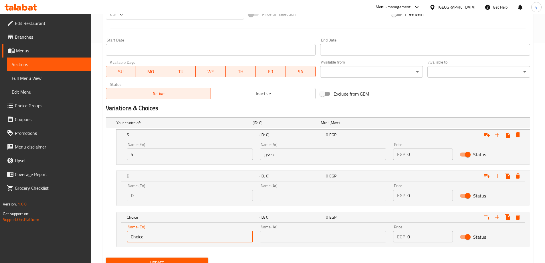
click at [192, 238] on input "Choice" at bounding box center [190, 236] width 126 height 11
click at [192, 238] on input "text" at bounding box center [190, 236] width 126 height 11
click at [188, 235] on input "text" at bounding box center [190, 236] width 126 height 11
type input "T"
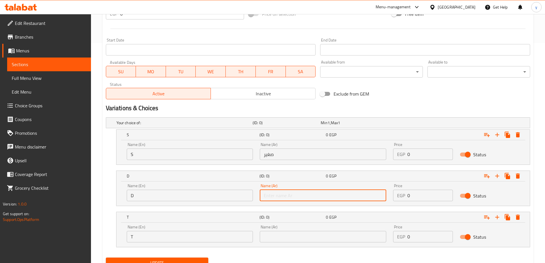
click at [315, 196] on input "text" at bounding box center [323, 195] width 126 height 11
type input "دوبل"
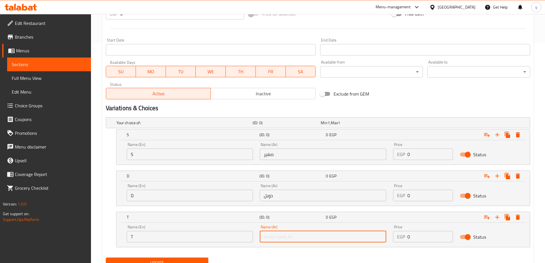
click at [293, 239] on input "text" at bounding box center [323, 236] width 126 height 11
click at [303, 236] on input "text" at bounding box center [323, 236] width 126 height 11
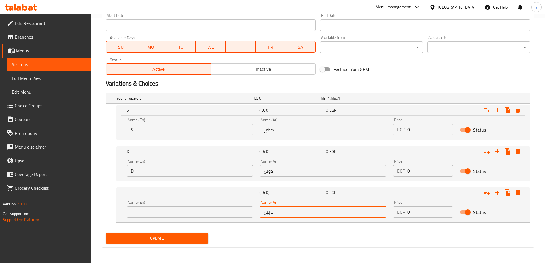
type input "تريبل"
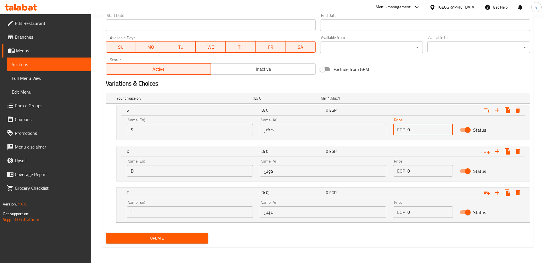
click at [411, 131] on input "0" at bounding box center [429, 129] width 45 height 11
type input "110"
click at [418, 173] on input "0" at bounding box center [429, 170] width 45 height 11
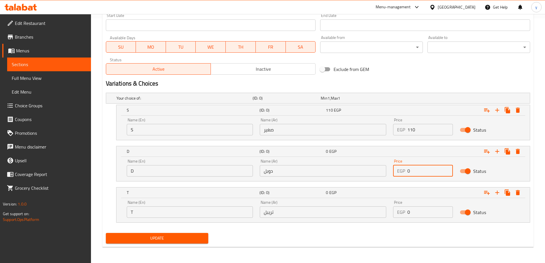
click at [418, 173] on input "0" at bounding box center [429, 170] width 45 height 11
type input "165"
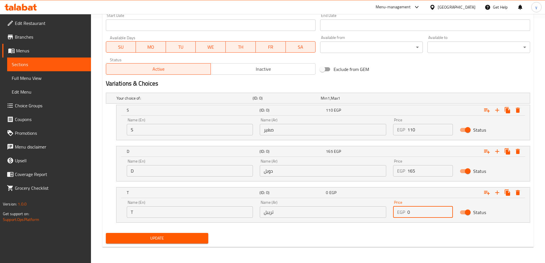
click at [431, 209] on input "0" at bounding box center [429, 211] width 45 height 11
click at [430, 210] on input "0" at bounding box center [429, 211] width 45 height 11
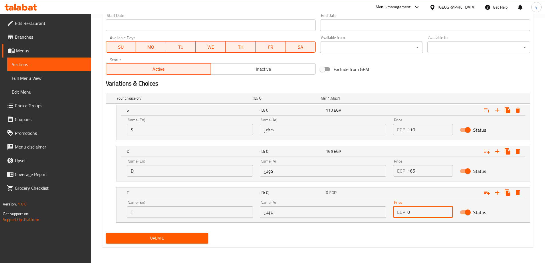
click at [430, 210] on input "0" at bounding box center [429, 211] width 45 height 11
type input "1"
type input "240"
click at [106, 233] on button "Update" at bounding box center [157, 238] width 103 height 11
click at [172, 239] on span "Update" at bounding box center [156, 237] width 93 height 7
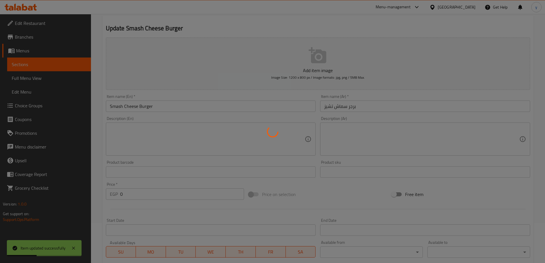
scroll to position [0, 0]
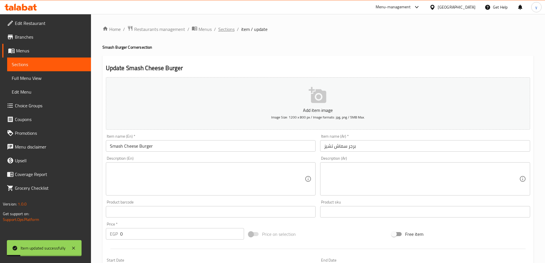
click at [223, 31] on span "Sections" at bounding box center [226, 29] width 16 height 7
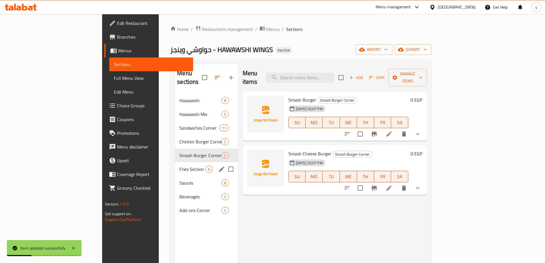
click at [175, 165] on div "Fries Section 6" at bounding box center [206, 169] width 63 height 14
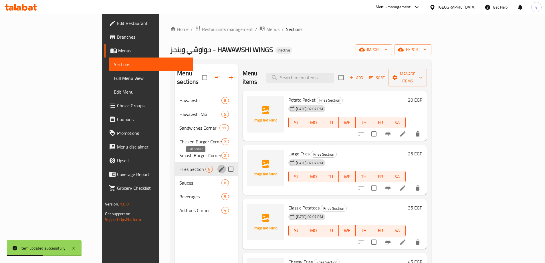
click at [218, 166] on icon "edit" at bounding box center [221, 169] width 7 height 7
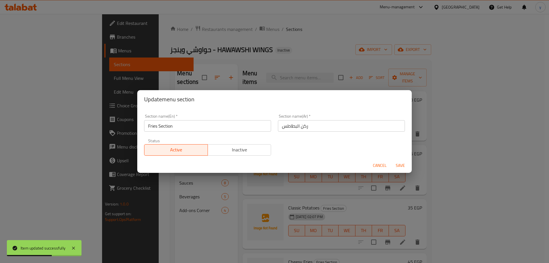
click at [162, 124] on input "Fries Section" at bounding box center [207, 125] width 127 height 11
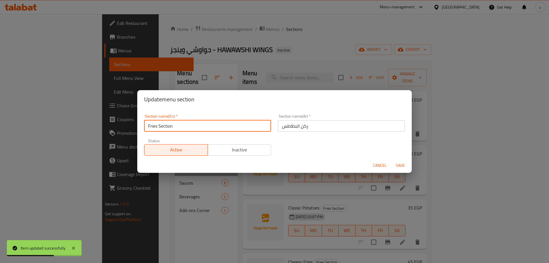
click at [162, 124] on input "Fries Section" at bounding box center [207, 125] width 127 height 11
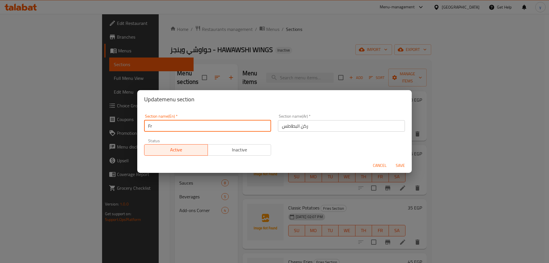
type input "F"
click at [210, 123] on input "Potatoes corner" at bounding box center [207, 125] width 127 height 11
type input "Potatoes Corner"
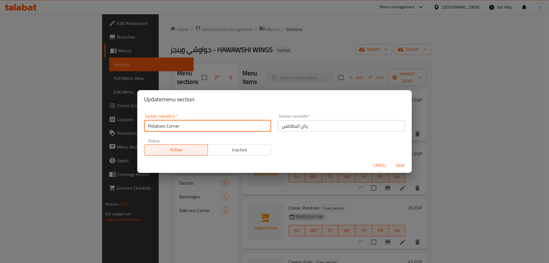
click at [391, 160] on button "Save" at bounding box center [400, 165] width 18 height 11
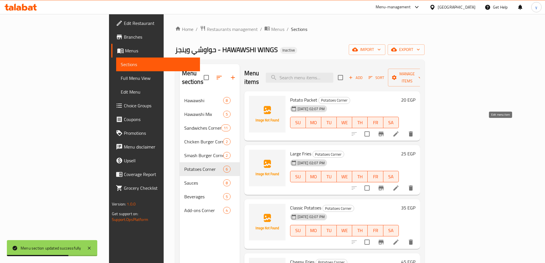
click at [399, 130] on icon at bounding box center [395, 133] width 7 height 7
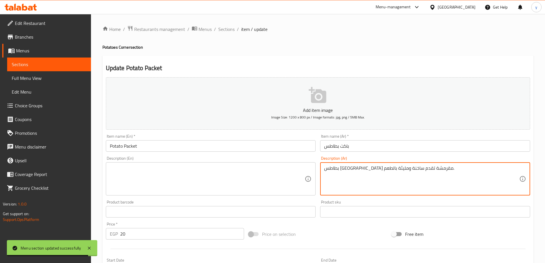
click at [385, 172] on textarea "بطاطس مقلية مقرمشة تقدم ساخنة ومليئة بالطعم." at bounding box center [421, 178] width 195 height 27
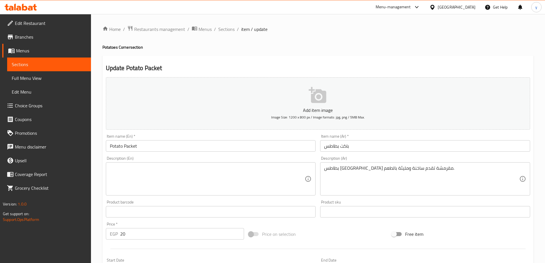
click at [207, 184] on textarea at bounding box center [207, 178] width 195 height 27
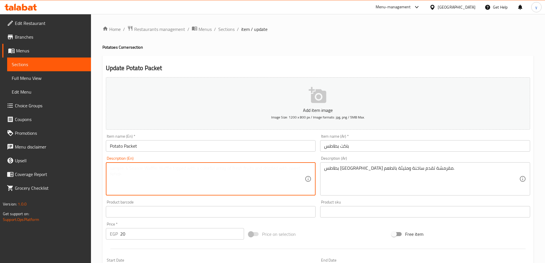
paste textarea "Crispy French fries served hot and full of taste."
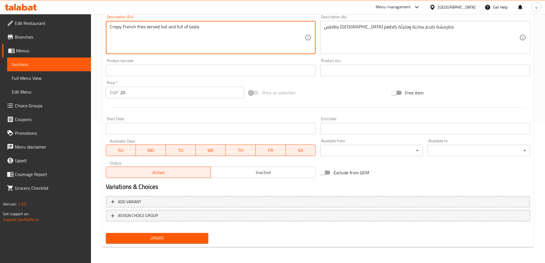
type textarea "Crispy French fries served hot and full of taste."
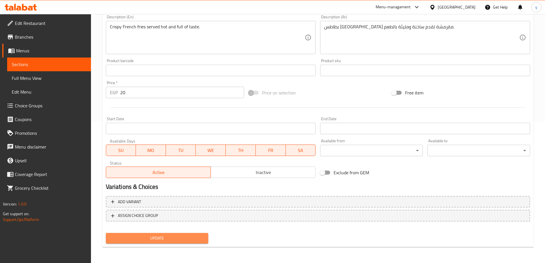
click at [163, 238] on span "Update" at bounding box center [156, 237] width 93 height 7
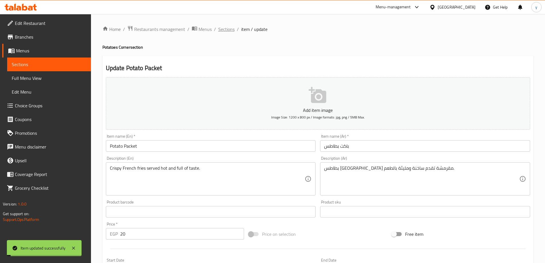
click at [228, 27] on span "Sections" at bounding box center [226, 29] width 16 height 7
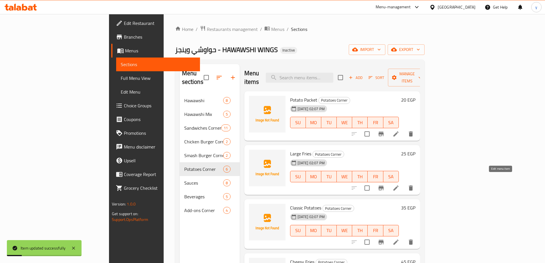
click at [399, 184] on icon at bounding box center [395, 187] width 7 height 7
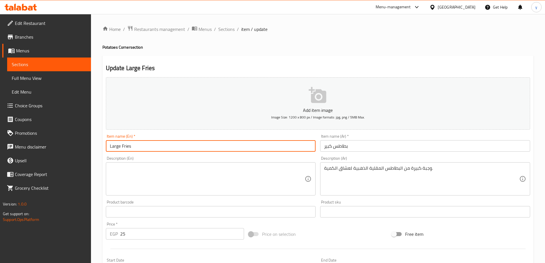
click at [128, 146] on input "Large Fries" at bounding box center [211, 145] width 210 height 11
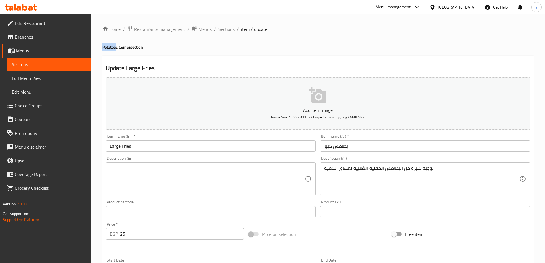
drag, startPoint x: 115, startPoint y: 48, endPoint x: 100, endPoint y: 49, distance: 15.8
click at [100, 49] on div "Home / Restaurants management / Menus / Sections / item / update Potatoes Corne…" at bounding box center [318, 209] width 454 height 390
copy h4 "Potatoe"
click at [130, 149] on input "Large Fries" at bounding box center [211, 145] width 210 height 11
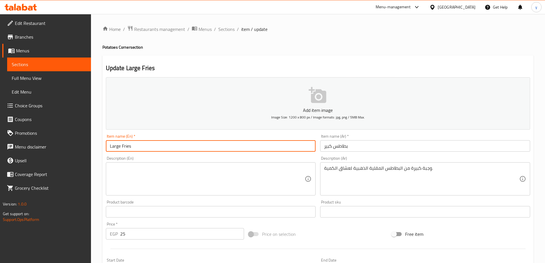
click at [130, 149] on input "Large Fries" at bounding box center [211, 145] width 210 height 11
paste input "Potatoe"
type input "Large Potato"
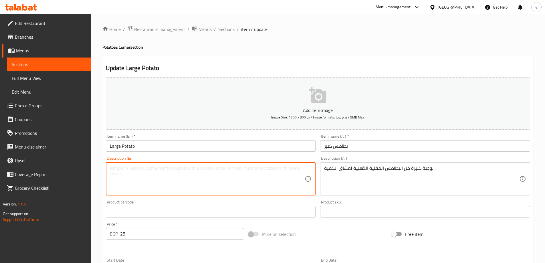
click at [281, 186] on textarea at bounding box center [207, 178] width 195 height 27
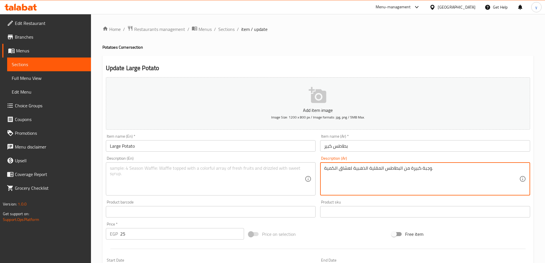
click at [354, 168] on textarea "وجبة كبيرة من البطاطس المقلية الذهبية لعشاق الكمية." at bounding box center [421, 178] width 195 height 27
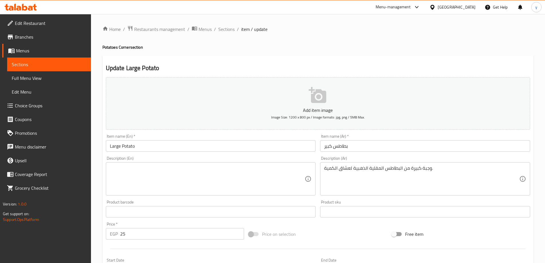
click at [214, 184] on textarea at bounding box center [207, 178] width 195 height 27
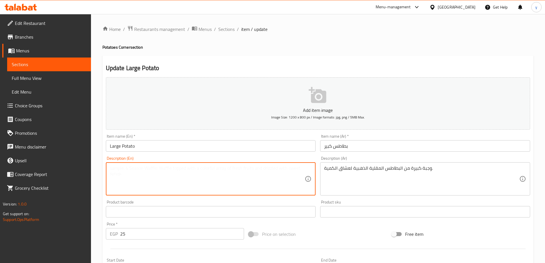
paste textarea "A large meal of golden French fries for quantity lovers."
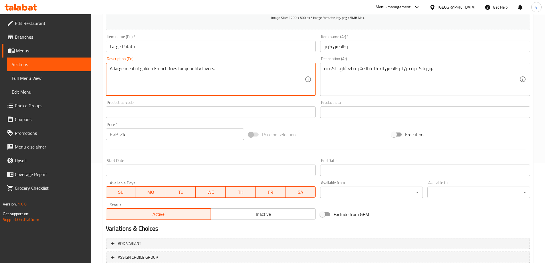
scroll to position [141, 0]
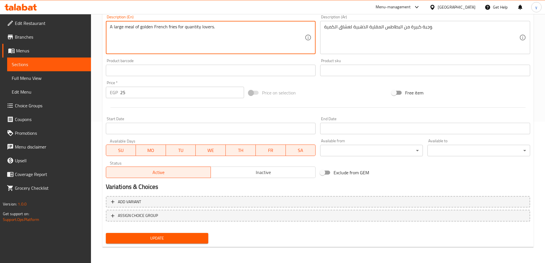
type textarea "A large meal of golden French fries for quantity lovers."
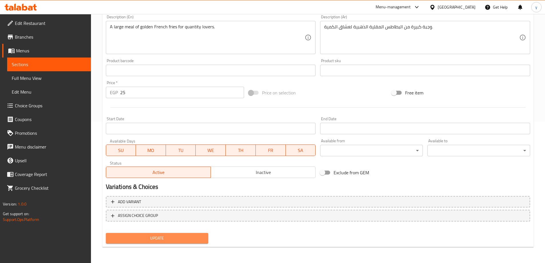
click at [178, 235] on span "Update" at bounding box center [156, 237] width 93 height 7
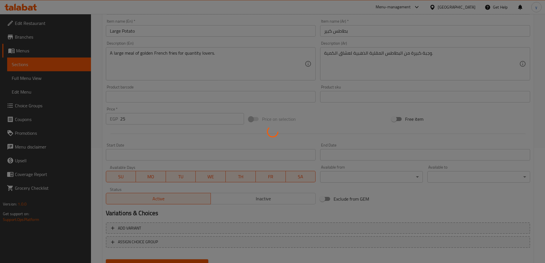
scroll to position [0, 0]
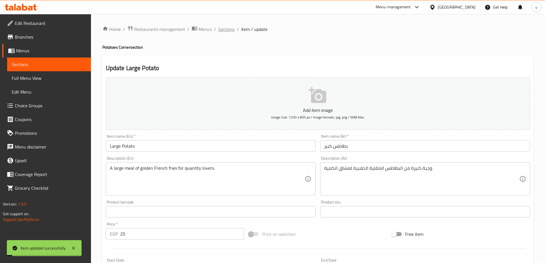
click at [229, 32] on span "Sections" at bounding box center [226, 29] width 16 height 7
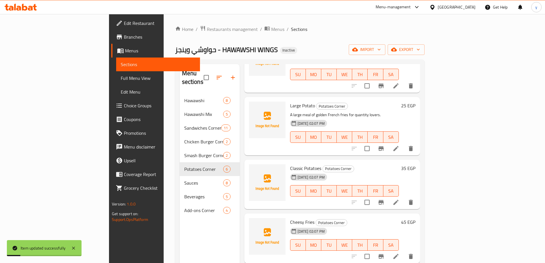
scroll to position [57, 0]
click at [399, 198] on icon at bounding box center [395, 201] width 7 height 7
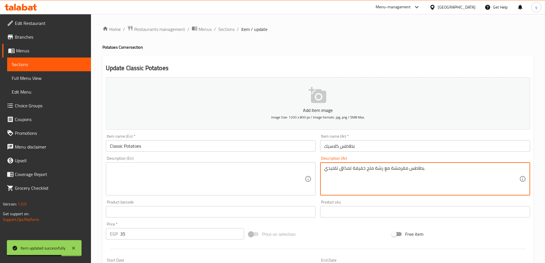
click at [436, 173] on textarea "بطاطس مقرمشة مع رشة ملح خفيفة لمذاق تقليدي." at bounding box center [421, 178] width 195 height 27
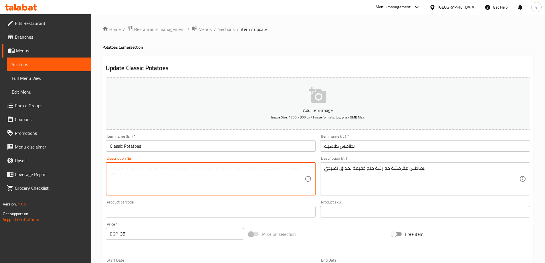
click at [247, 186] on textarea at bounding box center [207, 178] width 195 height 27
paste textarea "Crispy potatoes with a light pinch of salt for a traditional taste."
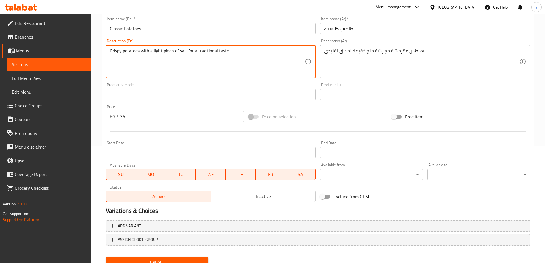
scroll to position [141, 0]
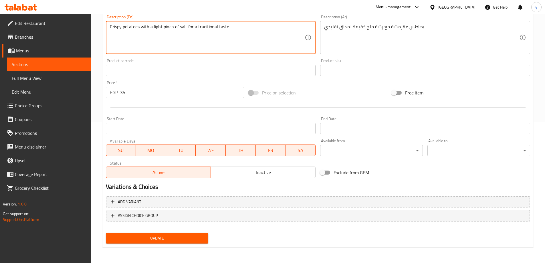
type textarea "Crispy potatoes with a light pinch of salt for a traditional taste."
click at [189, 244] on div "Update" at bounding box center [156, 237] width 107 height 15
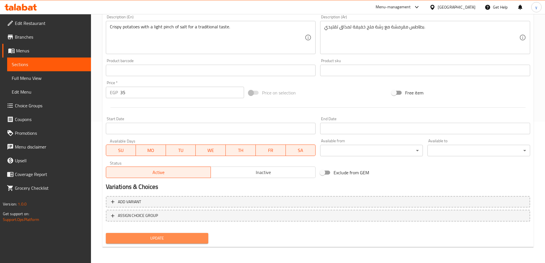
click at [193, 238] on span "Update" at bounding box center [156, 237] width 93 height 7
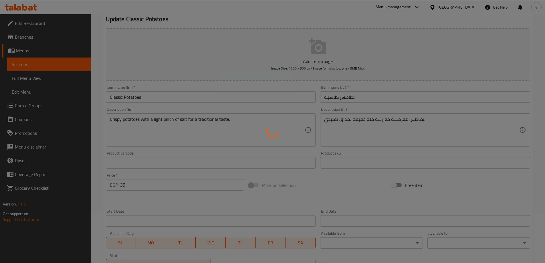
scroll to position [0, 0]
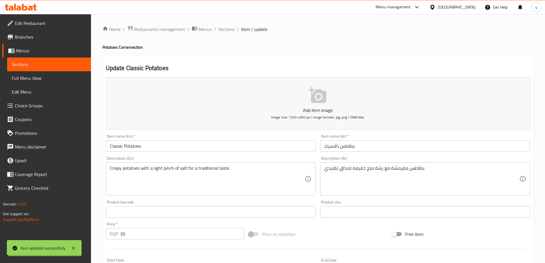
click at [228, 31] on span "Sections" at bounding box center [226, 29] width 16 height 7
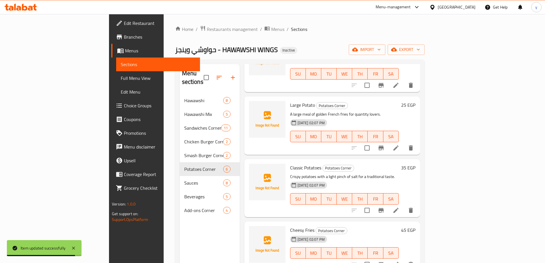
scroll to position [101, 0]
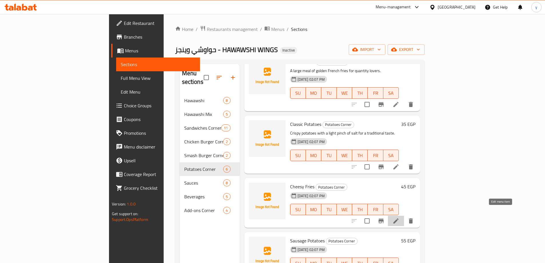
click at [398, 218] on icon at bounding box center [395, 220] width 5 height 5
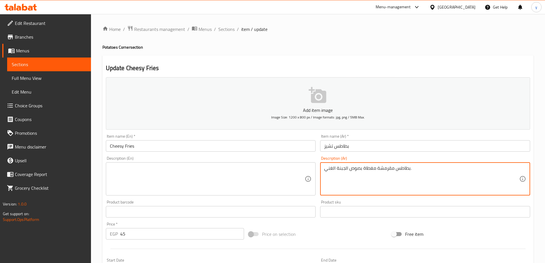
click at [394, 173] on textarea "بطاطس مقرمشة مغطاة بصوص الجبنة الغني." at bounding box center [421, 178] width 195 height 27
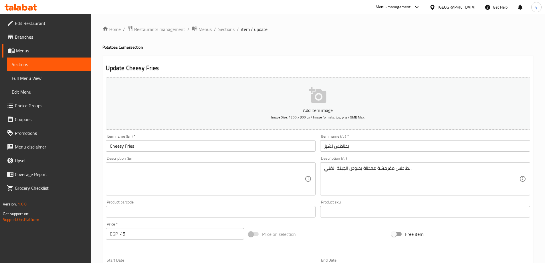
click at [152, 182] on textarea at bounding box center [207, 178] width 195 height 27
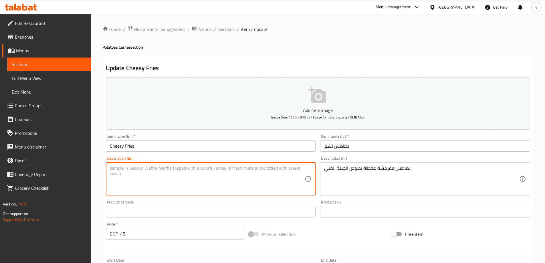
paste textarea "Crispy potatoes topped with a rich cheese sauce."
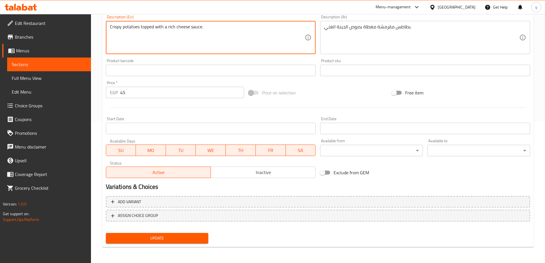
type textarea "Crispy potatoes topped with a rich cheese sauce."
click at [146, 235] on span "Update" at bounding box center [156, 237] width 93 height 7
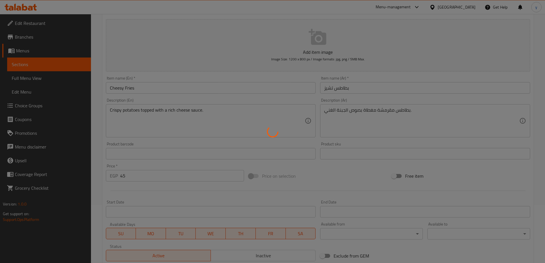
scroll to position [0, 0]
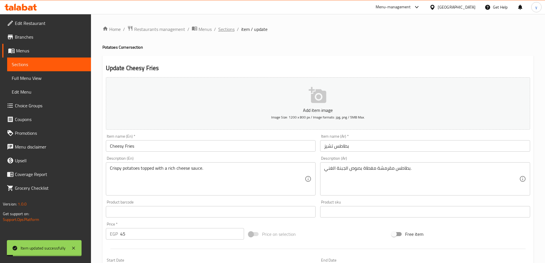
click at [231, 33] on span "Sections" at bounding box center [226, 29] width 16 height 7
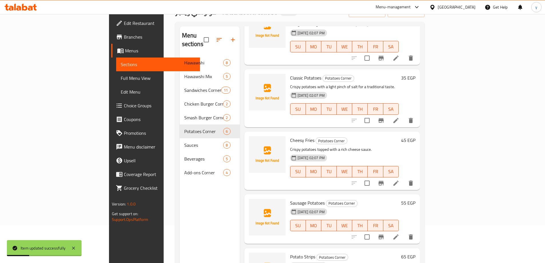
scroll to position [80, 0]
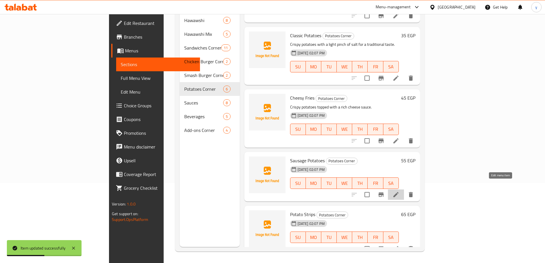
click at [399, 191] on icon at bounding box center [395, 194] width 7 height 7
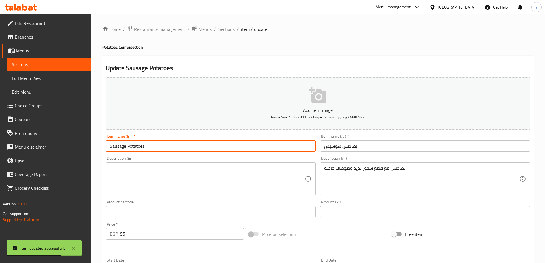
click at [115, 146] on input "Sausage Potatoes" at bounding box center [211, 145] width 210 height 11
click at [150, 146] on input "Potatoes" at bounding box center [211, 145] width 210 height 11
click at [178, 144] on input "Potatoes Hot dog" at bounding box center [211, 145] width 210 height 11
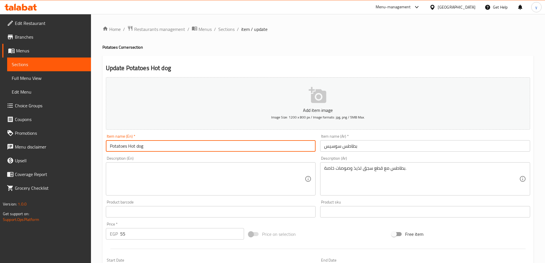
click at [178, 144] on input "Potatoes Hot dog" at bounding box center [211, 145] width 210 height 11
type input "Potatoes Hot Dog"
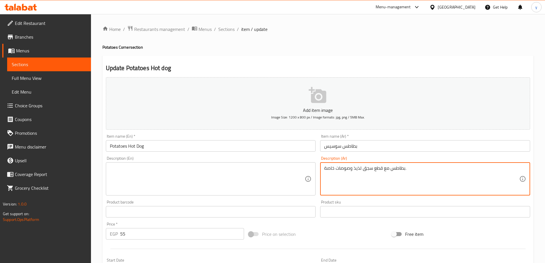
click at [347, 171] on textarea "بطاطس مع قطع سجق لذيذ وصوصات خاصة." at bounding box center [421, 178] width 195 height 27
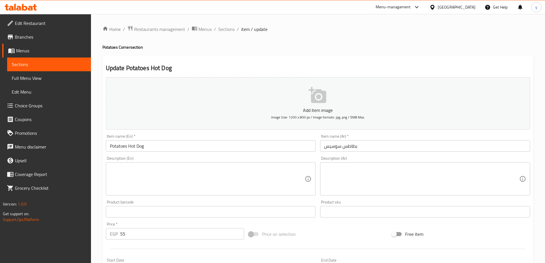
click at [136, 149] on input "Potatoes Hot Dog" at bounding box center [211, 145] width 210 height 11
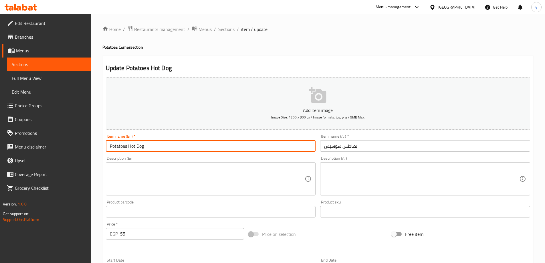
click at [136, 149] on input "Potatoes Hot Dog" at bounding box center [211, 145] width 210 height 11
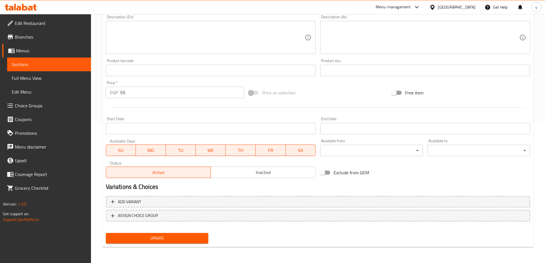
click at [178, 240] on span "Update" at bounding box center [156, 237] width 93 height 7
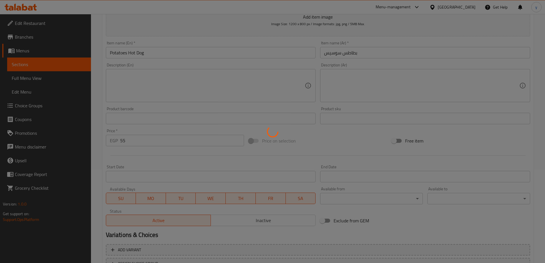
scroll to position [0, 0]
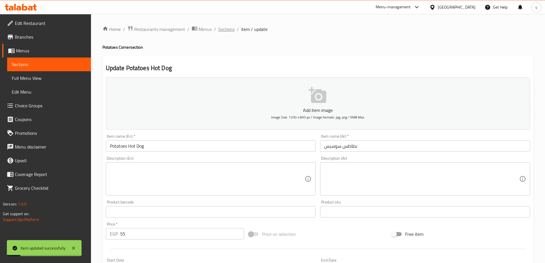
click at [226, 29] on span "Sections" at bounding box center [226, 29] width 16 height 7
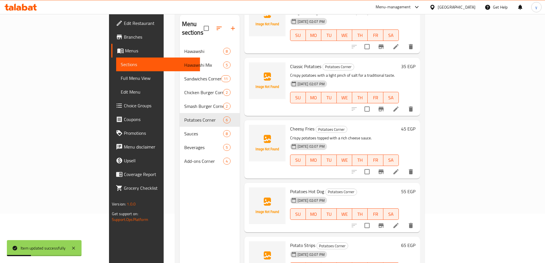
scroll to position [80, 0]
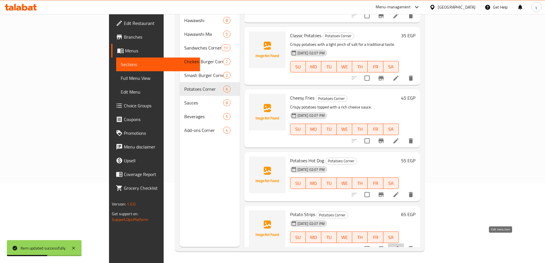
click at [399, 245] on icon at bounding box center [395, 248] width 7 height 7
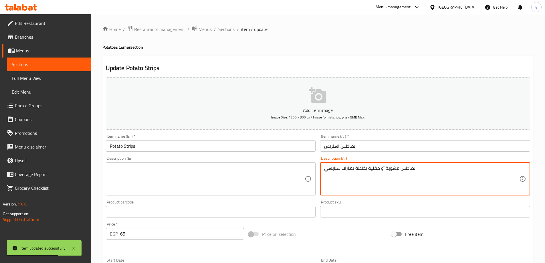
click at [411, 171] on textarea "بطاطس مشوية أو مقلية بخلطة بهارات سبايسي." at bounding box center [421, 178] width 195 height 27
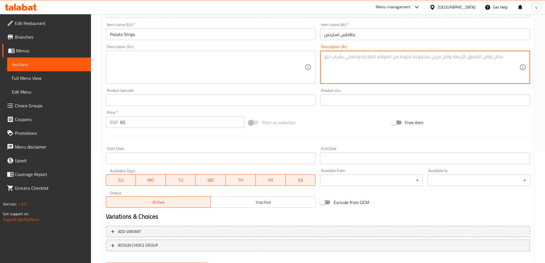
scroll to position [141, 0]
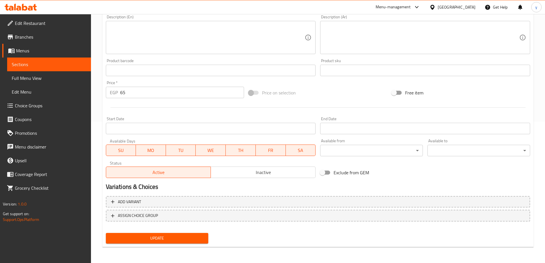
click at [152, 244] on div "Update" at bounding box center [156, 237] width 107 height 15
click at [153, 240] on span "Update" at bounding box center [156, 237] width 93 height 7
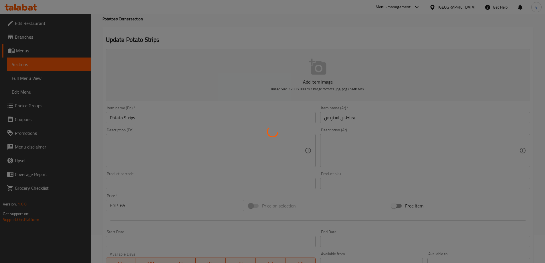
scroll to position [0, 0]
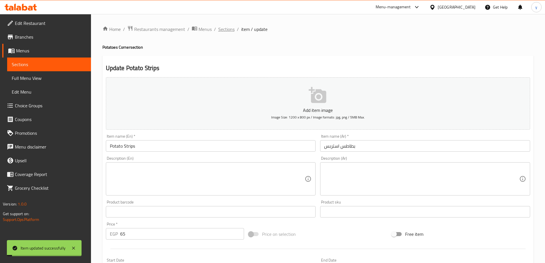
click at [228, 27] on span "Sections" at bounding box center [226, 29] width 16 height 7
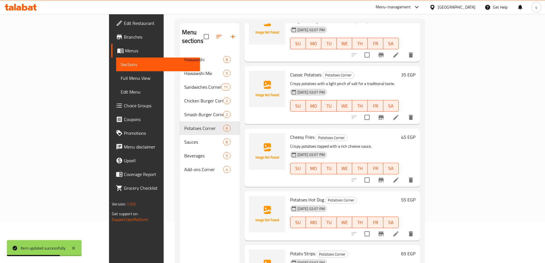
scroll to position [80, 0]
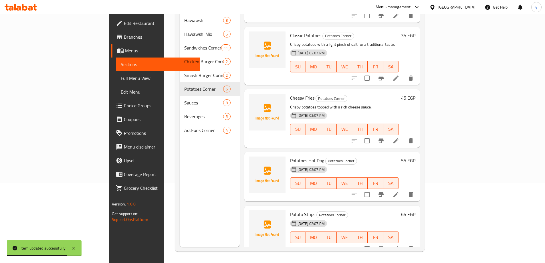
click at [290, 156] on span "Potatoes Hot Dog" at bounding box center [307, 160] width 34 height 9
copy h6 "Potatoes Hot Dog"
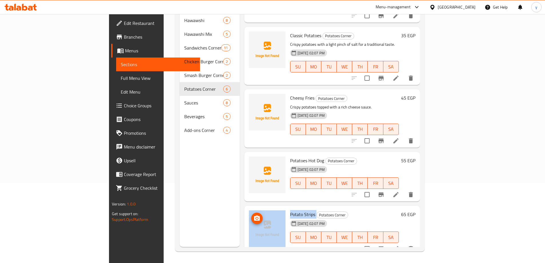
drag, startPoint x: 289, startPoint y: 205, endPoint x: 258, endPoint y: 206, distance: 31.5
click at [258, 208] on div "Potato Strips Potatoes Corner 19-08-2025 02:07 PM SU MO TU WE TH FR SA 65 EGP" at bounding box center [331, 230] width 171 height 45
copy div "Potato Strips"
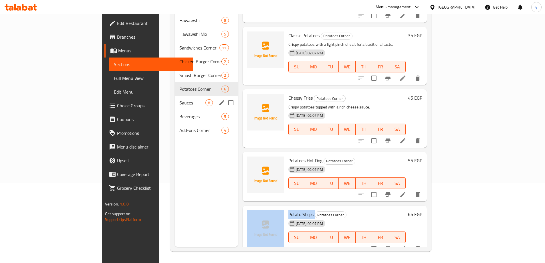
click at [175, 96] on div "Sauces 8" at bounding box center [206, 103] width 63 height 14
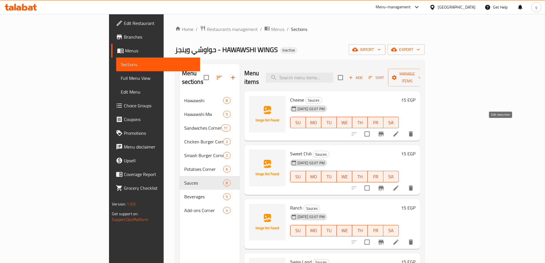
click at [399, 130] on icon at bounding box center [395, 133] width 7 height 7
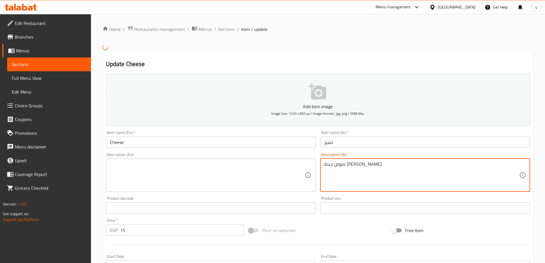
click at [385, 168] on textarea "صوص جبنة كريمي غني ولذيذ." at bounding box center [421, 174] width 195 height 27
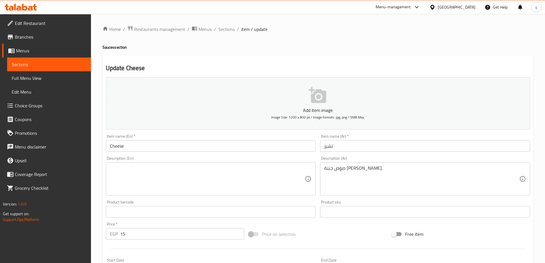
click at [164, 166] on textarea at bounding box center [207, 178] width 195 height 27
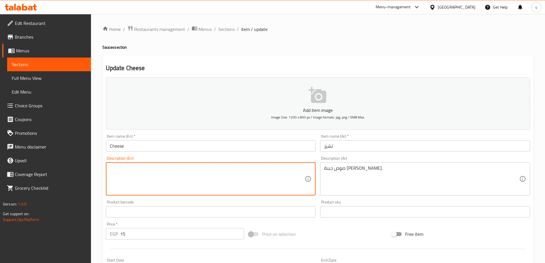
paste textarea "صوص جبنة كريمي غني ولذيذ."
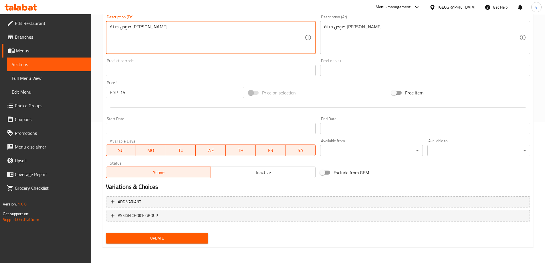
scroll to position [27, 0]
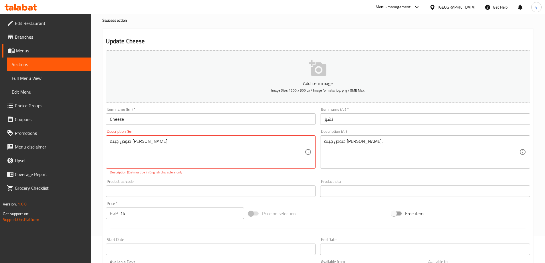
click at [174, 153] on textarea "صوص جبنة كريمي غني ولذيذ." at bounding box center [207, 151] width 195 height 27
click at [175, 148] on textarea "صوص جبنة كريمي غني ولذيذ." at bounding box center [207, 151] width 195 height 27
paste textarea "Rich and delicious creamy cheese sauce"
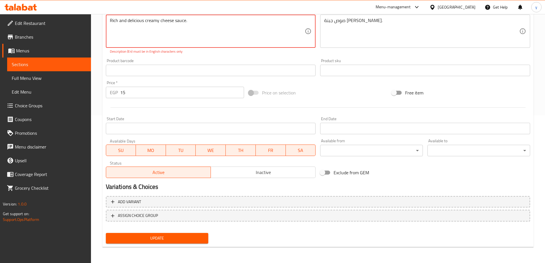
type textarea "Rich and delicious creamy cheese sauce."
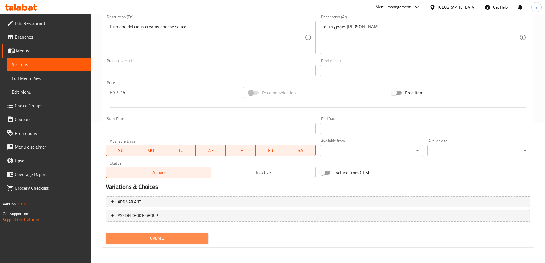
click at [169, 236] on span "Update" at bounding box center [156, 237] width 93 height 7
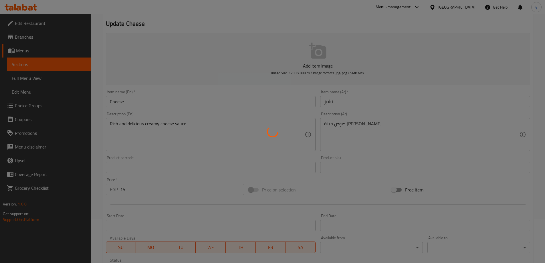
scroll to position [0, 0]
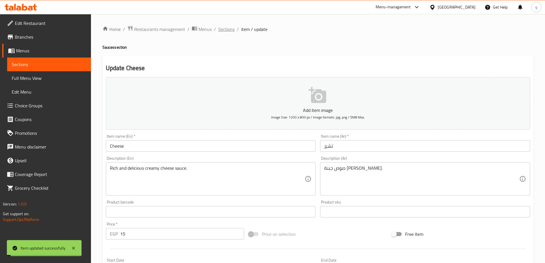
click at [229, 29] on span "Sections" at bounding box center [226, 29] width 16 height 7
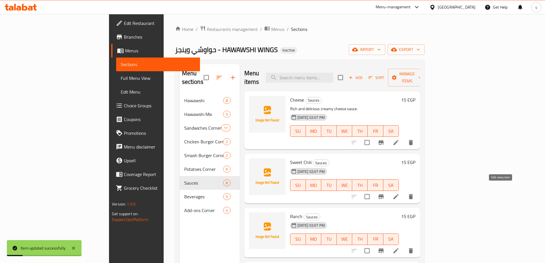
click at [399, 193] on icon at bounding box center [395, 196] width 7 height 7
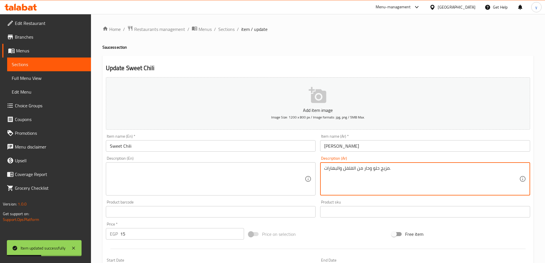
click at [388, 169] on textarea "مزيج حلو وحار من الفلفل والبهارات." at bounding box center [421, 178] width 195 height 27
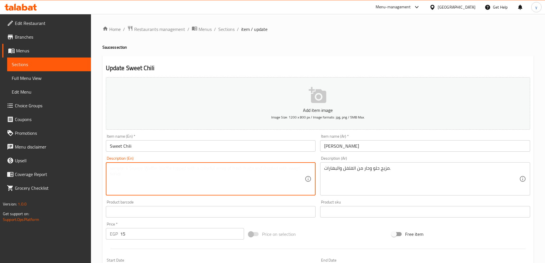
click at [171, 172] on textarea at bounding box center [207, 178] width 195 height 27
paste textarea "A sweet and spicy mixture of pepper and spices."
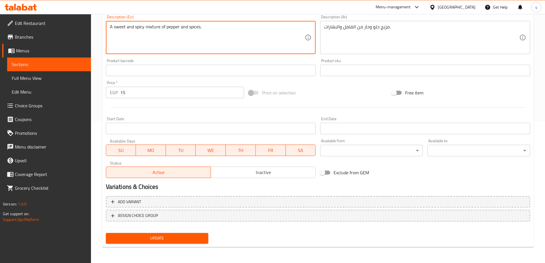
type textarea "A sweet and spicy mixture of pepper and spices."
click at [144, 233] on button "Update" at bounding box center [157, 238] width 103 height 11
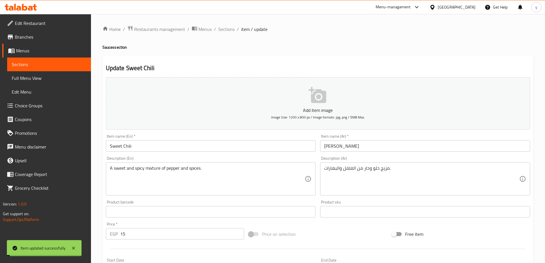
click at [226, 31] on span "Sections" at bounding box center [226, 29] width 16 height 7
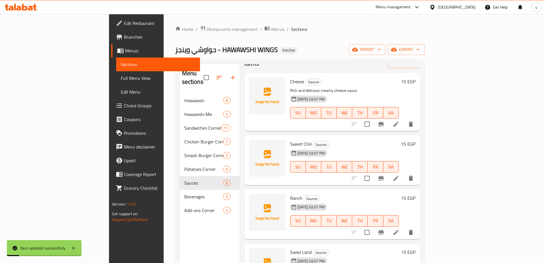
scroll to position [29, 0]
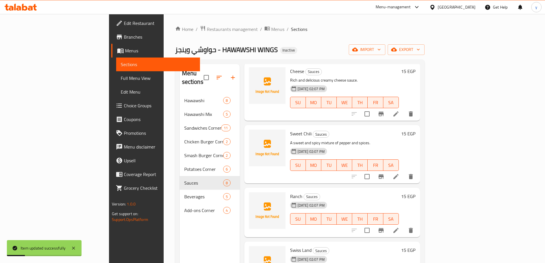
click at [404, 225] on li at bounding box center [396, 230] width 16 height 10
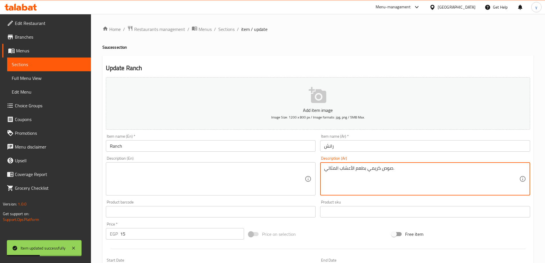
click at [403, 173] on textarea "صوص كريمي بطعم الأعشاب المثالي." at bounding box center [421, 178] width 195 height 27
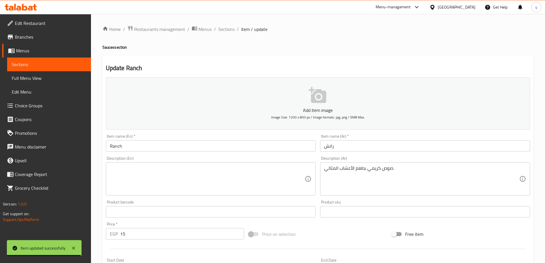
click at [170, 177] on textarea at bounding box center [207, 178] width 195 height 27
paste textarea "Creamy sauce with the perfect herbal taste."
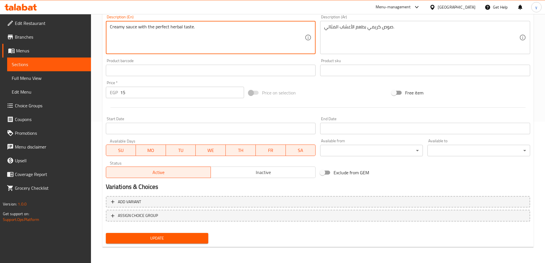
type textarea "Creamy sauce with the perfect herbal taste."
click at [168, 242] on button "Update" at bounding box center [157, 238] width 103 height 11
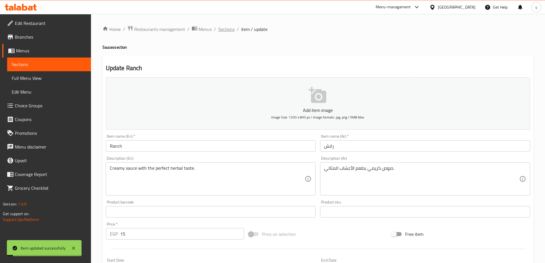
click at [229, 28] on span "Sections" at bounding box center [226, 29] width 16 height 7
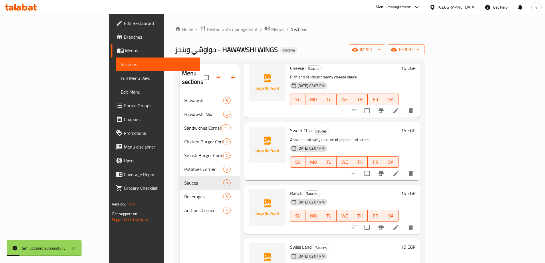
scroll to position [86, 0]
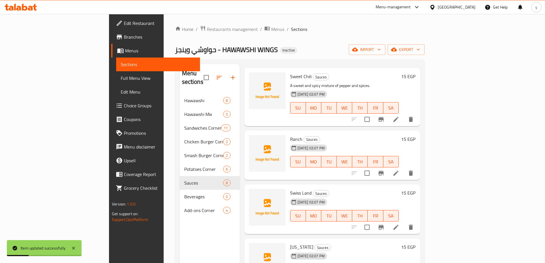
click at [404, 222] on li at bounding box center [396, 227] width 16 height 10
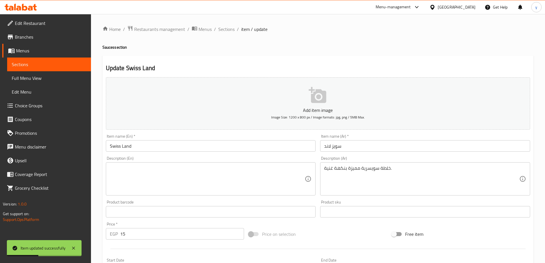
click at [382, 144] on input "سويز لاند" at bounding box center [425, 145] width 210 height 11
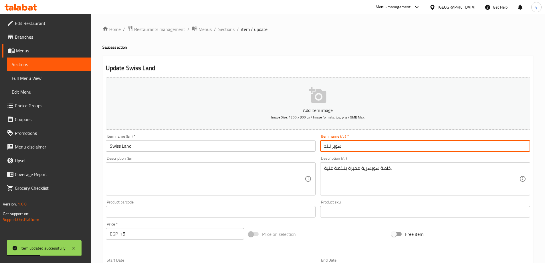
click at [382, 144] on input "سويز لاند" at bounding box center [425, 145] width 210 height 11
click at [333, 148] on input "سويز لاند" at bounding box center [425, 145] width 210 height 11
click at [148, 146] on input "Swiss Land" at bounding box center [211, 145] width 210 height 11
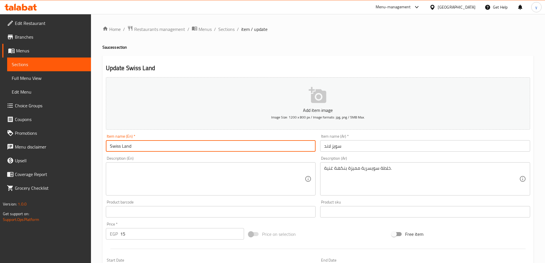
click at [148, 146] on input "Swiss Land" at bounding box center [211, 145] width 210 height 11
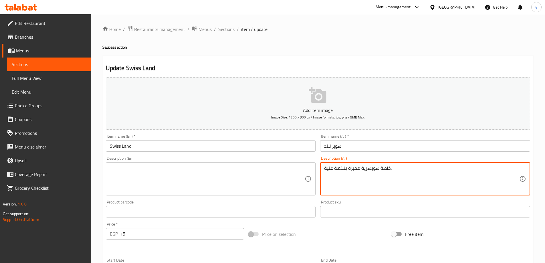
click at [393, 168] on textarea "خلطة سويسرية مميزة بنكهة غنية." at bounding box center [421, 178] width 195 height 27
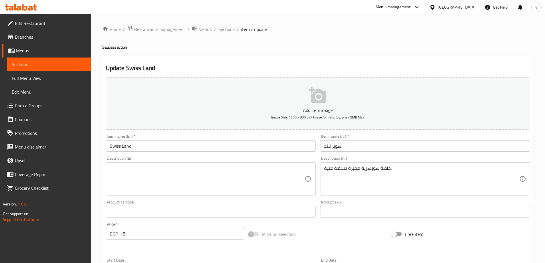
click at [218, 192] on textarea at bounding box center [207, 178] width 195 height 27
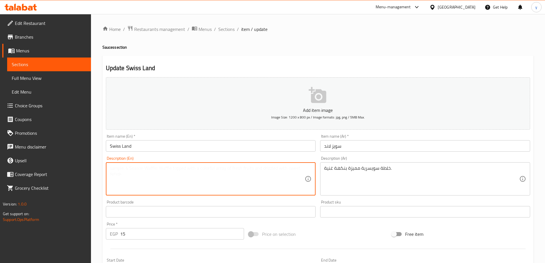
paste textarea "A distinctive Swiss mixture with a rich flavour."
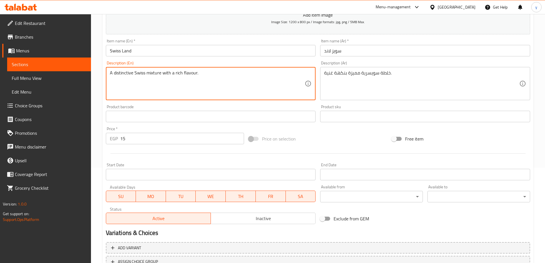
scroll to position [141, 0]
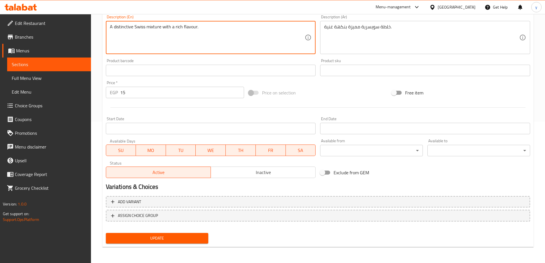
type textarea "A distinctive Swiss mixture with a rich flavour."
click at [193, 236] on span "Update" at bounding box center [156, 237] width 93 height 7
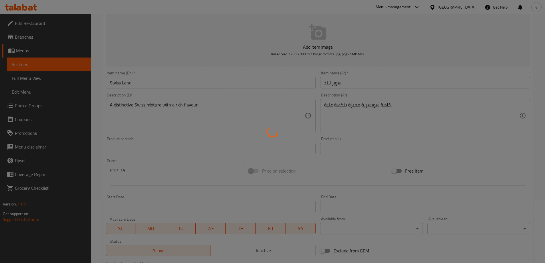
scroll to position [0, 0]
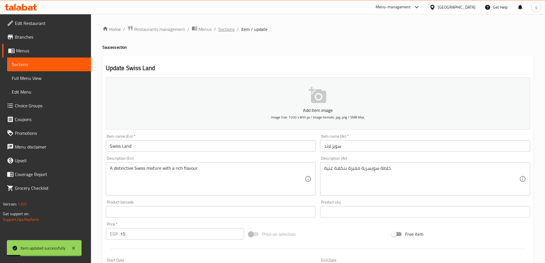
click at [225, 30] on span "Sections" at bounding box center [226, 29] width 16 height 7
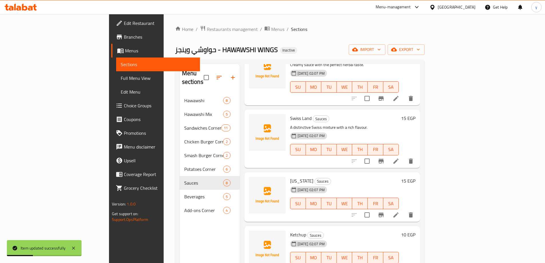
scroll to position [200, 0]
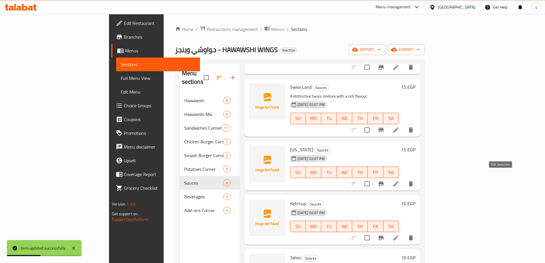
click at [398, 181] on icon at bounding box center [395, 183] width 5 height 5
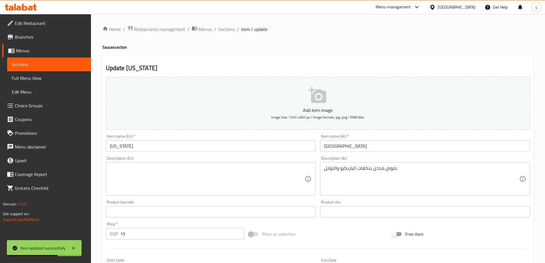
click at [349, 143] on input "تكساس" at bounding box center [425, 145] width 210 height 11
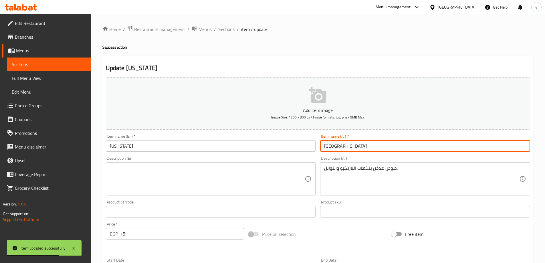
drag, startPoint x: 349, startPoint y: 143, endPoint x: 347, endPoint y: 145, distance: 2.9
click at [349, 143] on input "تكساس" at bounding box center [425, 145] width 210 height 11
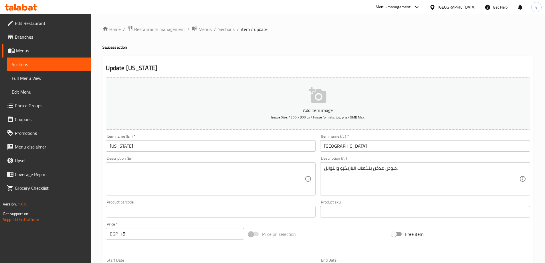
click at [363, 146] on input "تكساس" at bounding box center [425, 145] width 210 height 11
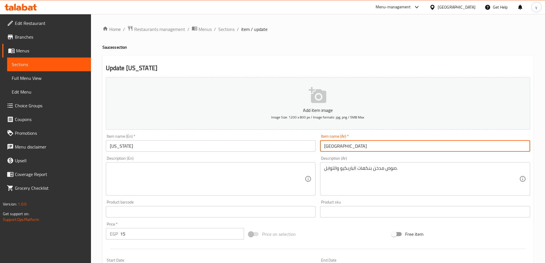
click at [363, 146] on input "تكساس" at bounding box center [425, 145] width 210 height 11
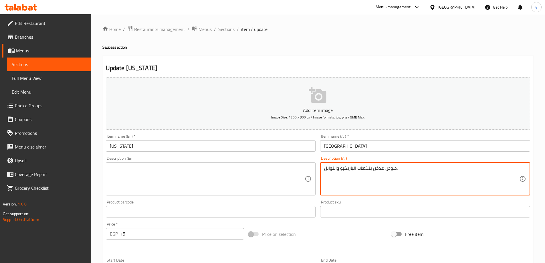
click at [399, 174] on textarea "صوص مدخن بنكهات الباربكيو والتوابل." at bounding box center [421, 178] width 195 height 27
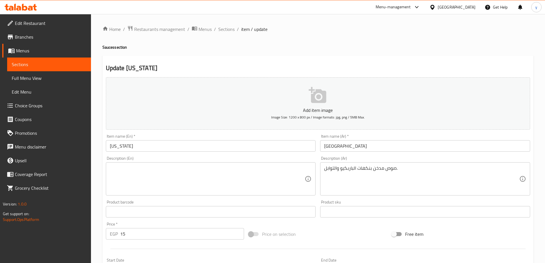
click at [269, 173] on textarea at bounding box center [207, 178] width 195 height 27
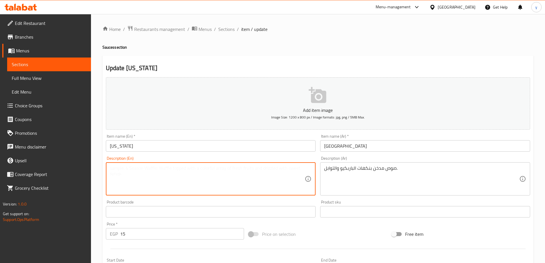
paste textarea "Smoky sauce with barbecue and spice flavors."
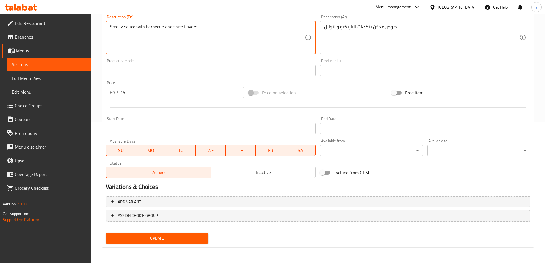
type textarea "Smoky sauce with barbecue and spice flavors."
click at [139, 243] on button "Update" at bounding box center [157, 238] width 103 height 11
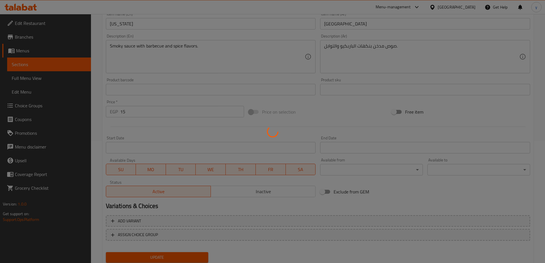
scroll to position [0, 0]
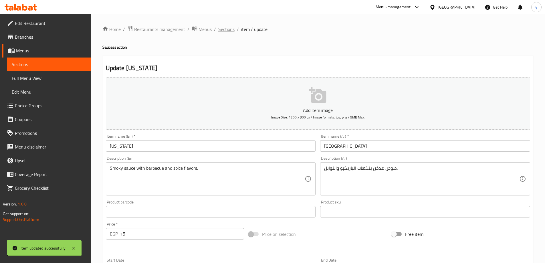
click at [224, 32] on span "Sections" at bounding box center [226, 29] width 16 height 7
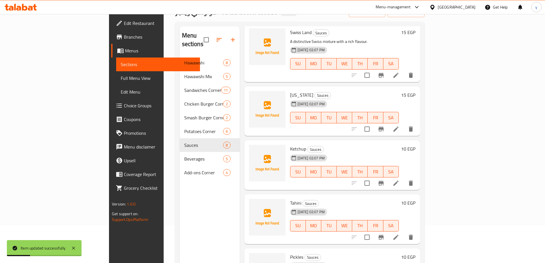
scroll to position [80, 0]
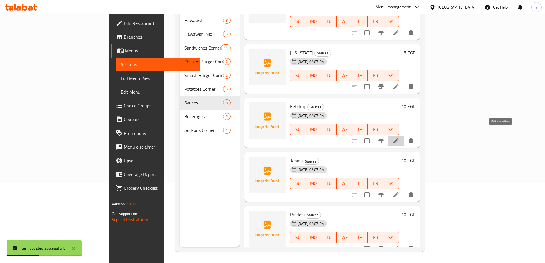
click at [399, 137] on icon at bounding box center [395, 140] width 7 height 7
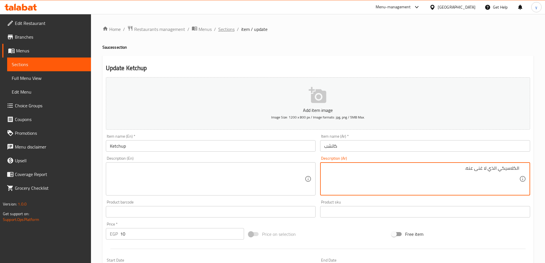
click at [221, 29] on span "Sections" at bounding box center [226, 29] width 16 height 7
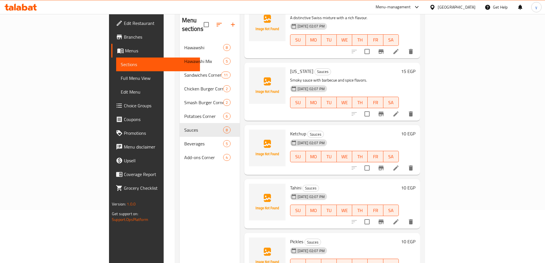
scroll to position [80, 0]
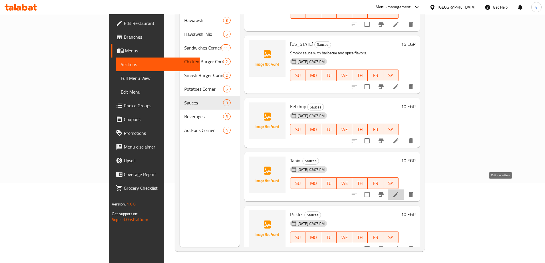
click at [399, 191] on icon at bounding box center [395, 194] width 7 height 7
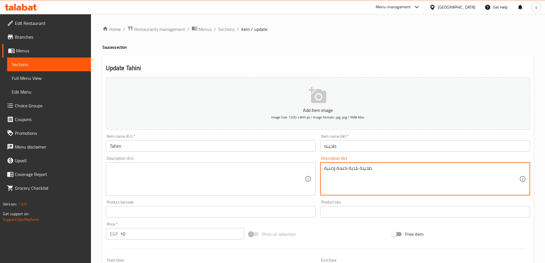
click at [381, 170] on textarea "طحينة بلدية ناعمة وغنية." at bounding box center [421, 178] width 195 height 27
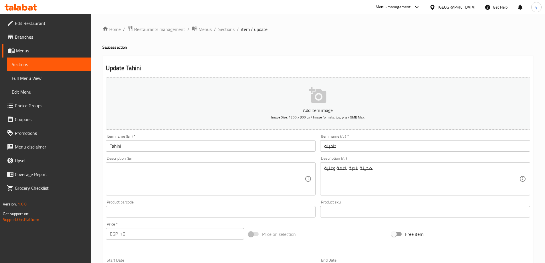
click at [258, 187] on textarea at bounding box center [207, 178] width 195 height 27
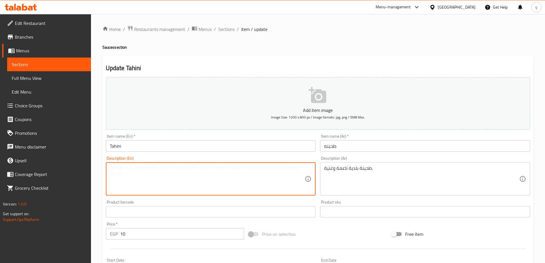
paste textarea "Soft and rich municipal tahini."
click at [141, 167] on textarea "Soft and rich municipal tahini." at bounding box center [207, 178] width 195 height 27
click at [113, 171] on textarea "Soft and rich baladia tahini." at bounding box center [207, 178] width 195 height 27
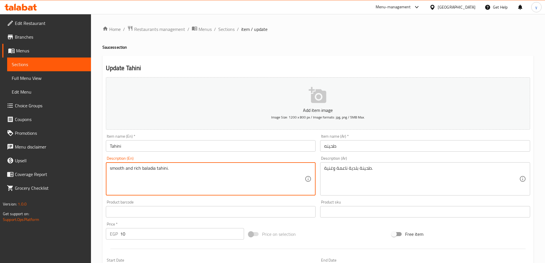
click at [196, 170] on textarea "smooth and rich baladia tahini." at bounding box center [207, 178] width 195 height 27
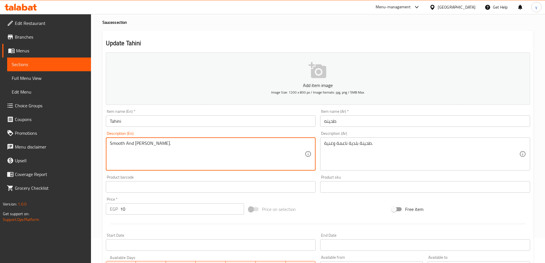
scroll to position [141, 0]
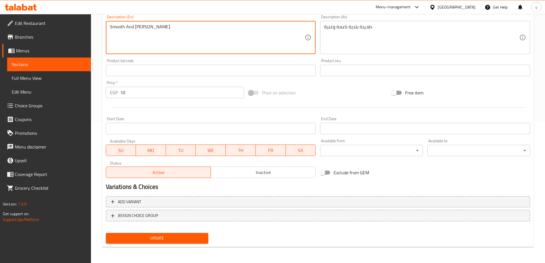
type textarea "Smooth And Rich Baladia Tahini."
click at [183, 238] on span "Update" at bounding box center [156, 237] width 93 height 7
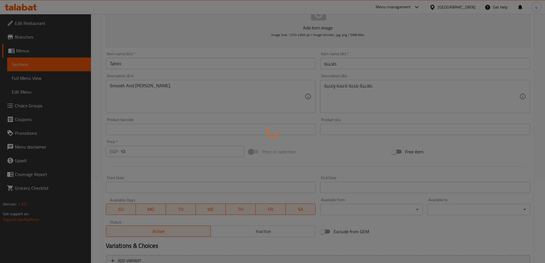
scroll to position [0, 0]
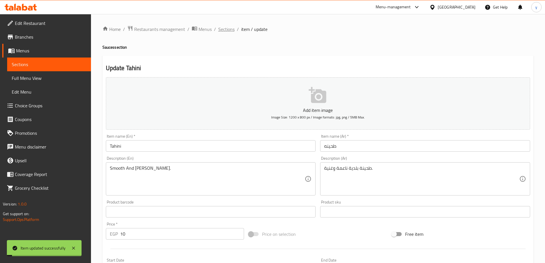
click at [220, 26] on span "Sections" at bounding box center [226, 29] width 16 height 7
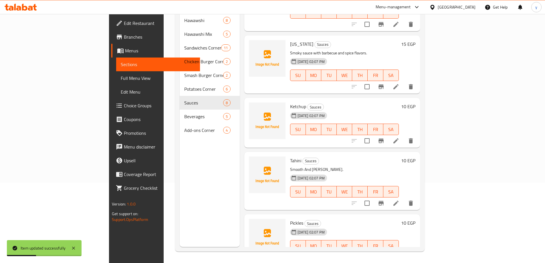
scroll to position [234, 0]
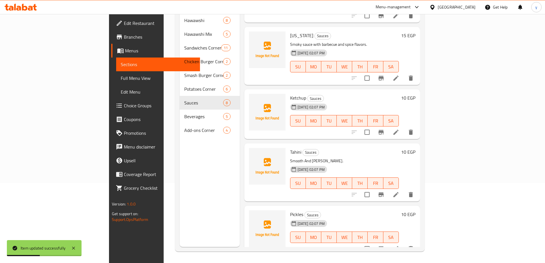
click at [399, 245] on icon at bounding box center [395, 248] width 7 height 7
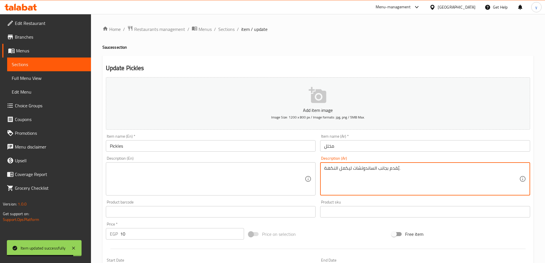
click at [410, 168] on textarea "يُقدم بجانب الساندوتشات ليكمل النكهة." at bounding box center [421, 178] width 195 height 27
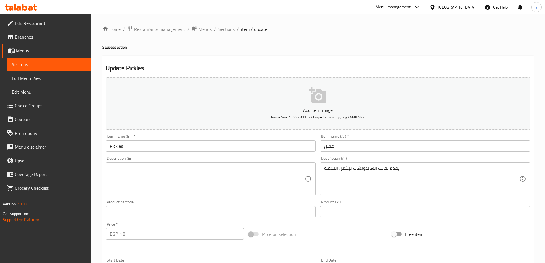
click at [231, 31] on span "Sections" at bounding box center [226, 29] width 16 height 7
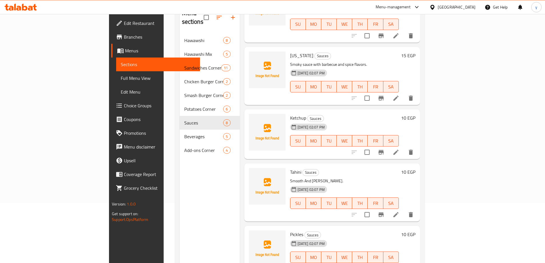
scroll to position [80, 0]
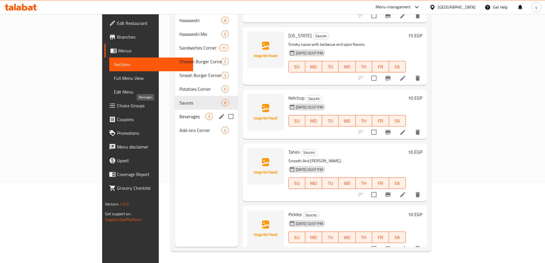
click at [179, 113] on span "Beverages" at bounding box center [192, 116] width 26 height 7
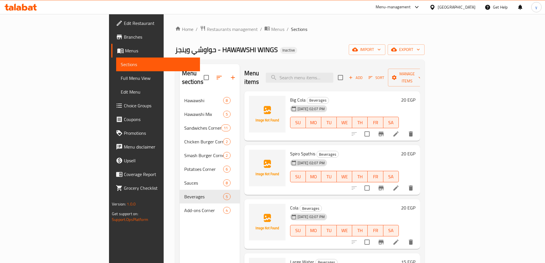
click at [399, 130] on icon at bounding box center [395, 133] width 7 height 7
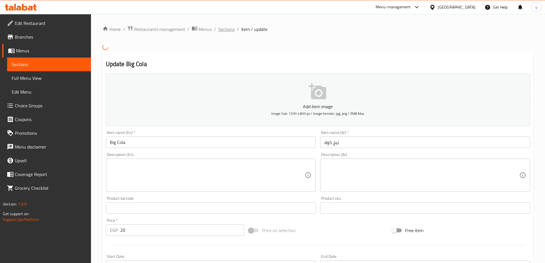
click at [225, 32] on span "Sections" at bounding box center [226, 29] width 16 height 7
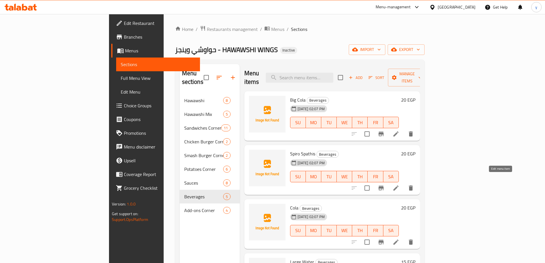
click at [399, 184] on icon at bounding box center [395, 187] width 7 height 7
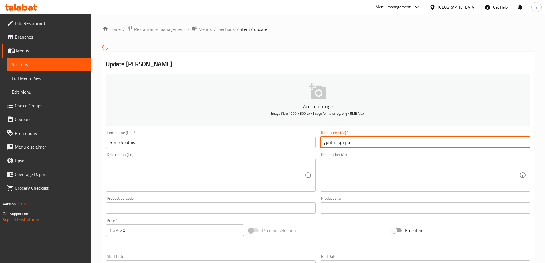
click at [363, 143] on input "سبيرو سباتس" at bounding box center [425, 141] width 210 height 11
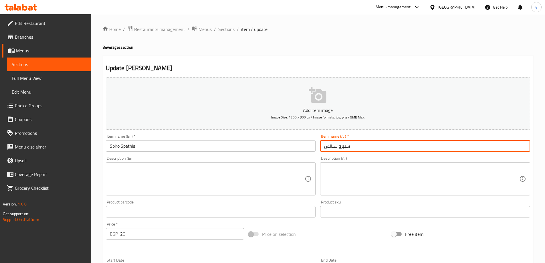
click at [139, 149] on input "Spiro Spathis" at bounding box center [211, 145] width 210 height 11
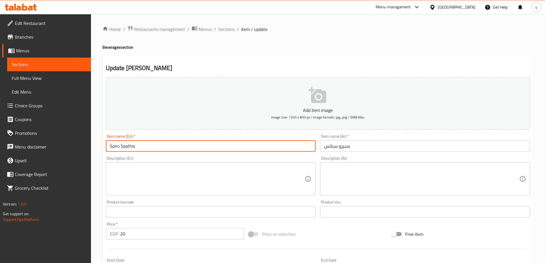
click at [139, 149] on input "Spiro Spathis" at bounding box center [211, 145] width 210 height 11
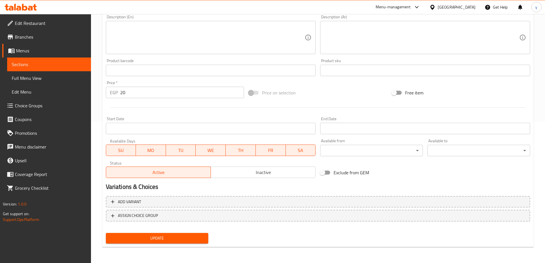
click at [160, 235] on span "Update" at bounding box center [156, 237] width 93 height 7
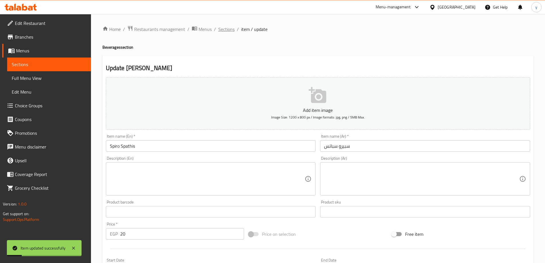
click at [225, 28] on span "Sections" at bounding box center [226, 29] width 16 height 7
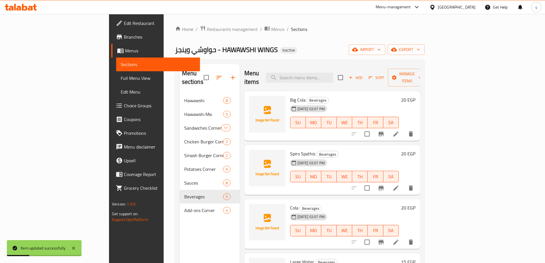
scroll to position [21, 0]
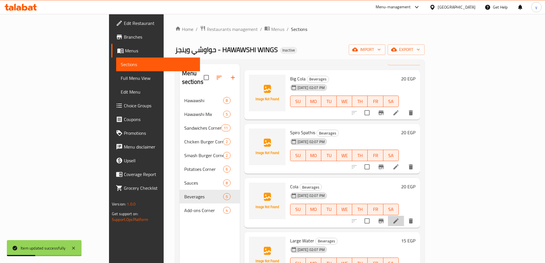
click at [404, 216] on li at bounding box center [396, 221] width 16 height 10
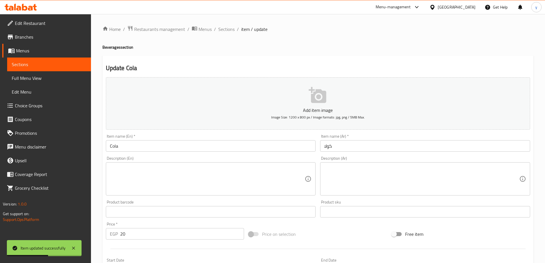
click at [109, 149] on input "Cola" at bounding box center [211, 145] width 210 height 11
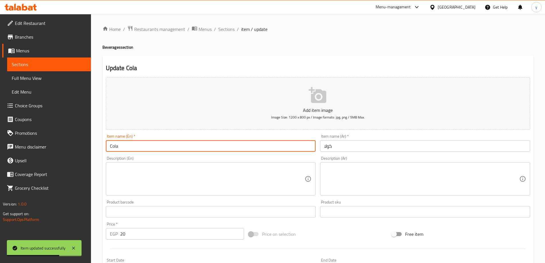
paste input "Spiro Spathis"
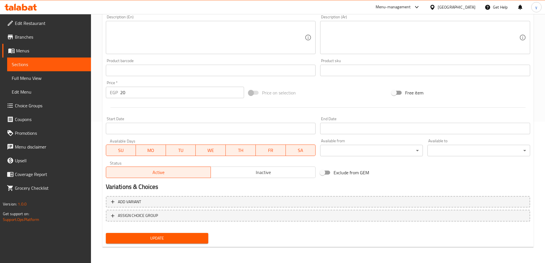
type input "V Cola"
click at [166, 236] on span "Update" at bounding box center [156, 237] width 93 height 7
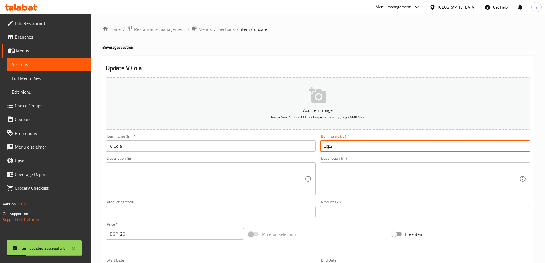
click at [340, 145] on input "كولا" at bounding box center [425, 145] width 210 height 11
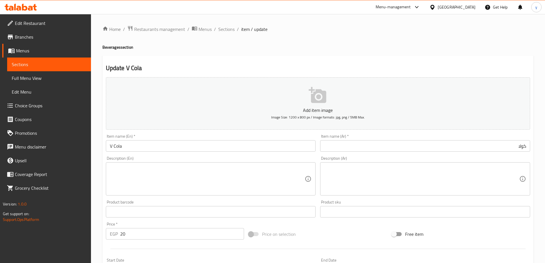
click at [525, 149] on input "كولا" at bounding box center [425, 145] width 210 height 11
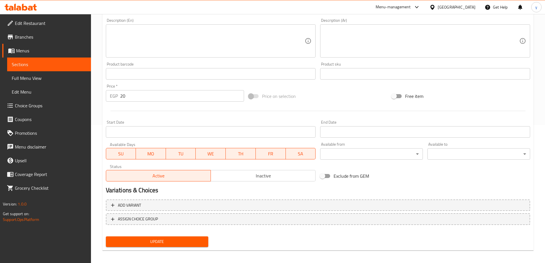
scroll to position [141, 0]
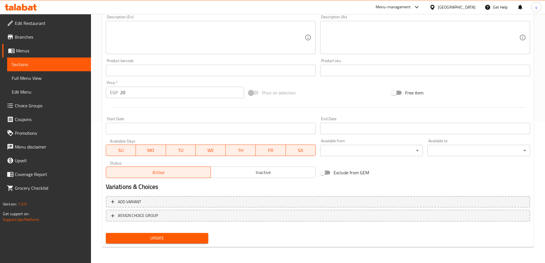
type input "في كولا"
click at [134, 240] on span "Update" at bounding box center [156, 237] width 93 height 7
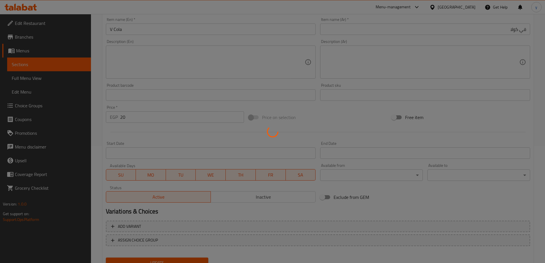
scroll to position [0, 0]
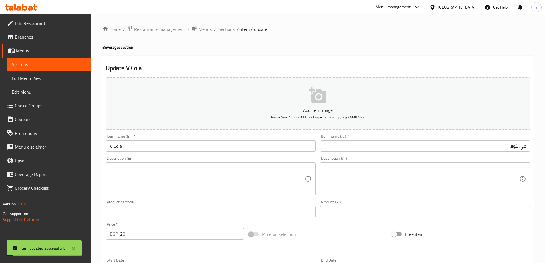
click at [226, 29] on span "Sections" at bounding box center [226, 29] width 16 height 7
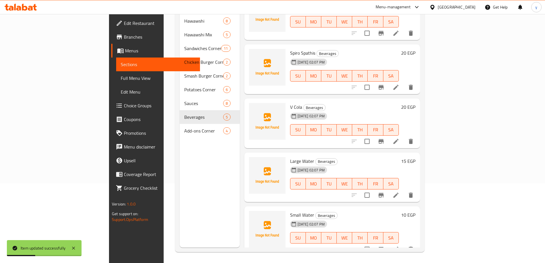
scroll to position [80, 0]
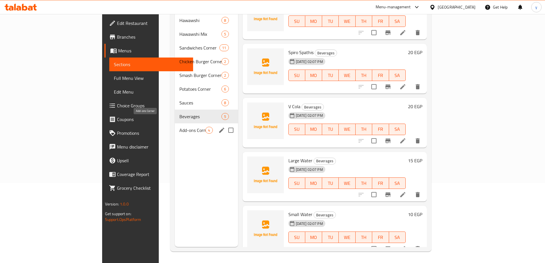
click at [179, 127] on span "Add-ons Corner" at bounding box center [192, 130] width 26 height 7
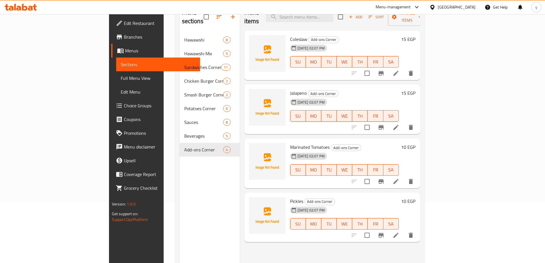
scroll to position [51, 0]
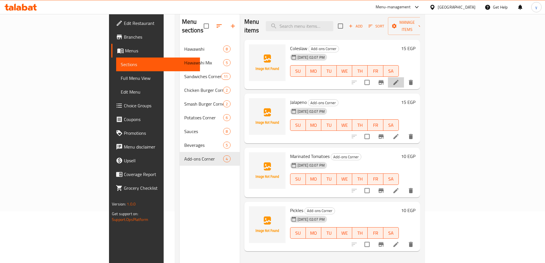
click at [398, 80] on icon at bounding box center [395, 82] width 5 height 5
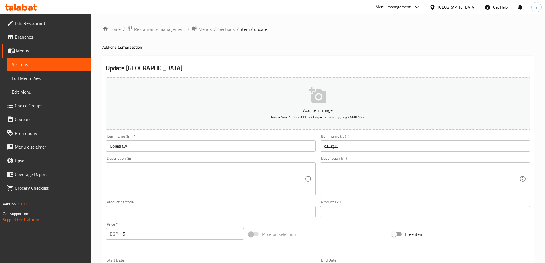
click at [230, 29] on span "Sections" at bounding box center [226, 29] width 16 height 7
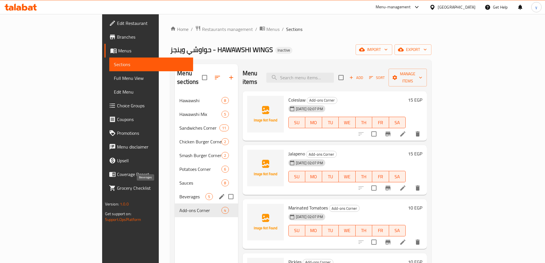
drag, startPoint x: 121, startPoint y: 188, endPoint x: 170, endPoint y: 178, distance: 50.4
click at [179, 193] on span "Beverages" at bounding box center [192, 196] width 26 height 7
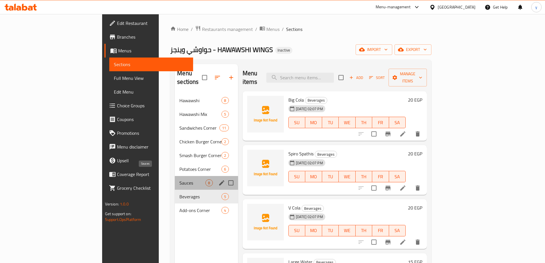
click at [179, 179] on span "Sauces" at bounding box center [192, 182] width 26 height 7
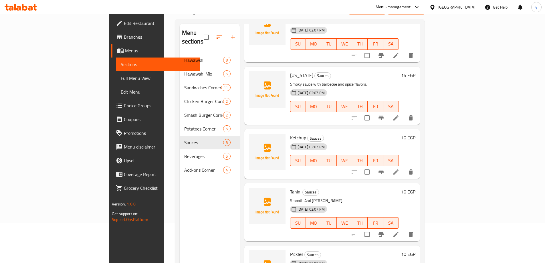
scroll to position [80, 0]
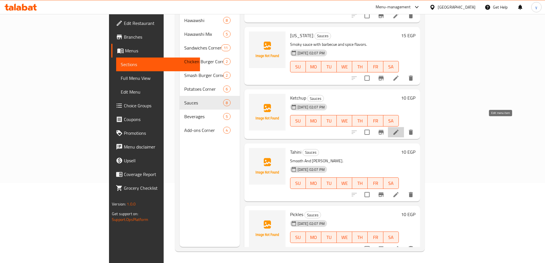
click at [398, 129] on icon at bounding box center [395, 131] width 5 height 5
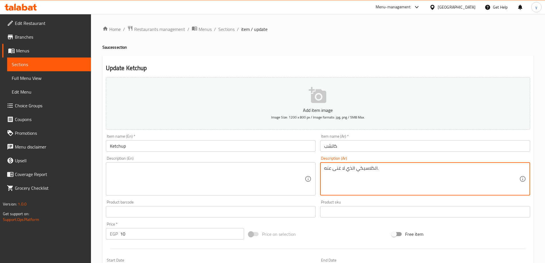
click at [354, 173] on textarea "الكلاسيكي الذي لا غنى عنه." at bounding box center [421, 178] width 195 height 27
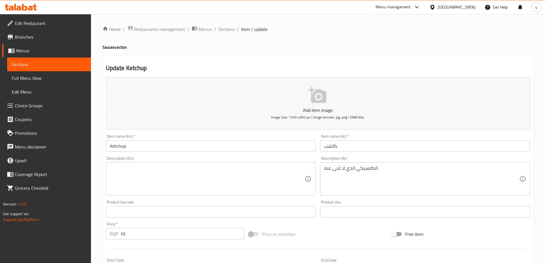
click at [264, 179] on textarea at bounding box center [207, 178] width 195 height 27
paste textarea "The indispensable classic."
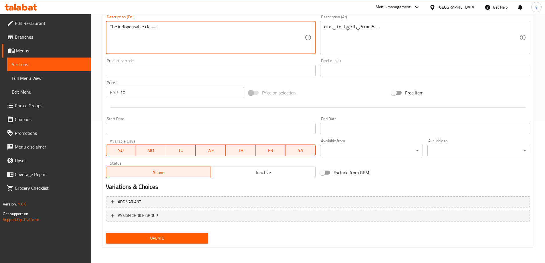
type textarea "The indispensable classic."
click at [185, 241] on span "Update" at bounding box center [156, 237] width 93 height 7
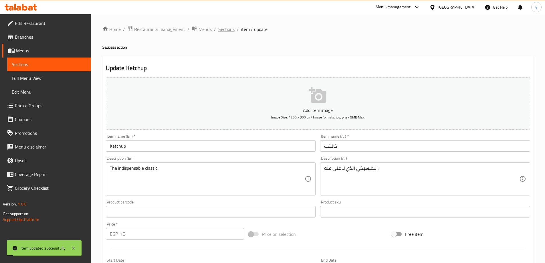
click at [221, 30] on span "Sections" at bounding box center [226, 29] width 16 height 7
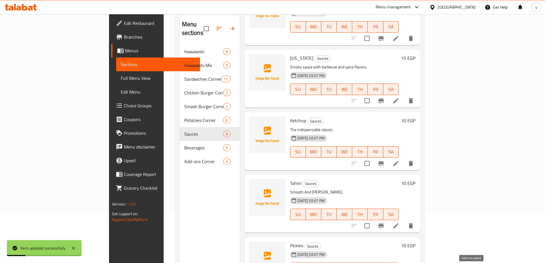
scroll to position [80, 0]
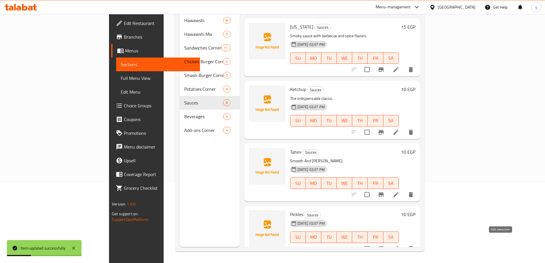
click at [398, 246] on icon at bounding box center [395, 248] width 5 height 5
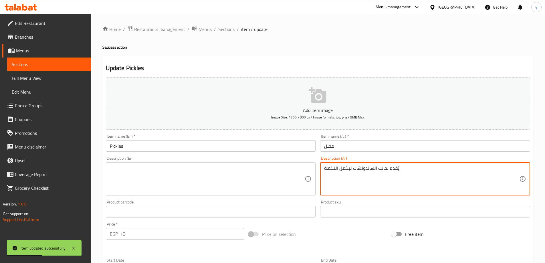
click at [393, 178] on textarea "يُقدم بجانب الساندوتشات ليكمل النكهة." at bounding box center [421, 178] width 195 height 27
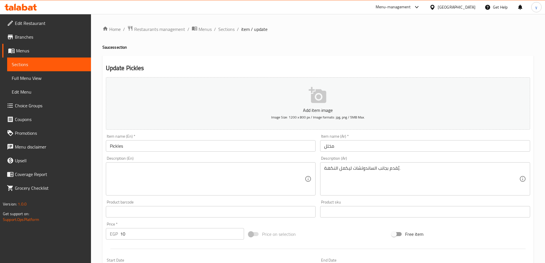
click at [141, 166] on textarea at bounding box center [207, 178] width 195 height 27
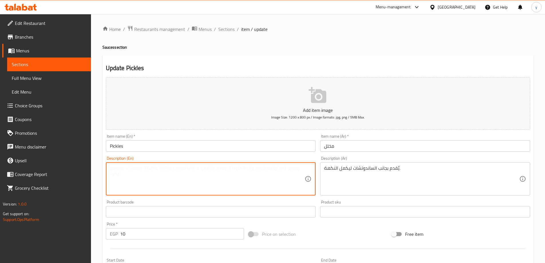
paste textarea "Serve alongside sandwiches to complement the flavour."
click at [132, 170] on textarea "Serve alongside sandwiches to complement the flavour." at bounding box center [207, 178] width 195 height 27
type textarea "Serve alongside sandwiches to complement the flavour."
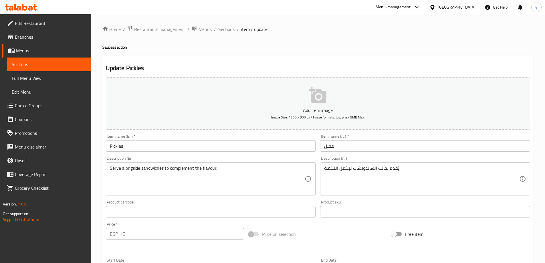
click at [161, 178] on textarea "Serve alongside sandwiches to complement the flavour." at bounding box center [207, 178] width 195 height 27
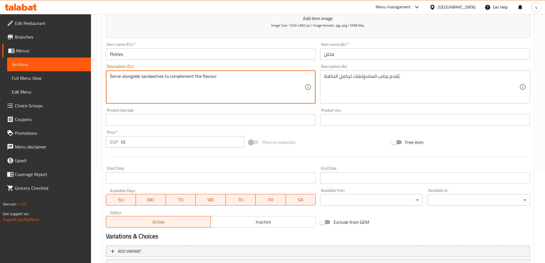
scroll to position [141, 0]
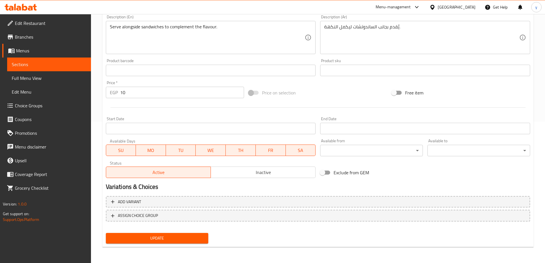
click at [187, 232] on div "Update" at bounding box center [156, 237] width 107 height 15
drag, startPoint x: 188, startPoint y: 240, endPoint x: 196, endPoint y: 232, distance: 11.5
click at [188, 239] on span "Update" at bounding box center [156, 237] width 93 height 7
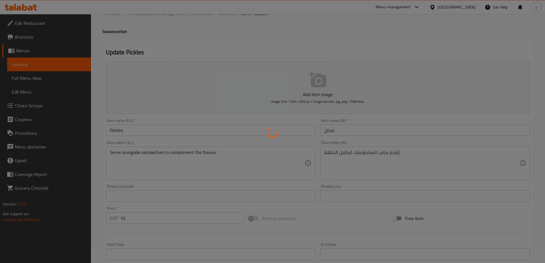
scroll to position [0, 0]
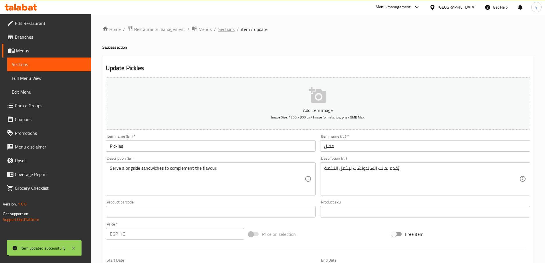
click at [220, 30] on span "Sections" at bounding box center [226, 29] width 16 height 7
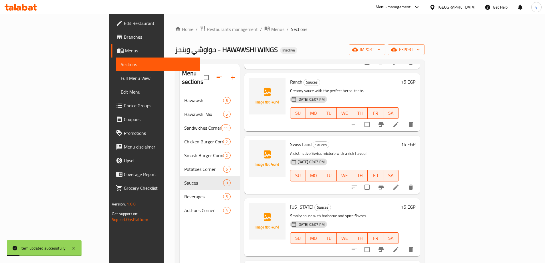
scroll to position [251, 0]
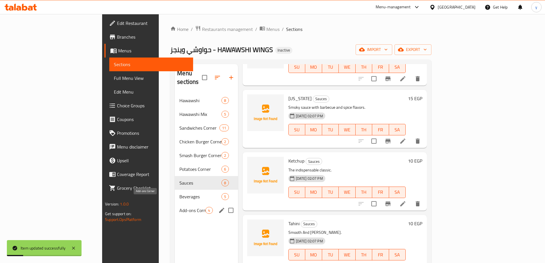
click at [179, 207] on span "Add-ons Corner" at bounding box center [192, 210] width 26 height 7
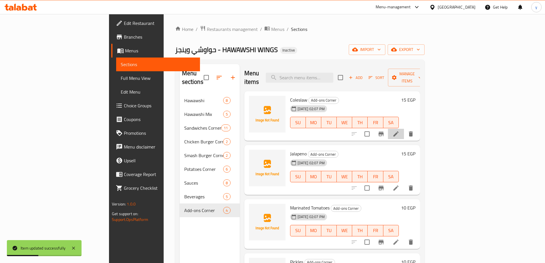
click at [404, 129] on li at bounding box center [396, 134] width 16 height 10
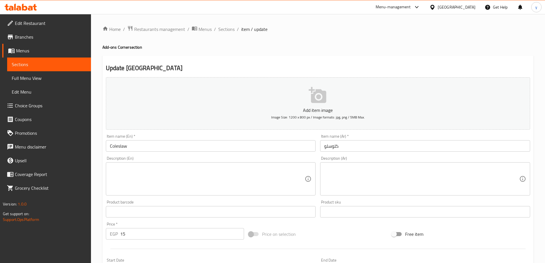
click at [398, 173] on textarea at bounding box center [421, 178] width 195 height 27
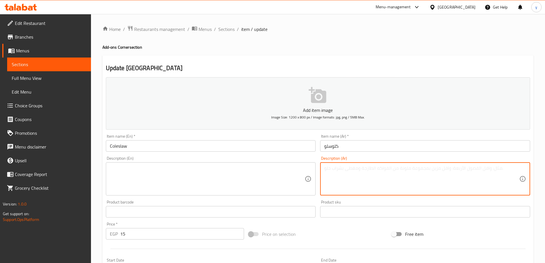
paste textarea "سلطة كولسلو طازجة بالكابوتشا والجزر وصوص كريمي."
type textarea "سلطة كولسلو طازجة بالكابوتشا والجزر وصوص كريمي."
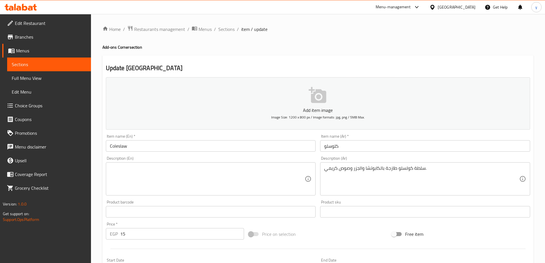
click at [164, 176] on textarea at bounding box center [207, 178] width 195 height 27
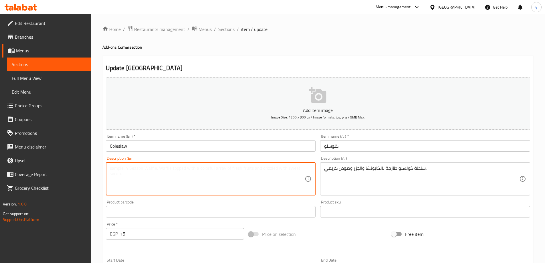
paste textarea "Fresh coleslaw salad with capuchin, carrots and creamy sauce."
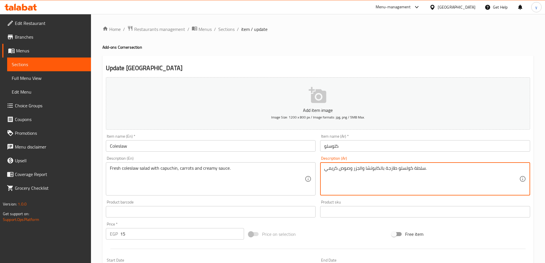
drag, startPoint x: 379, startPoint y: 170, endPoint x: 366, endPoint y: 173, distance: 13.1
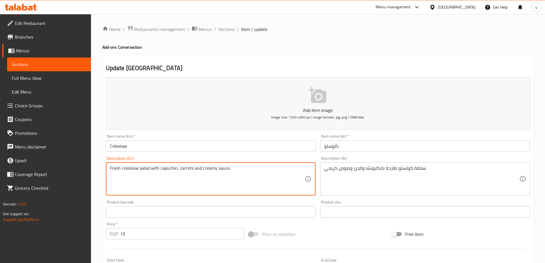
click at [165, 170] on textarea "Fresh coleslaw salad with capuchin, carrots and creamy sauce." at bounding box center [207, 178] width 195 height 27
paste textarea "Iceberg Lettuce"
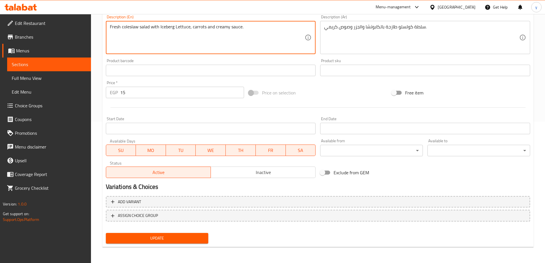
type textarea "Fresh coleslaw salad with Iceberg Lettuce, carrots and creamy sauce."
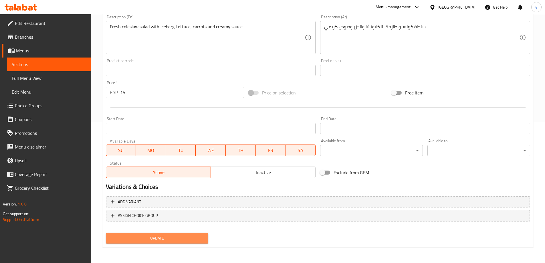
click at [167, 238] on span "Update" at bounding box center [156, 237] width 93 height 7
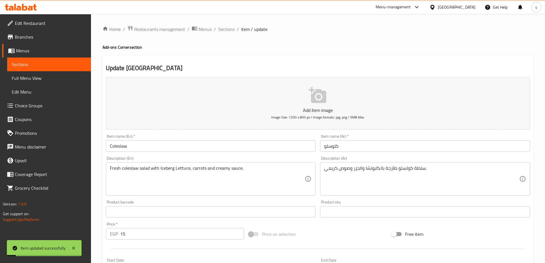
click at [220, 28] on span "Sections" at bounding box center [226, 29] width 16 height 7
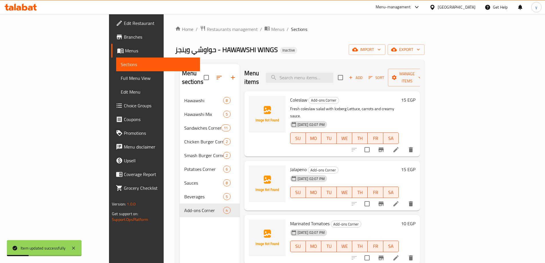
click at [404, 198] on li at bounding box center [396, 203] width 16 height 10
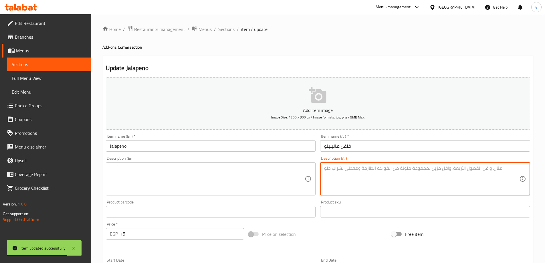
click at [415, 173] on textarea at bounding box center [421, 178] width 195 height 27
paste textarea "شرائح هالبينو حارة تضيف حرارة مميزة لوجبتك."
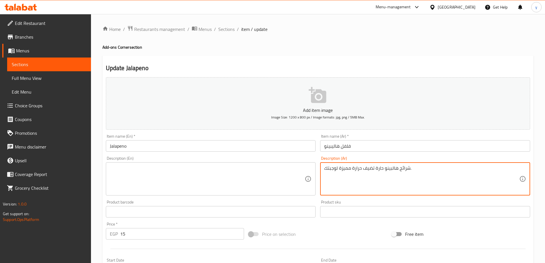
type textarea "شرائح هالبينو حارة تضيف حرارة مميزة لوجبتك."
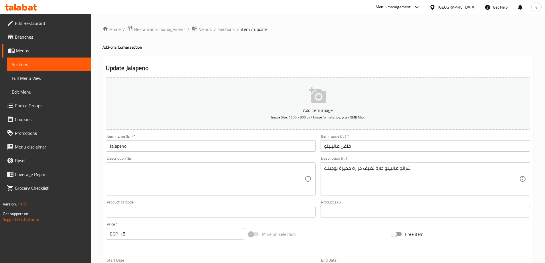
click at [189, 184] on textarea at bounding box center [207, 178] width 195 height 27
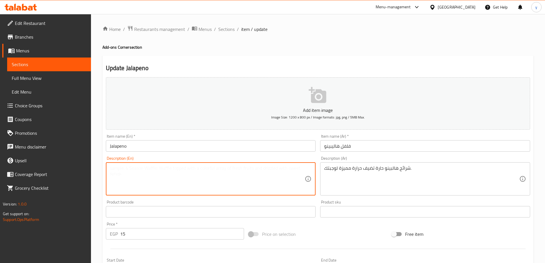
paste textarea "Spicy jalapeno slices add a distinctive heat to your meal."
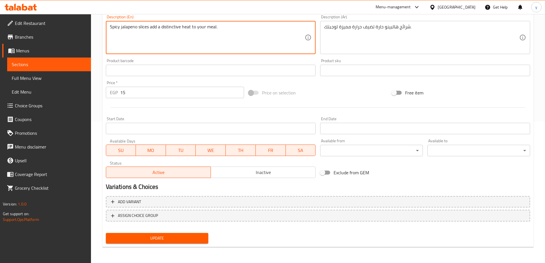
type textarea "Spicy jalapeno slices add a distinctive heat to your meal."
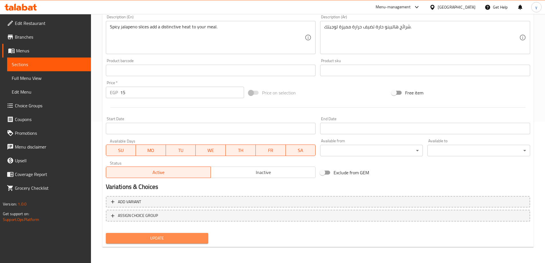
click at [180, 236] on span "Update" at bounding box center [156, 237] width 93 height 7
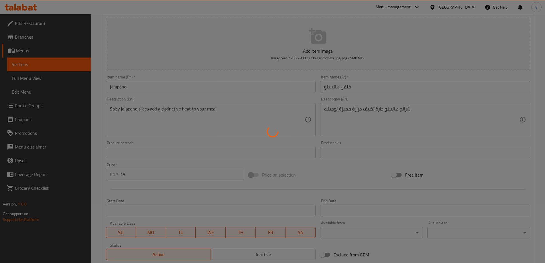
scroll to position [0, 0]
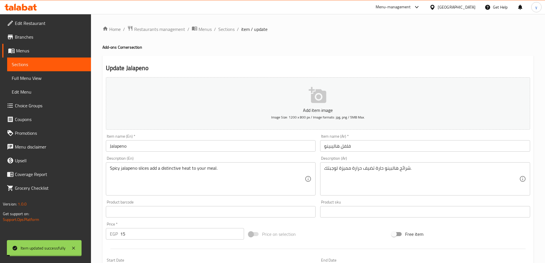
click at [232, 29] on span "Sections" at bounding box center [226, 29] width 16 height 7
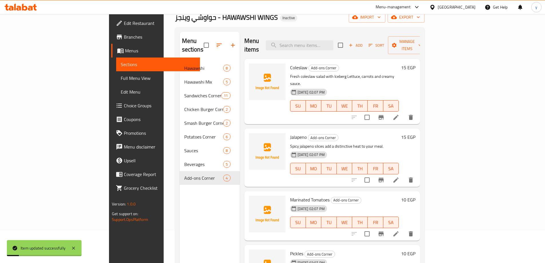
scroll to position [80, 0]
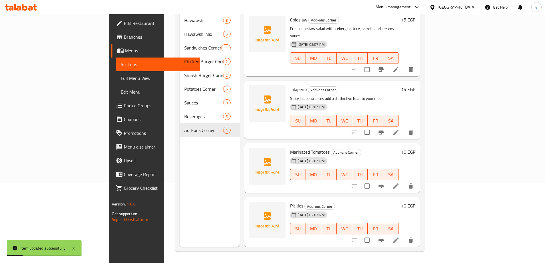
click at [399, 182] on icon at bounding box center [395, 185] width 7 height 7
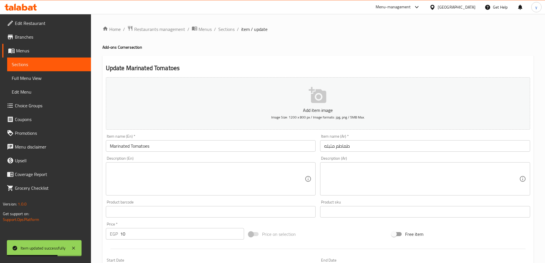
click at [459, 167] on textarea at bounding box center [421, 178] width 195 height 27
paste textarea "طماطم طازجة منكهة بالأعشاب والبهارات."
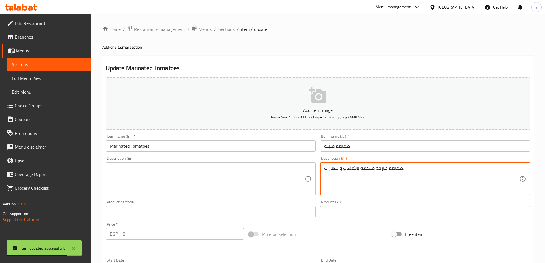
type textarea "طماطم طازجة منكهة بالأعشاب والبهارات."
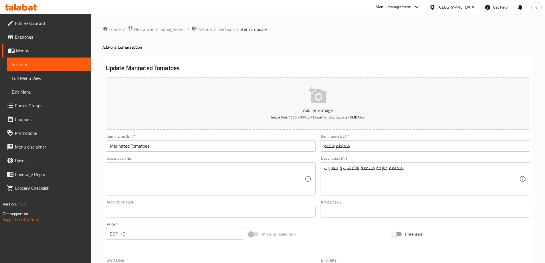
click at [222, 177] on textarea at bounding box center [207, 178] width 195 height 27
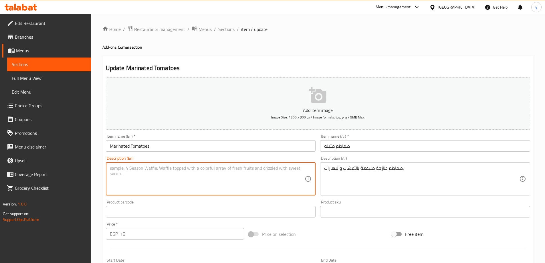
paste textarea "Fresh tomatoes flavored with herbs and spices."
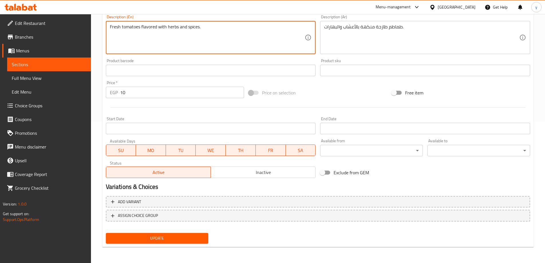
type textarea "Fresh tomatoes flavored with herbs and spices."
click at [169, 242] on button "Update" at bounding box center [157, 238] width 103 height 11
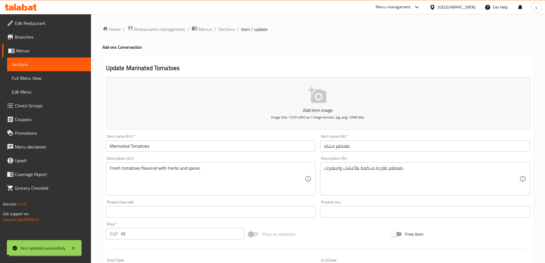
click at [229, 27] on span "Sections" at bounding box center [226, 29] width 16 height 7
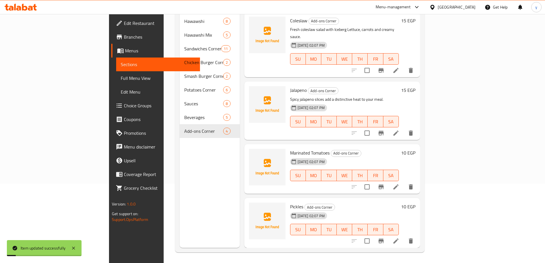
scroll to position [80, 0]
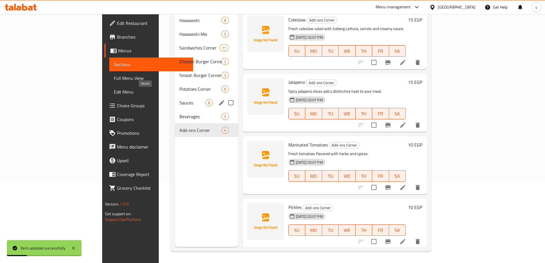
click at [179, 99] on span "Sauces" at bounding box center [192, 102] width 26 height 7
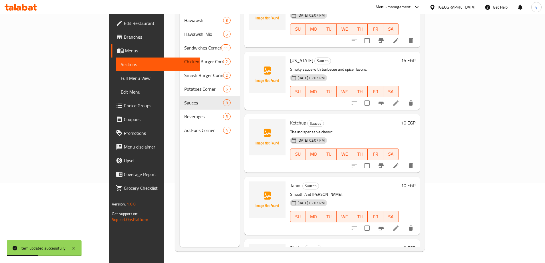
scroll to position [251, 0]
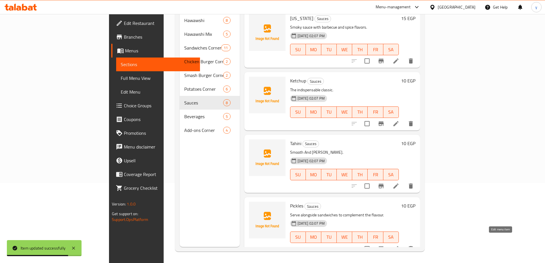
click at [399, 245] on icon at bounding box center [395, 248] width 7 height 7
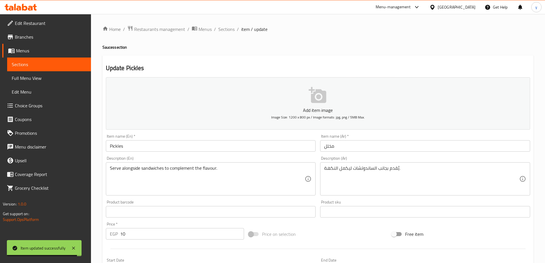
click at [143, 150] on input "Pickles" at bounding box center [211, 145] width 210 height 11
drag, startPoint x: 111, startPoint y: 49, endPoint x: 99, endPoint y: 50, distance: 12.3
click at [99, 50] on div "Home / Restaurants management / Menus / Sections / item / update Sauces section…" at bounding box center [318, 209] width 454 height 390
drag, startPoint x: 112, startPoint y: 48, endPoint x: 99, endPoint y: 50, distance: 13.0
click at [99, 50] on div "Home / Restaurants management / Menus / Sections / item / update Sauces section…" at bounding box center [318, 209] width 454 height 390
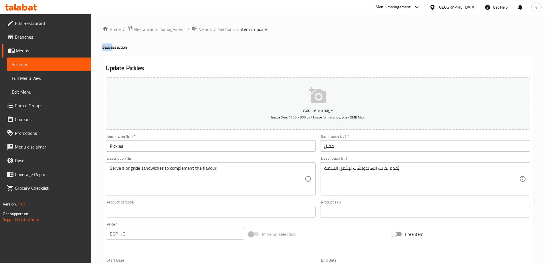
copy h4 "Sauce"
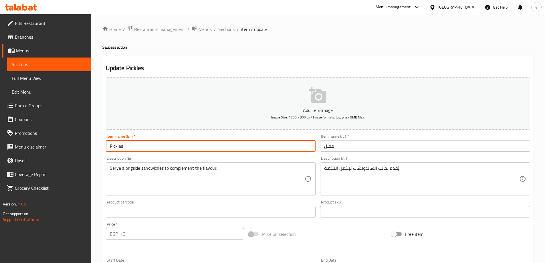
click at [162, 146] on input "Pickles" at bounding box center [211, 145] width 210 height 11
paste input "Sauce"
click at [365, 148] on input "مخلل" at bounding box center [425, 145] width 210 height 11
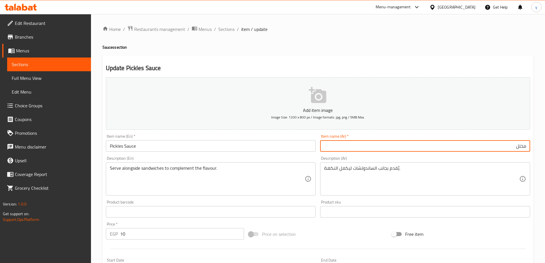
click at [526, 148] on input "مخلل" at bounding box center [425, 145] width 210 height 11
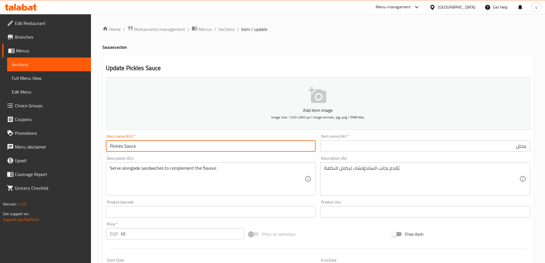
drag, startPoint x: 124, startPoint y: 145, endPoint x: 148, endPoint y: 151, distance: 24.4
click at [148, 151] on input "Pickles Sauce" at bounding box center [211, 145] width 210 height 11
type input "Pickles"
drag, startPoint x: 225, startPoint y: 33, endPoint x: 229, endPoint y: 43, distance: 10.2
click at [225, 33] on span "Sections" at bounding box center [226, 29] width 16 height 7
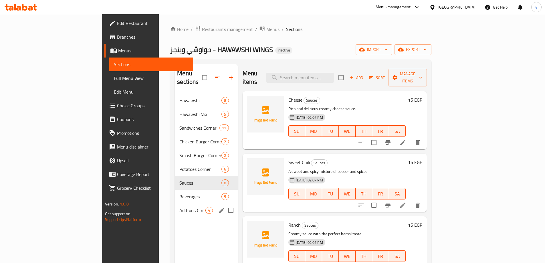
click at [175, 208] on nav "Hawawshi 8 Hawawshi Mix 5 Sandwiches Corner 11 Chicken Burger Corner 2 Smash Bu…" at bounding box center [206, 155] width 63 height 128
click at [179, 207] on span "Add-ons Corner" at bounding box center [192, 210] width 26 height 7
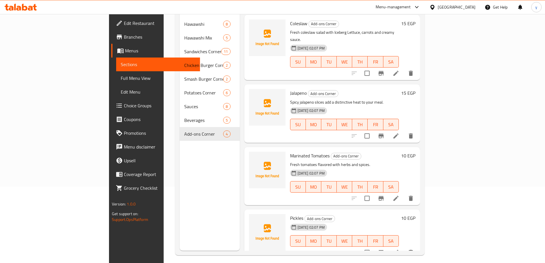
scroll to position [80, 0]
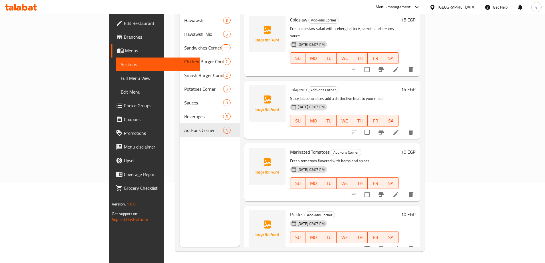
click at [404, 243] on li at bounding box center [396, 248] width 16 height 10
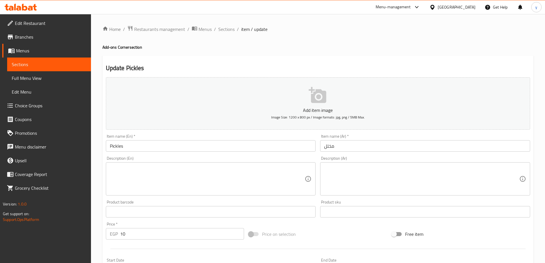
click at [428, 206] on div "Product sku Product sku" at bounding box center [425, 208] width 210 height 17
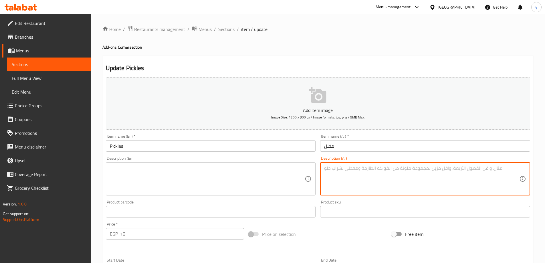
click at [424, 179] on textarea at bounding box center [421, 178] width 195 height 27
paste textarea "خيار مخلل منعش يضيف توازن للطعم."
type textarea "خيار مخلل منعش يضيف توازن للطعم."
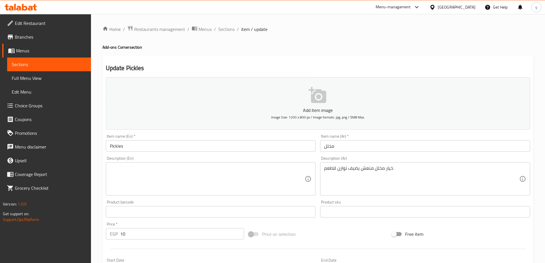
click at [257, 175] on textarea at bounding box center [207, 178] width 195 height 27
paste textarea "A refreshing pickled cucumber adds balance to the taste."
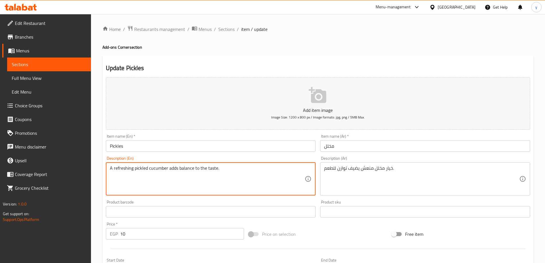
type textarea "A refreshing pickled cucumber adds balance to the taste."
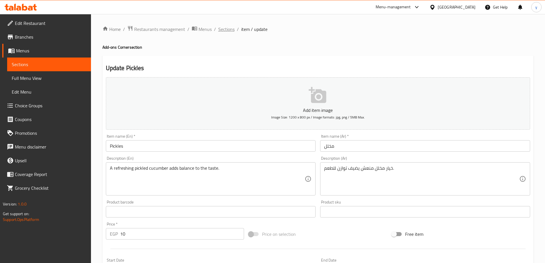
click at [226, 28] on span "Sections" at bounding box center [226, 29] width 16 height 7
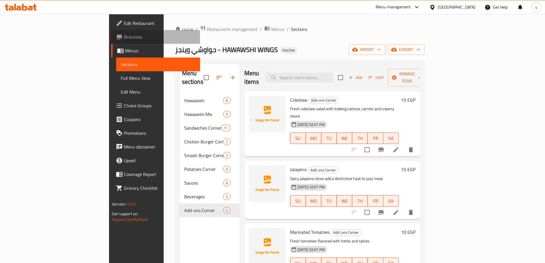
click at [124, 37] on span "Branches" at bounding box center [159, 36] width 71 height 7
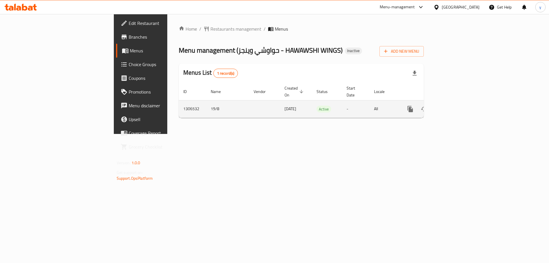
click at [455, 105] on icon "enhanced table" at bounding box center [451, 108] width 7 height 7
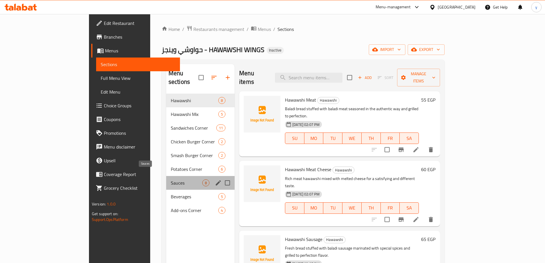
click at [171, 179] on span "Sauces" at bounding box center [186, 182] width 31 height 7
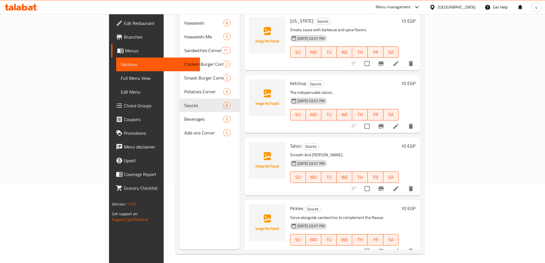
scroll to position [80, 0]
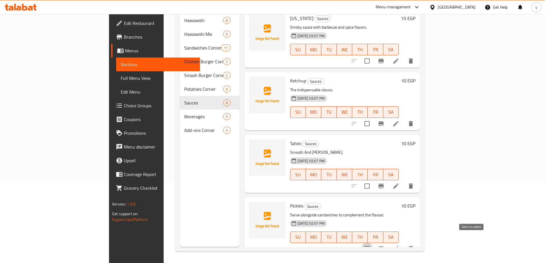
click at [373, 242] on input "checkbox" at bounding box center [367, 248] width 12 height 12
checkbox input "true"
click at [414, 245] on icon "delete" at bounding box center [410, 248] width 7 height 7
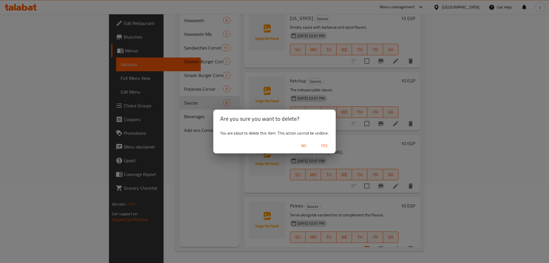
click at [323, 143] on span "Yes" at bounding box center [324, 145] width 14 height 7
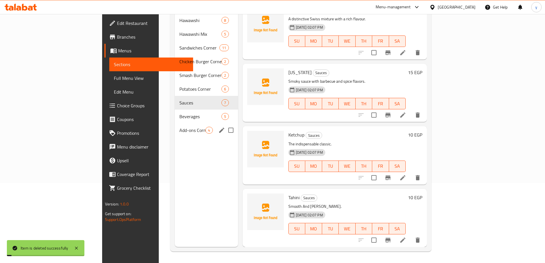
scroll to position [189, 0]
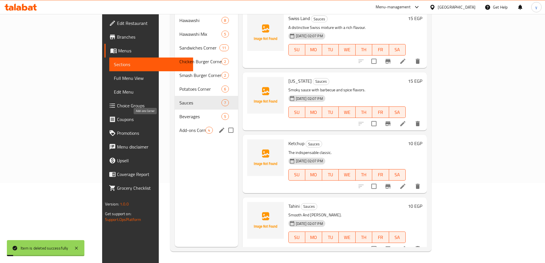
click at [179, 127] on span "Add-ons Corner" at bounding box center [192, 130] width 26 height 7
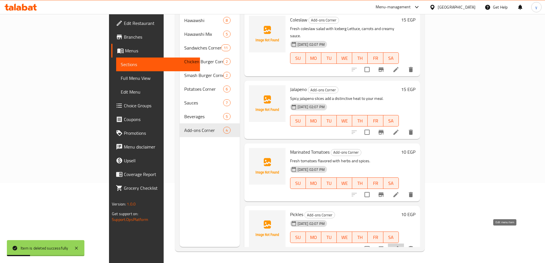
click at [399, 245] on icon at bounding box center [395, 248] width 7 height 7
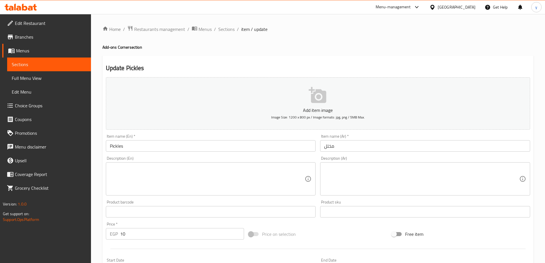
click at [188, 142] on input "Pickles" at bounding box center [211, 145] width 210 height 11
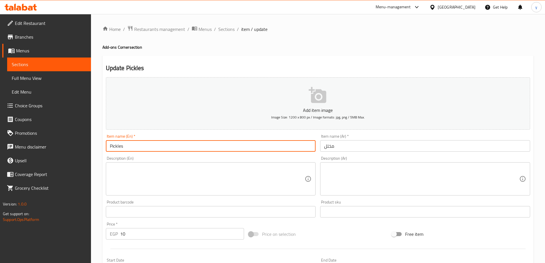
click at [188, 142] on input "Pickles" at bounding box center [211, 145] width 210 height 11
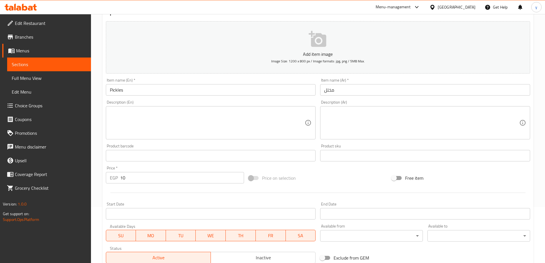
scroll to position [57, 0]
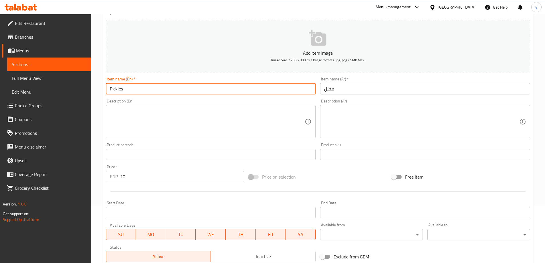
click at [146, 86] on input "Pickles" at bounding box center [211, 88] width 210 height 11
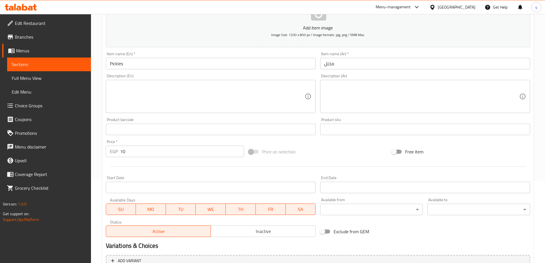
scroll to position [141, 0]
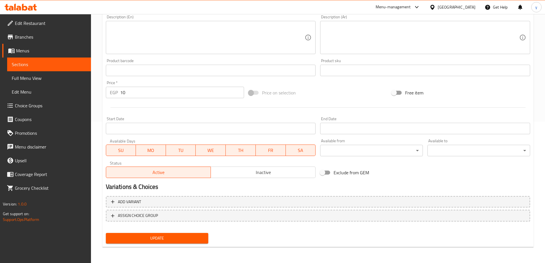
click at [200, 238] on span "Update" at bounding box center [156, 237] width 93 height 7
click at [184, 240] on span "Update" at bounding box center [156, 237] width 93 height 7
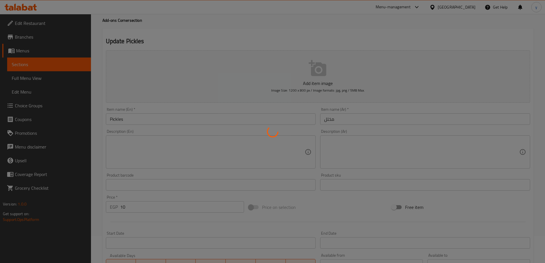
scroll to position [0, 0]
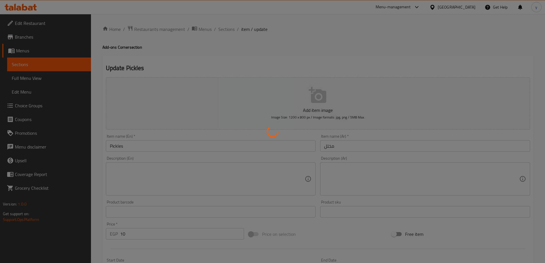
click at [227, 27] on div at bounding box center [272, 131] width 545 height 263
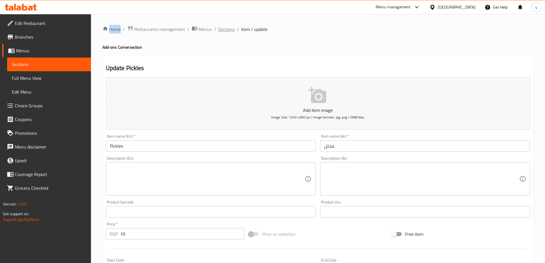
click at [226, 30] on span "Sections" at bounding box center [226, 29] width 16 height 7
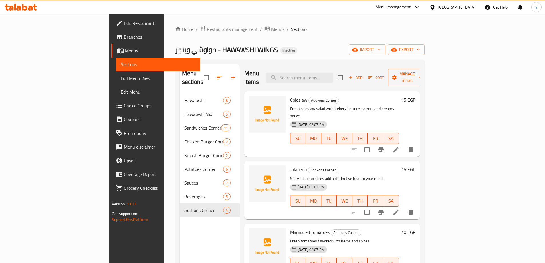
click at [124, 37] on span "Branches" at bounding box center [159, 36] width 71 height 7
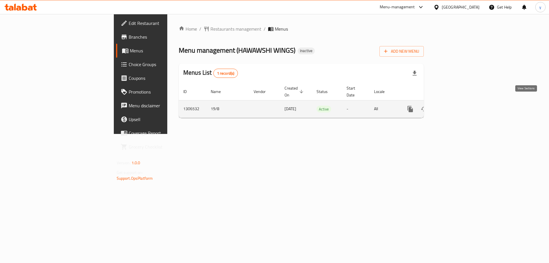
click at [454, 106] on icon "enhanced table" at bounding box center [451, 108] width 5 height 5
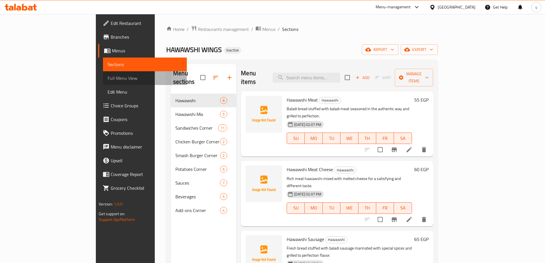
click at [107, 75] on span "Full Menu View" at bounding box center [144, 78] width 75 height 7
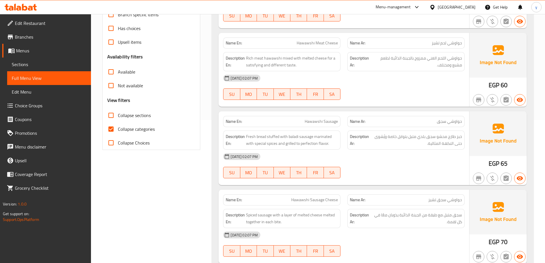
click at [143, 126] on span "Collapse categories" at bounding box center [136, 128] width 37 height 7
click at [118, 126] on input "Collapse categories" at bounding box center [111, 129] width 14 height 14
checkbox input "false"
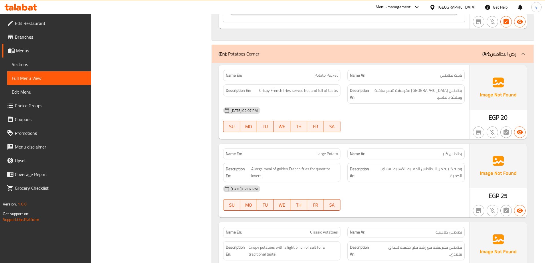
scroll to position [2712, 0]
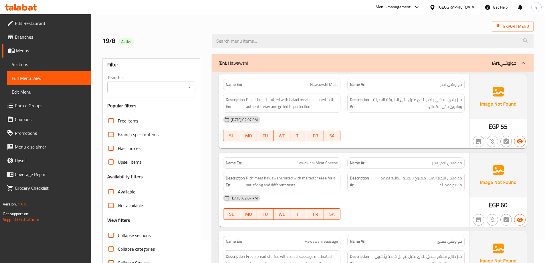
scroll to position [18, 0]
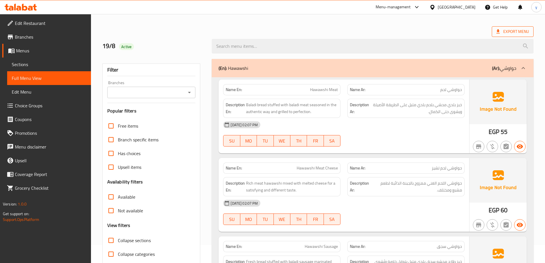
click at [525, 32] on span "Export Menu" at bounding box center [512, 31] width 33 height 7
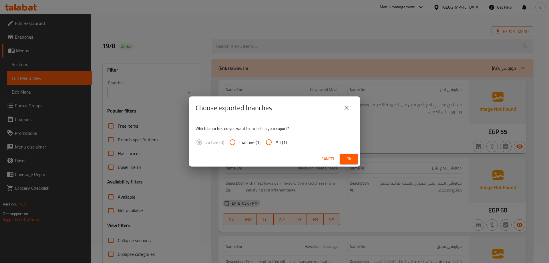
click at [268, 142] on input "All (1)" at bounding box center [269, 142] width 14 height 14
radio input "true"
click at [354, 158] on button "Ok" at bounding box center [349, 159] width 18 height 11
